Goal: Task Accomplishment & Management: Use online tool/utility

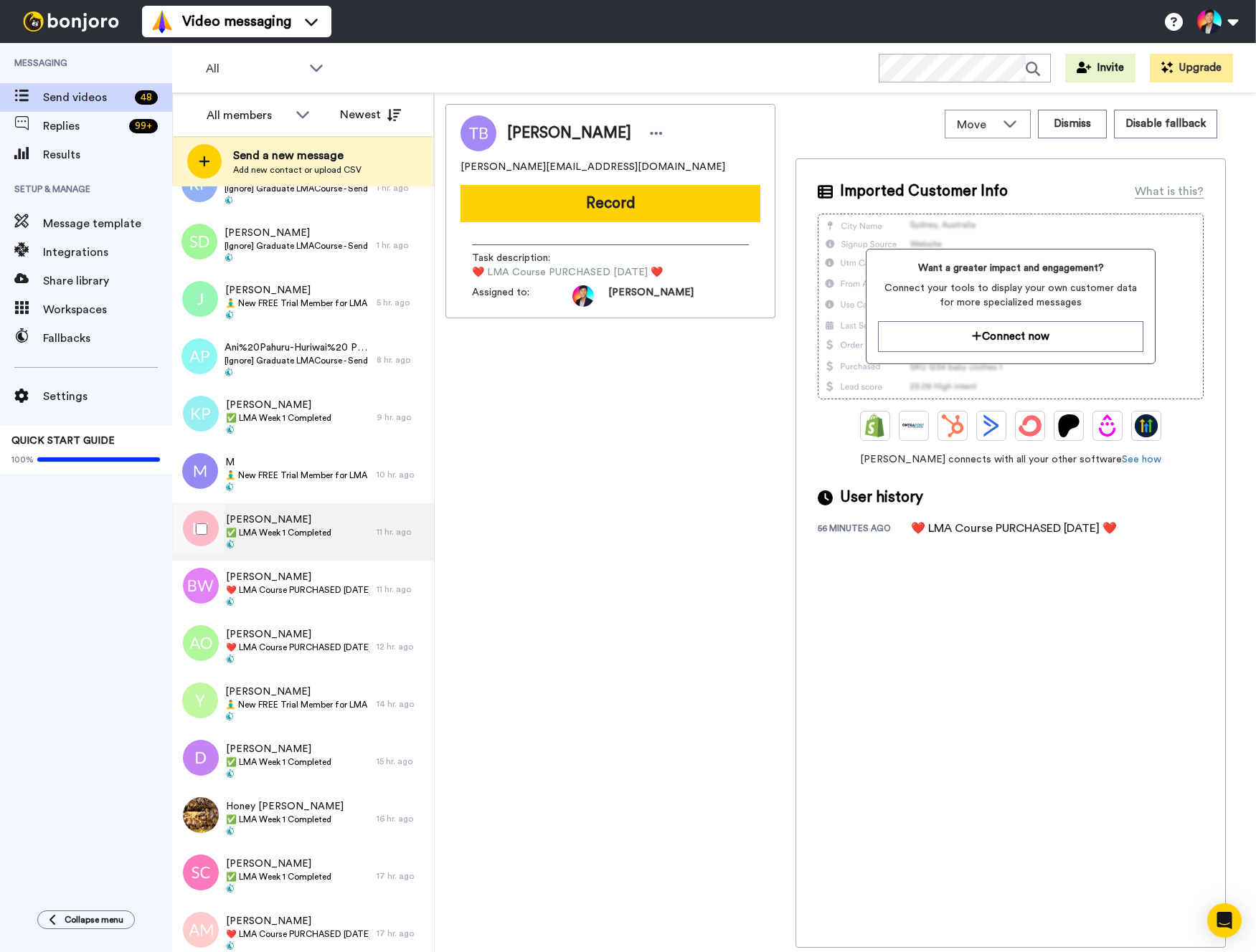
scroll to position [697, 0]
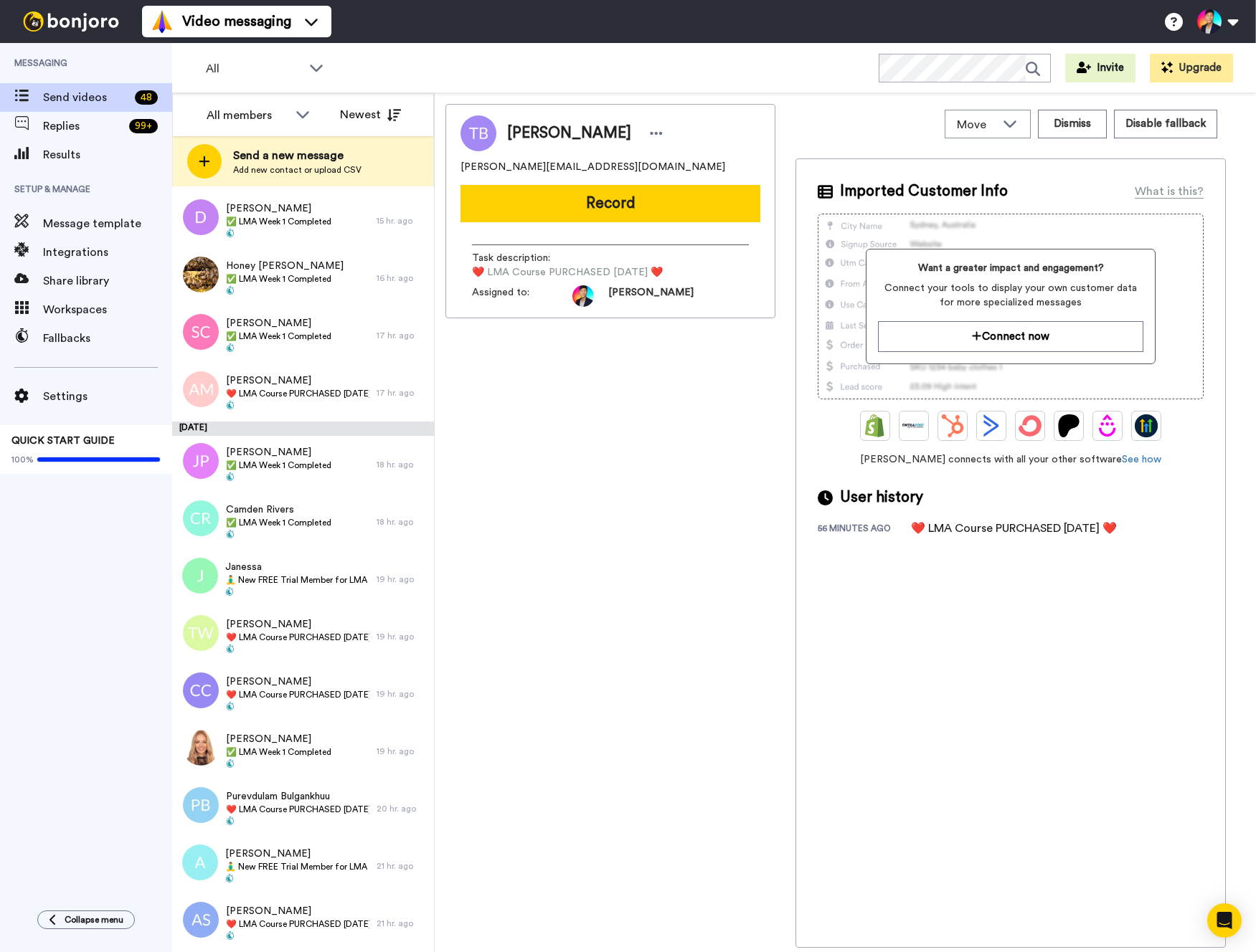
click at [563, 782] on div "[PERSON_NAME] [PERSON_NAME][EMAIL_ADDRESS][DOMAIN_NAME] Record Task description…" at bounding box center [611, 526] width 330 height 844
click at [360, 756] on div "[PERSON_NAME] ✅ LMA Week 1 Completed" at bounding box center [274, 751] width 204 height 57
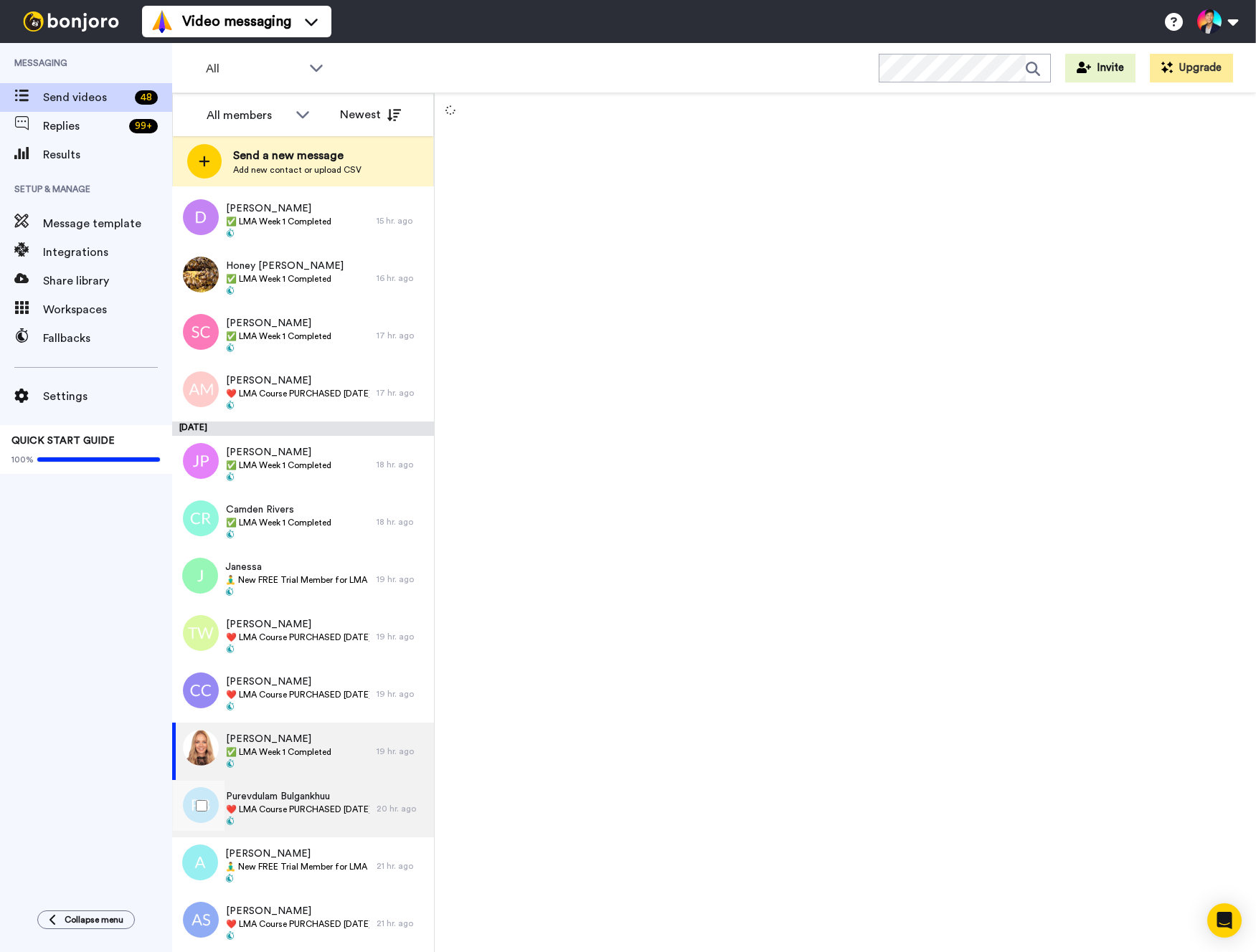
click at [363, 826] on span at bounding box center [298, 822] width 143 height 11
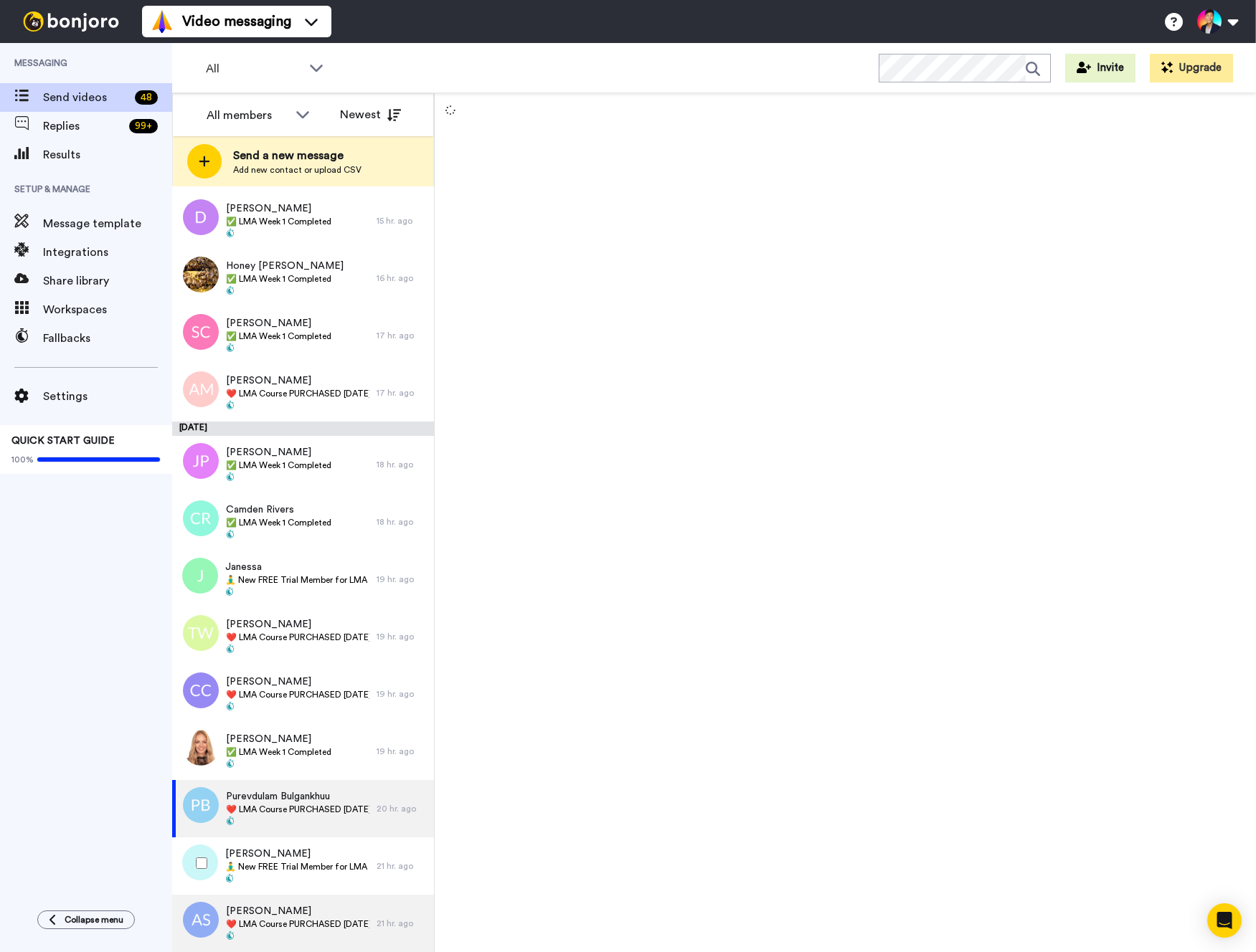
click at [339, 896] on div "Annola Soules ❤️️ LMA Course PURCHASED Today ❤️️" at bounding box center [274, 923] width 204 height 57
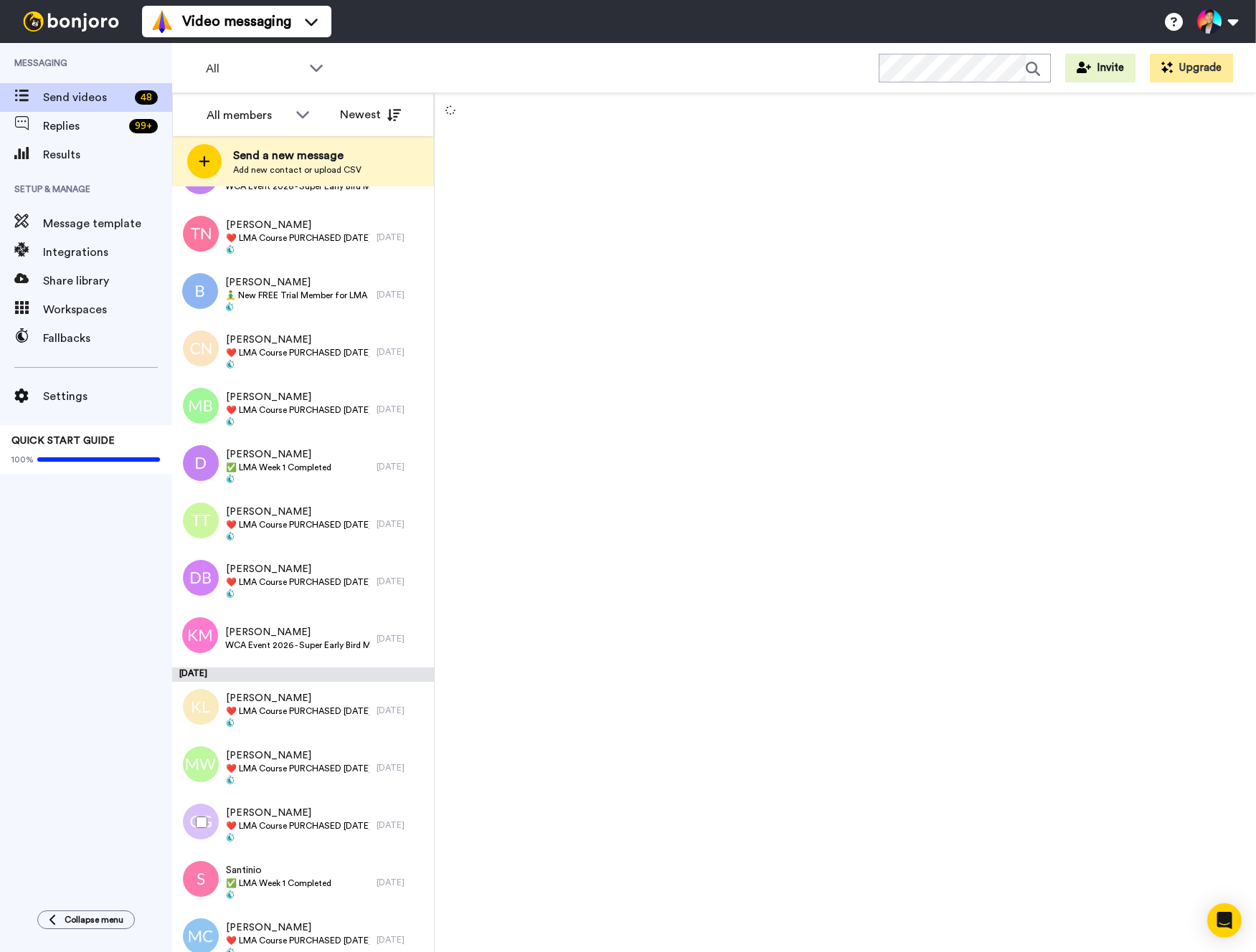
scroll to position [2031, 0]
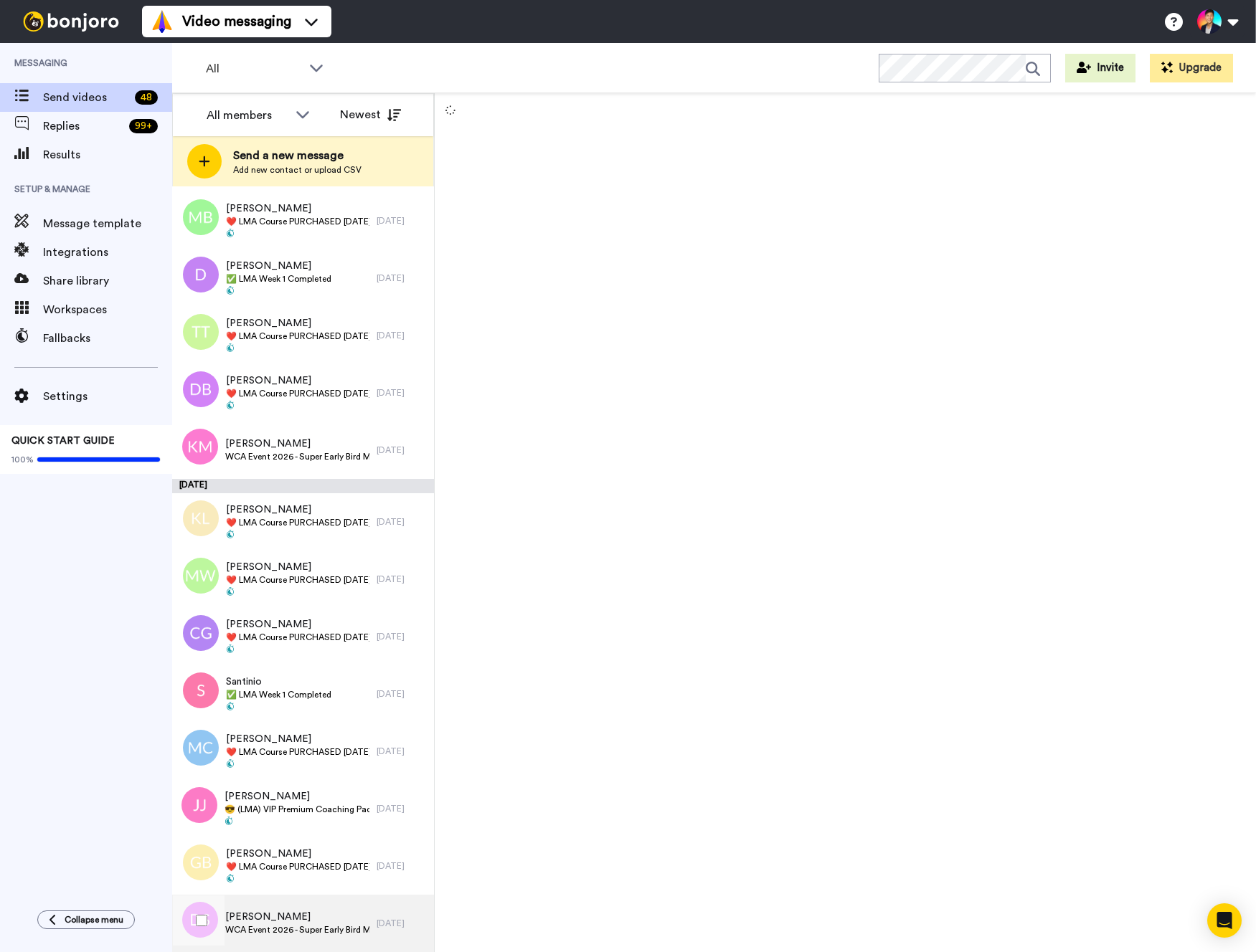
click at [337, 901] on div "David Sanders WCA Event 2026 - Super Early Bird Member Joined" at bounding box center [274, 923] width 204 height 57
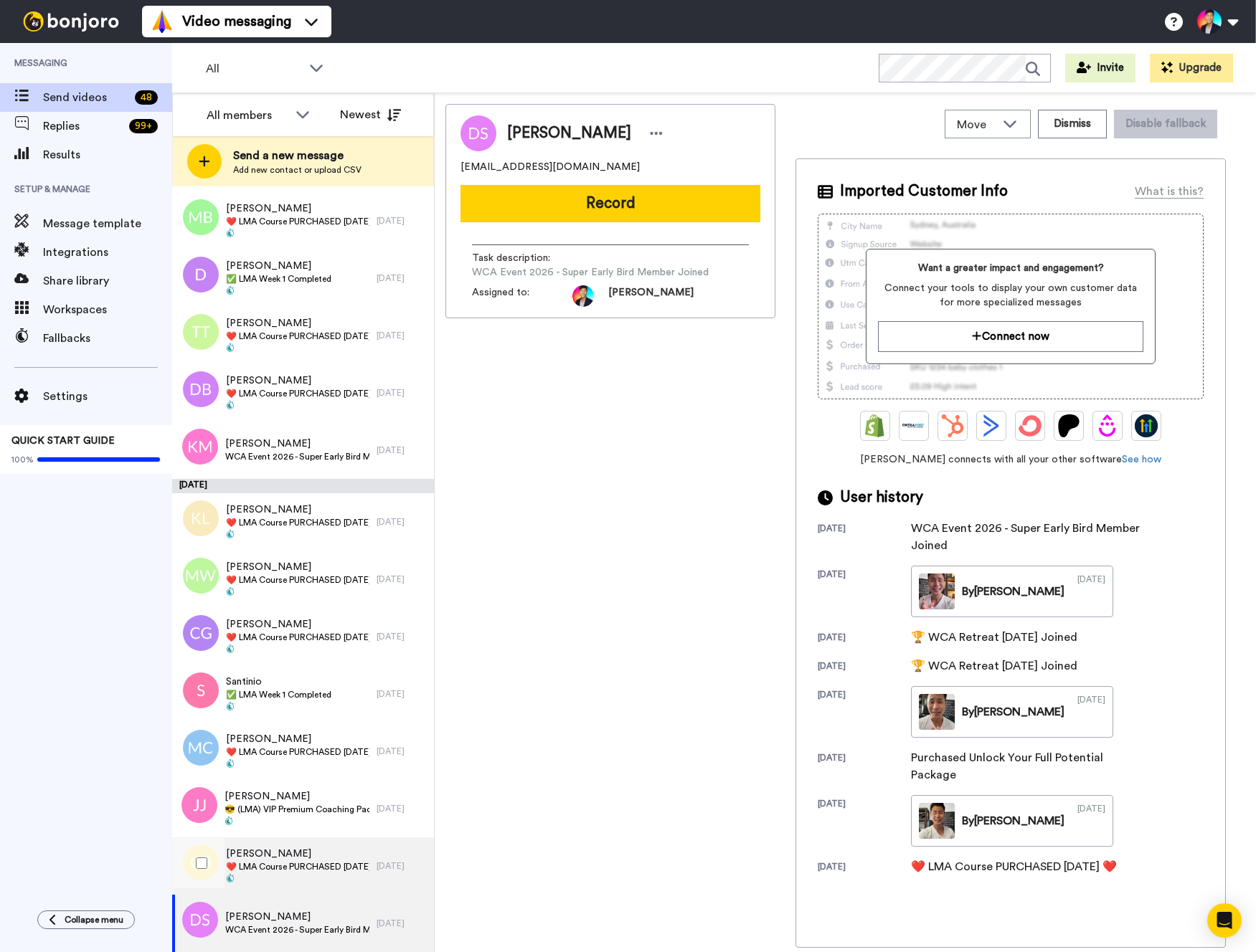
click at [340, 875] on span at bounding box center [298, 880] width 143 height 11
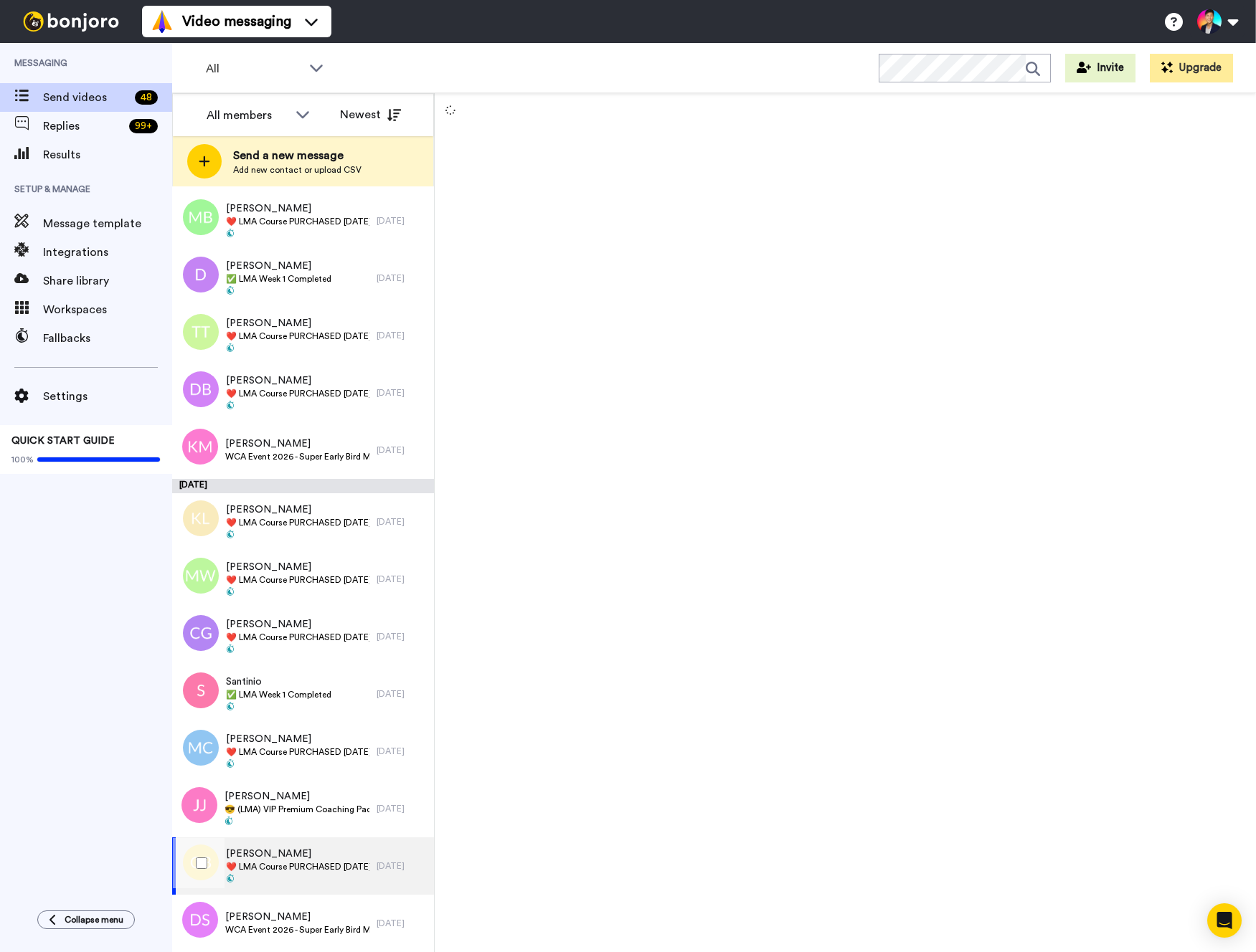
click at [340, 875] on span at bounding box center [298, 880] width 143 height 11
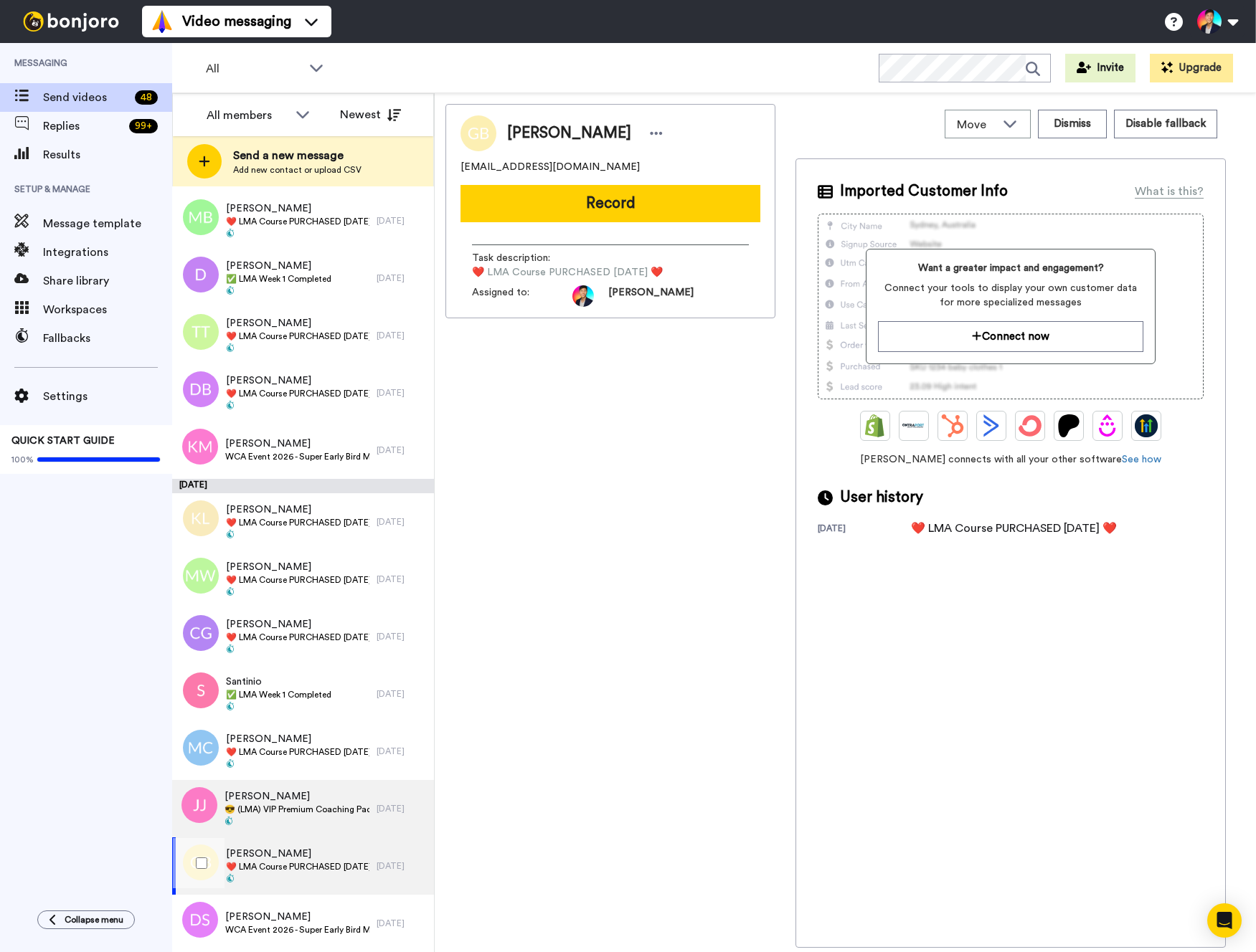
click at [266, 807] on span "😎 (LMA) VIP Premium Coaching Package Purchased 😎" at bounding box center [297, 809] width 145 height 11
click at [266, 879] on span at bounding box center [298, 880] width 143 height 11
click at [211, 862] on div at bounding box center [198, 863] width 51 height 51
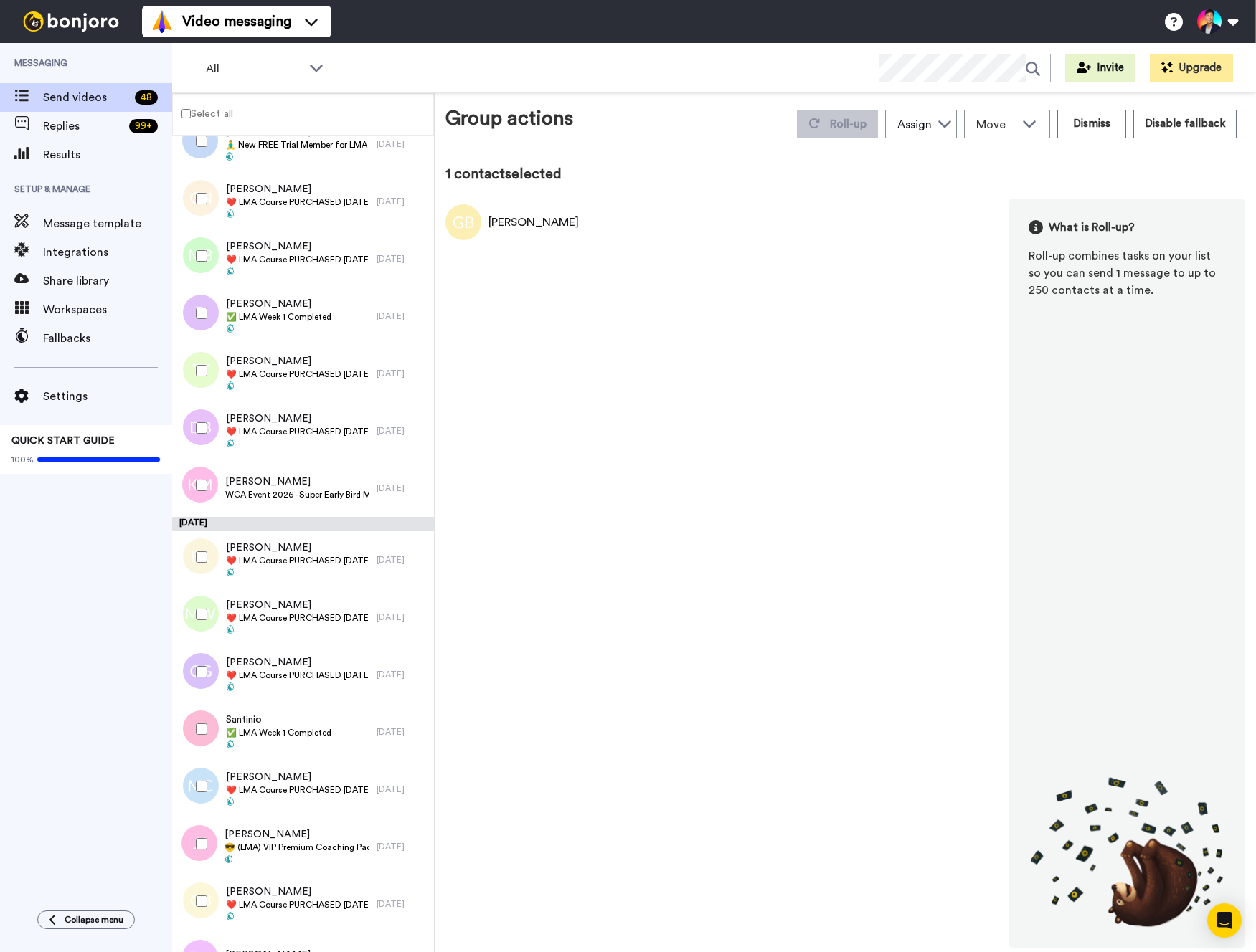
click at [211, 848] on div at bounding box center [198, 843] width 51 height 51
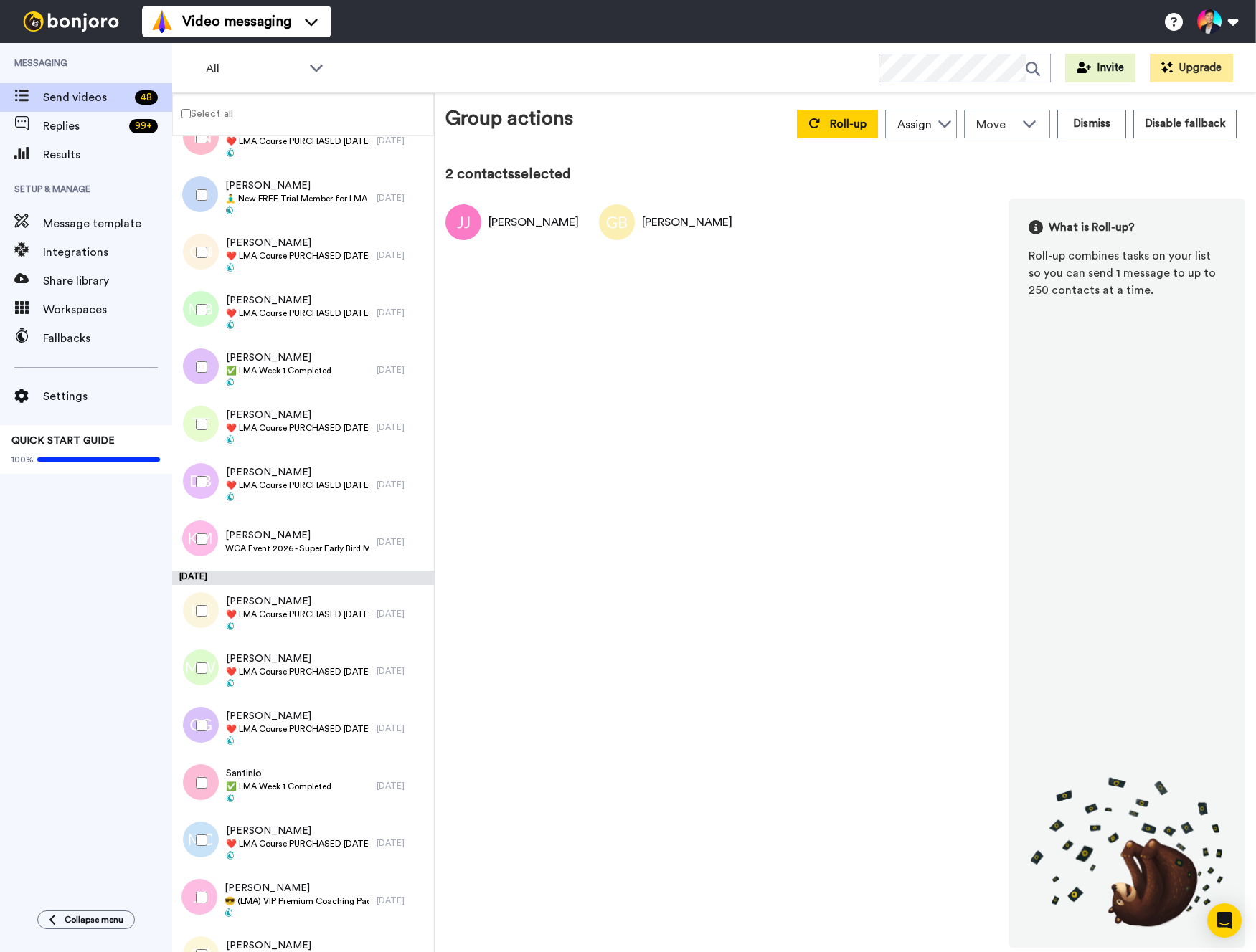
click at [211, 843] on div at bounding box center [198, 840] width 51 height 51
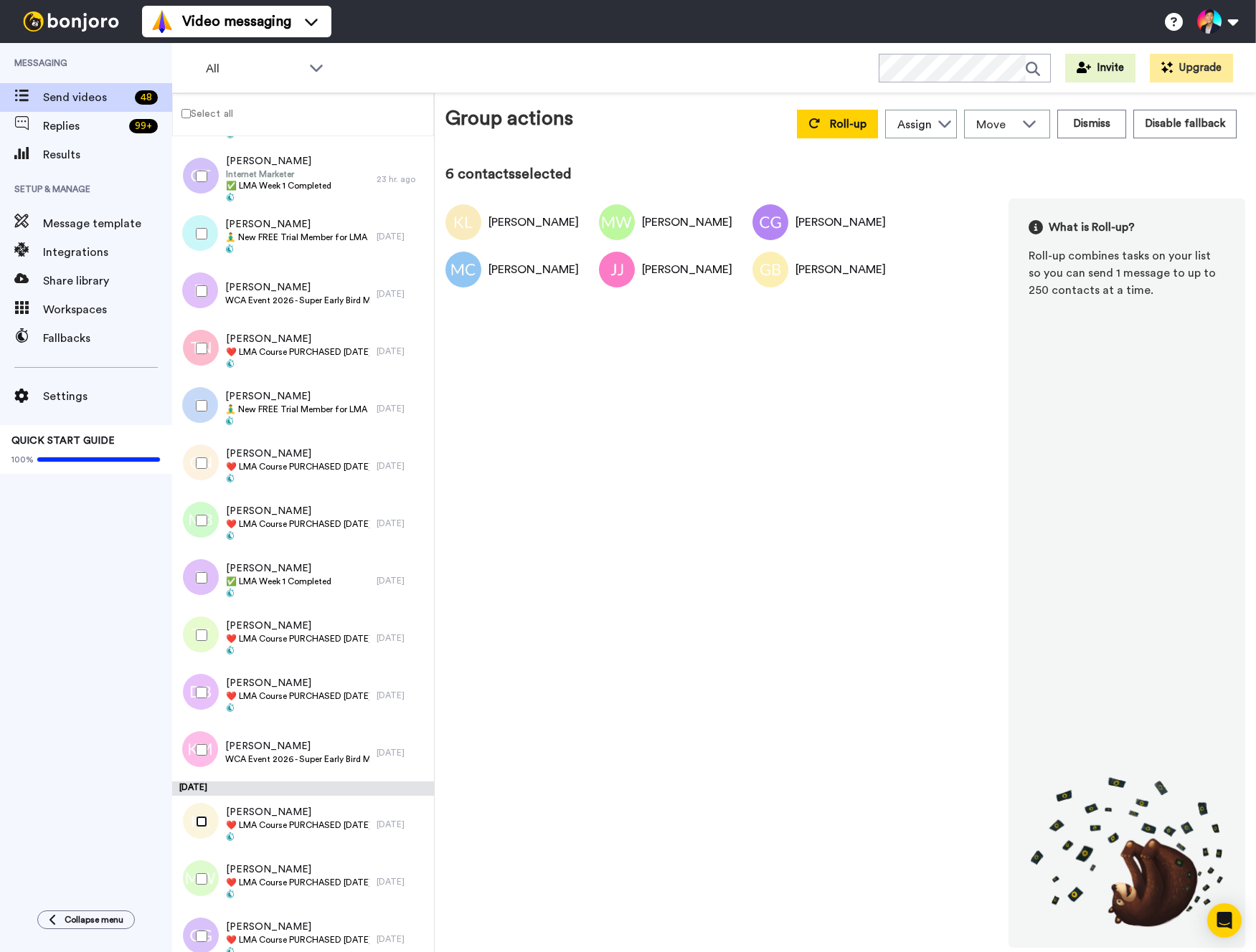
scroll to position [1667, 0]
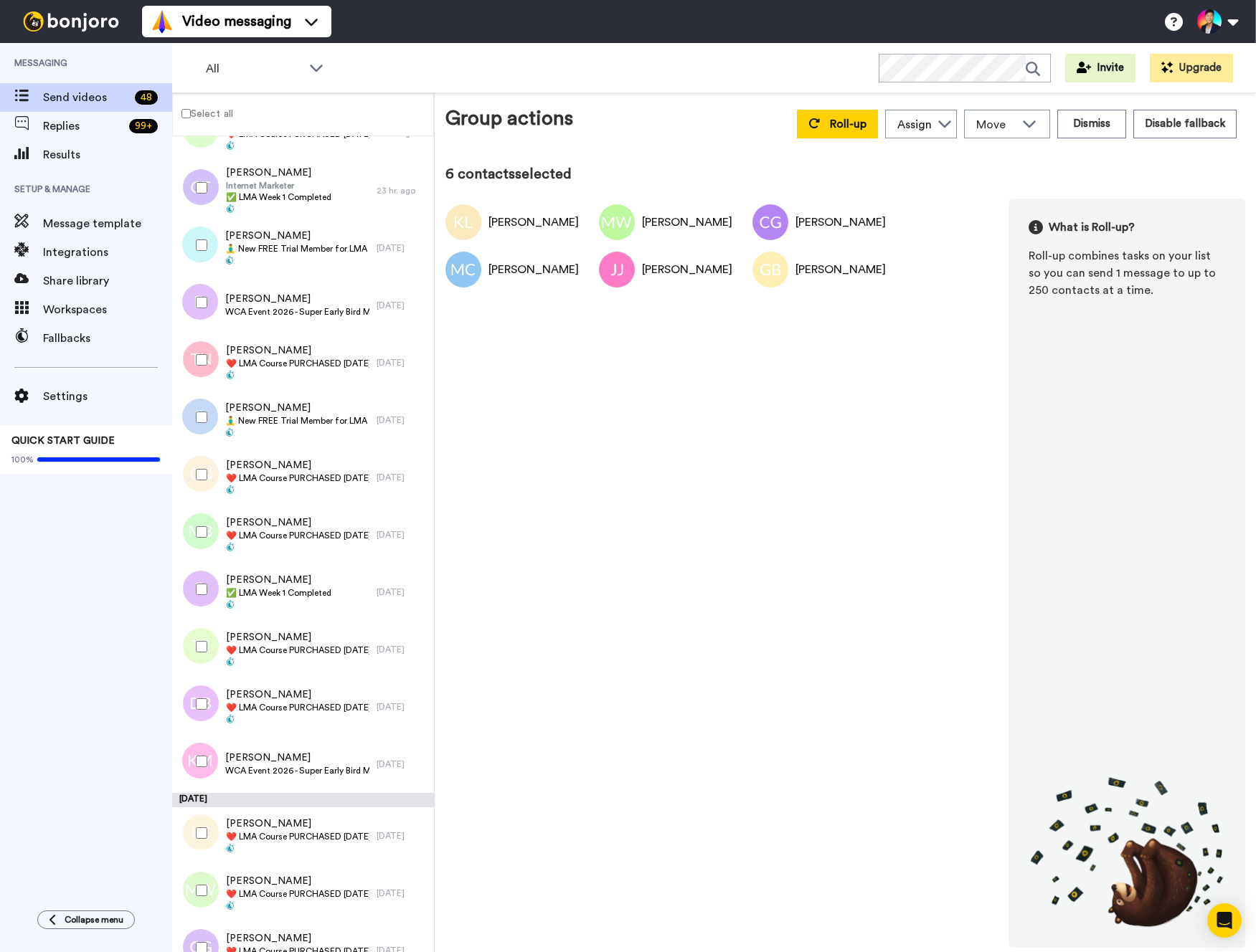
click at [201, 712] on div at bounding box center [198, 704] width 51 height 51
click at [205, 629] on div at bounding box center [198, 647] width 51 height 51
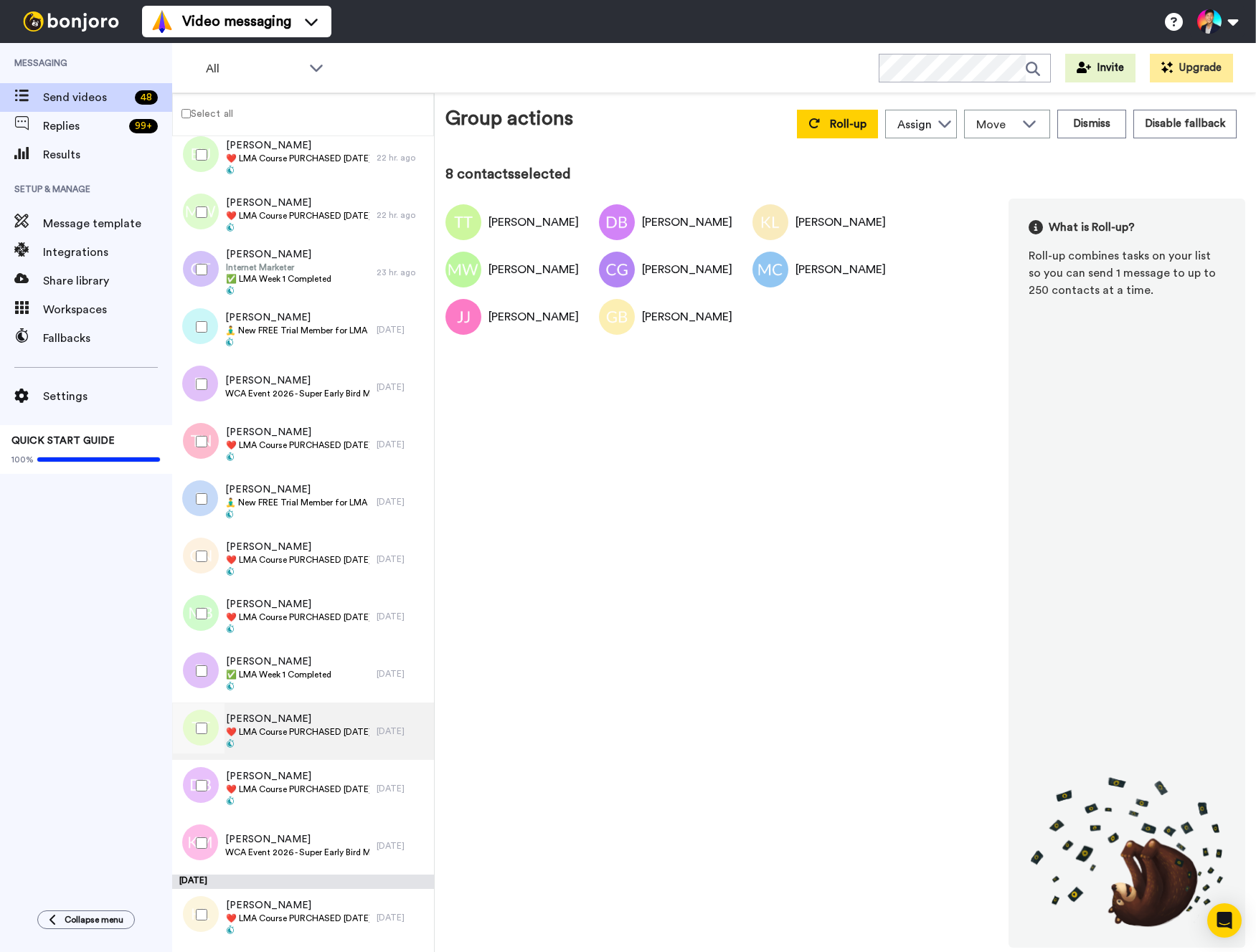
scroll to position [1541, 0]
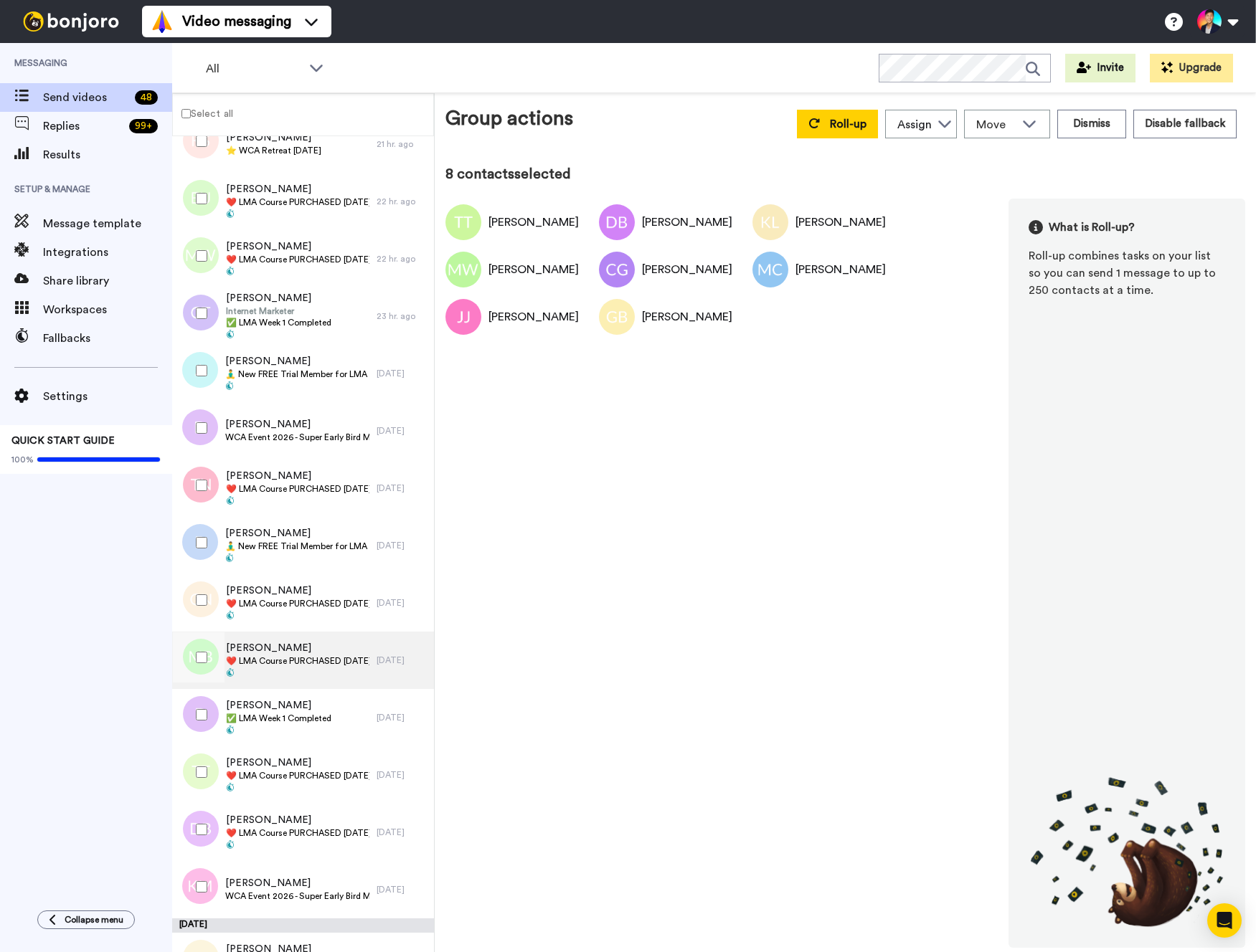
click at [274, 647] on span "[PERSON_NAME]" at bounding box center [298, 647] width 143 height 14
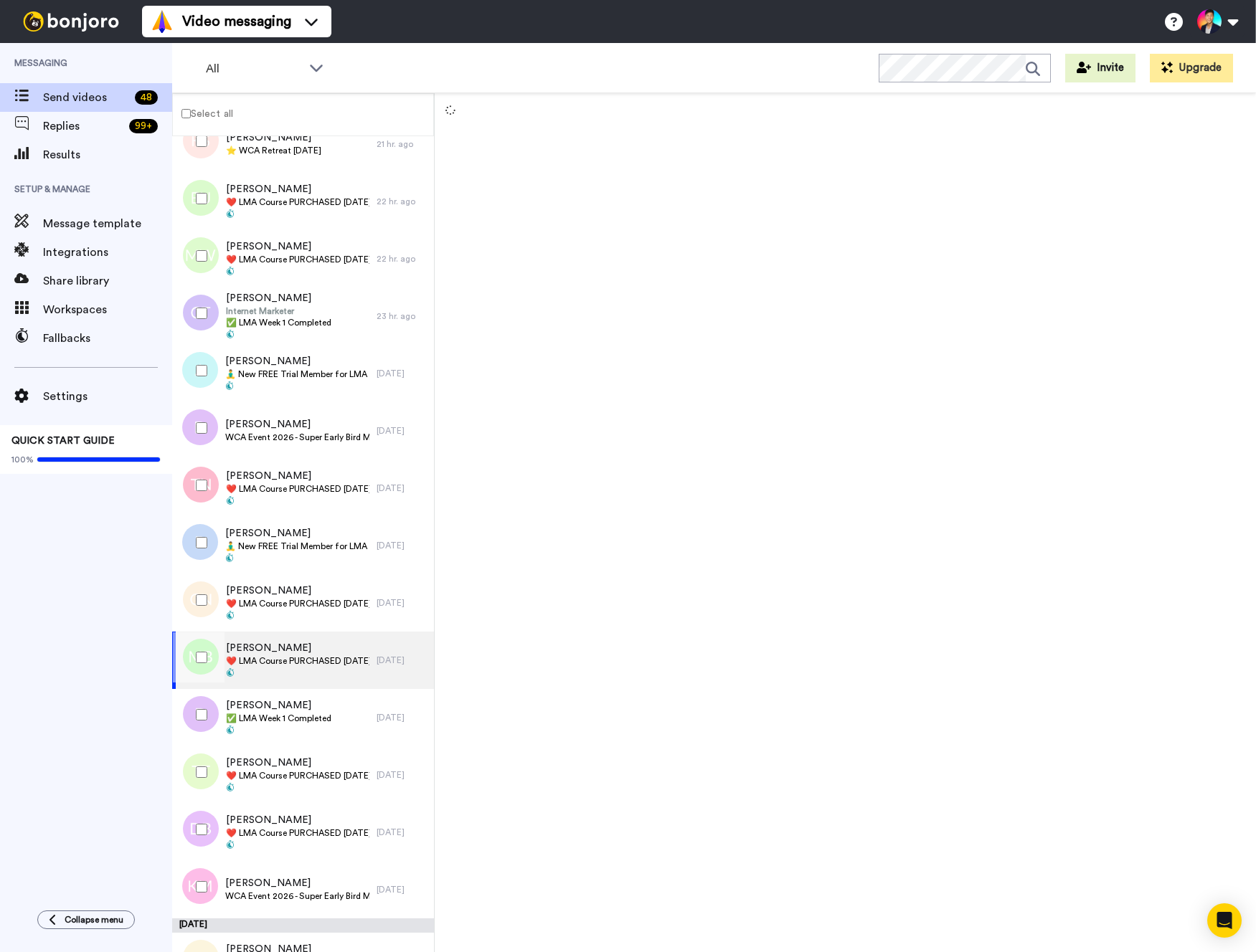
click at [200, 650] on div at bounding box center [198, 657] width 51 height 51
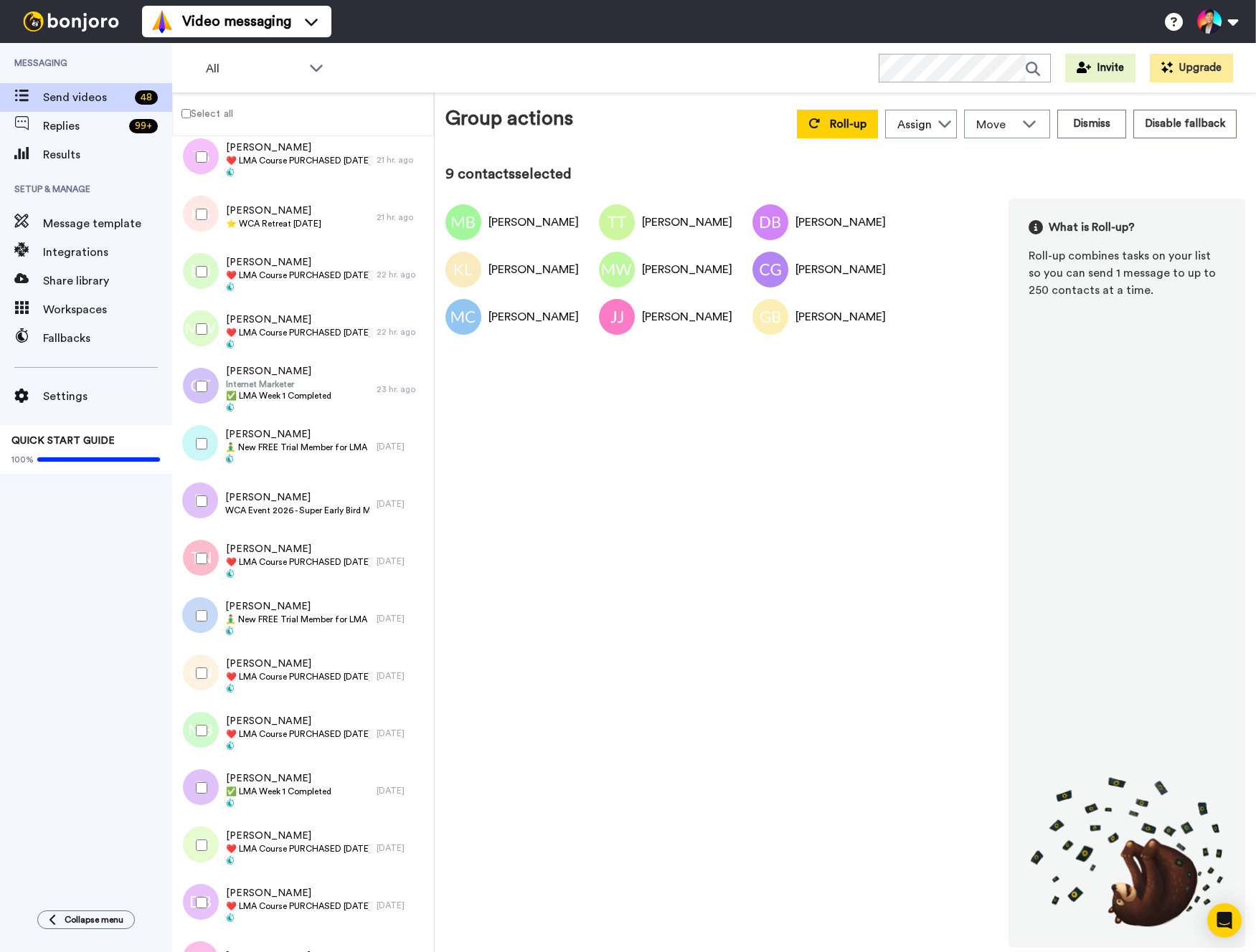
click at [200, 650] on div at bounding box center [198, 673] width 51 height 51
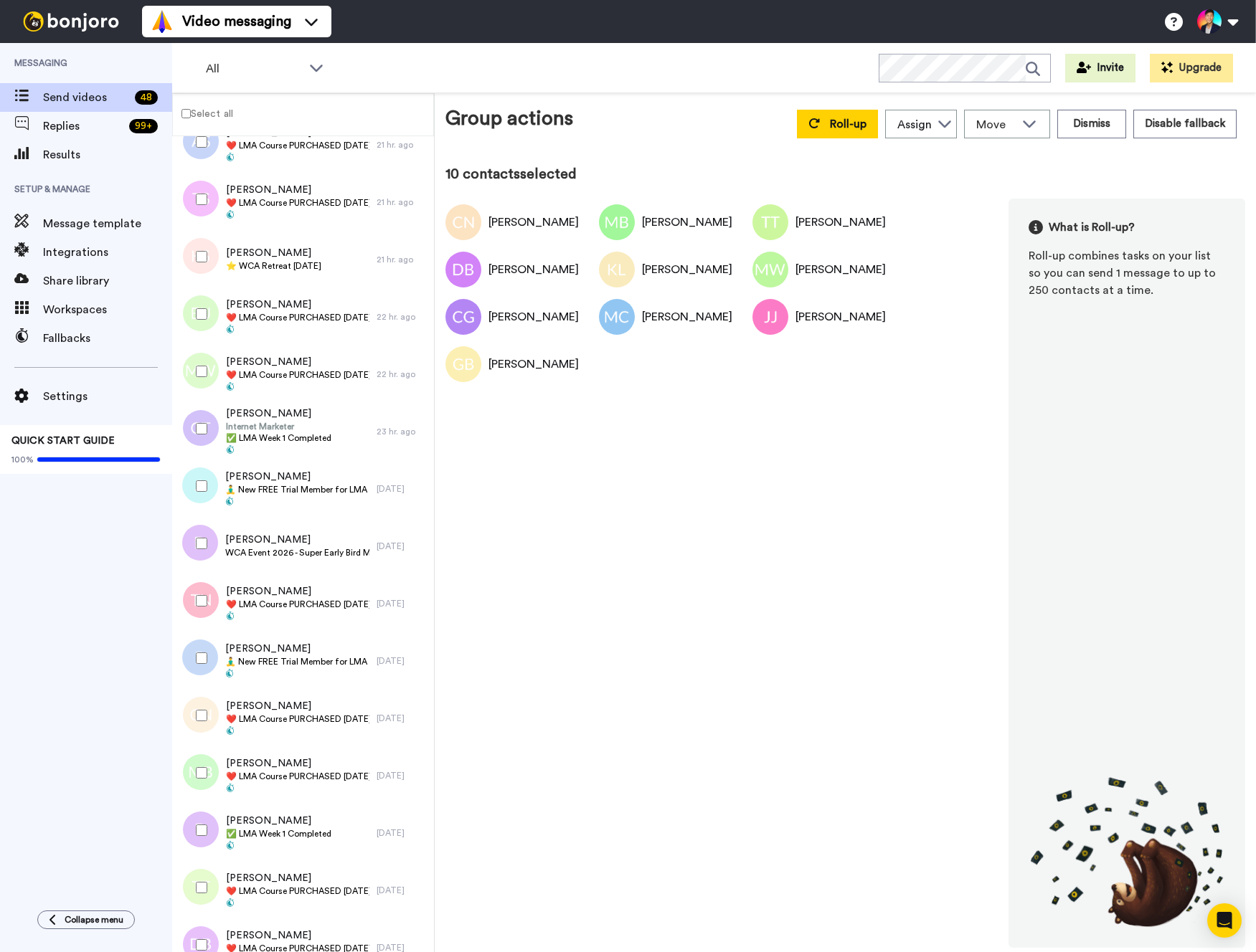
click at [200, 650] on div at bounding box center [198, 658] width 51 height 51
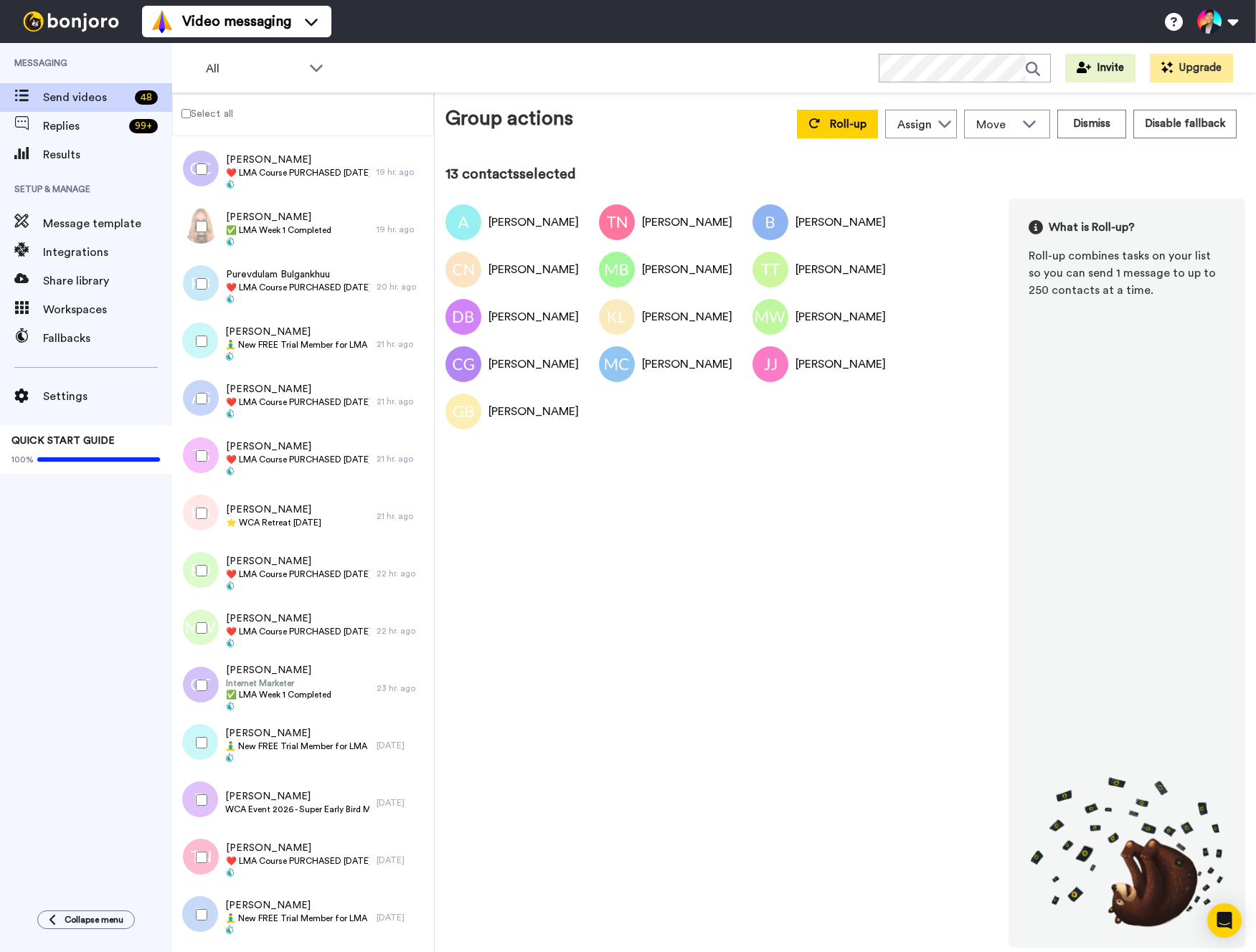
click at [198, 619] on div at bounding box center [198, 628] width 51 height 51
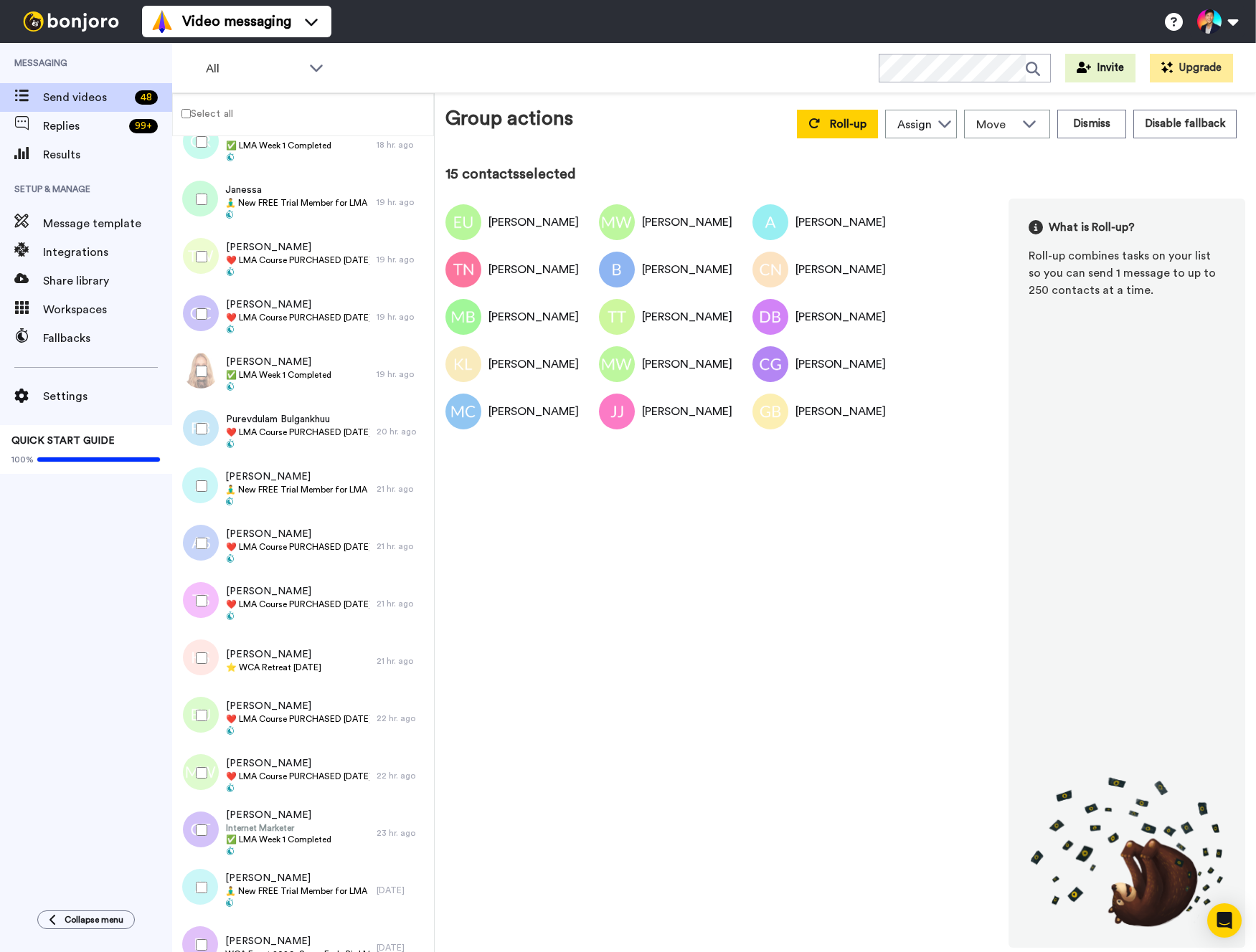
click at [198, 582] on div at bounding box center [198, 601] width 51 height 51
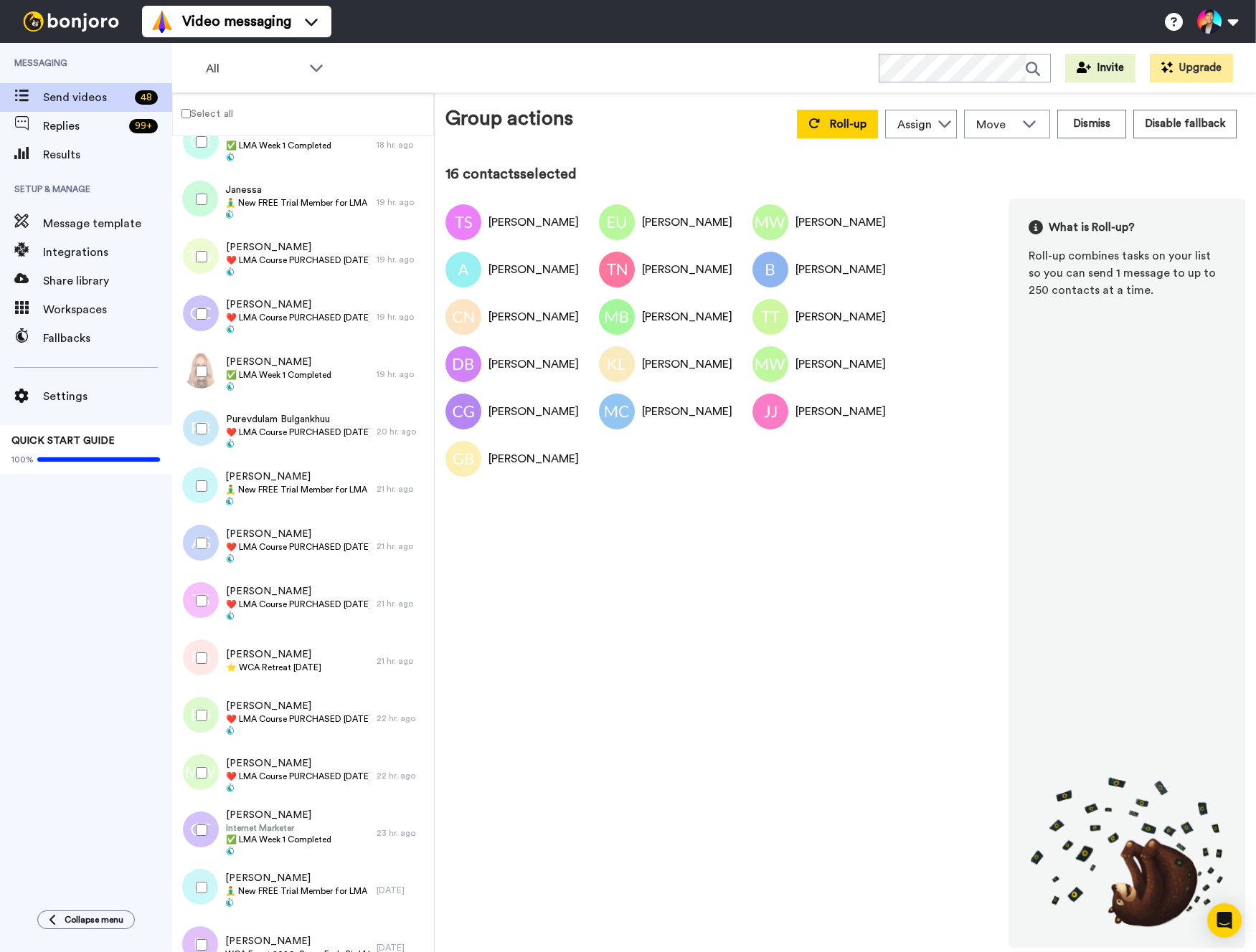
click at [198, 556] on div at bounding box center [198, 543] width 51 height 51
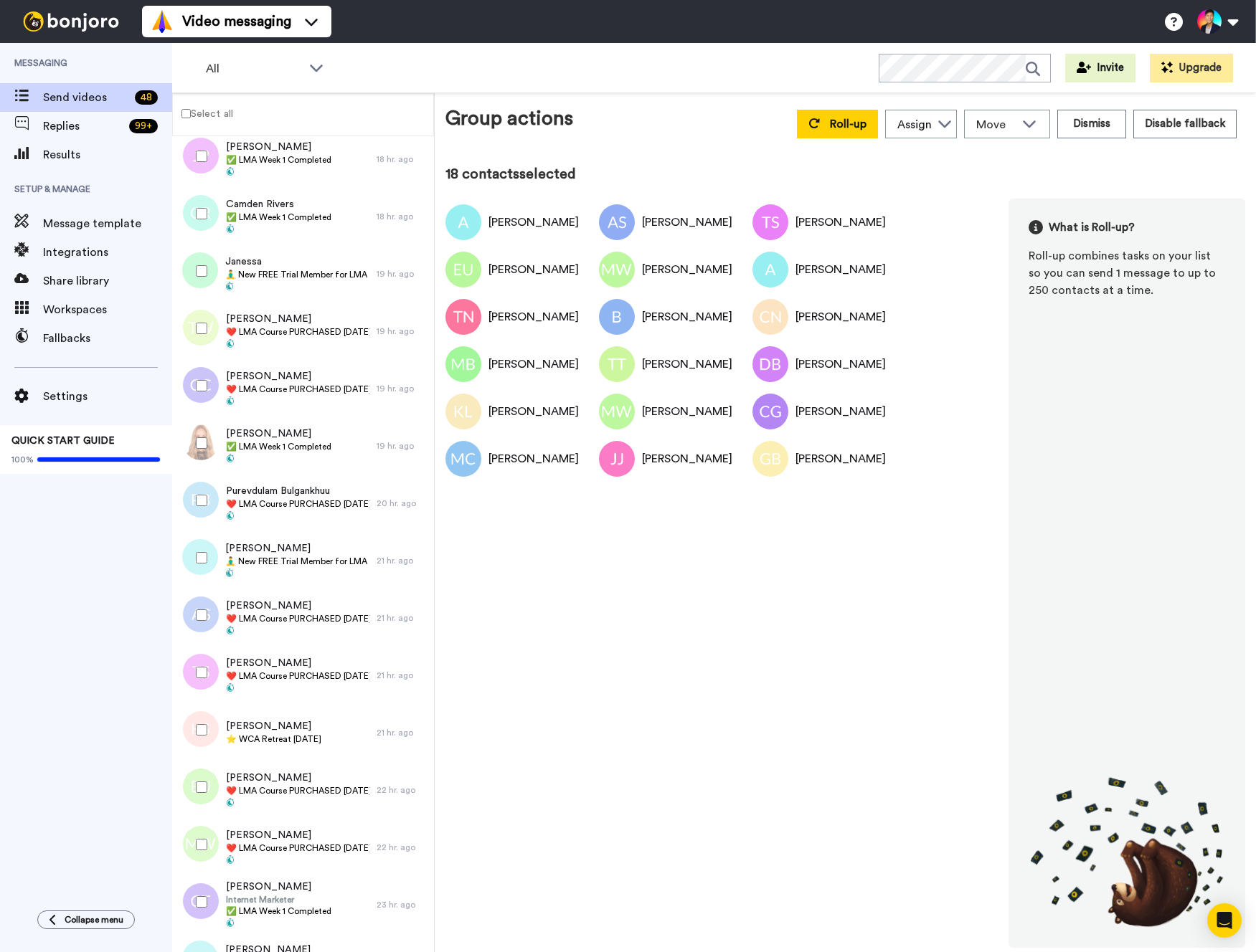
click at [198, 513] on div at bounding box center [198, 500] width 51 height 51
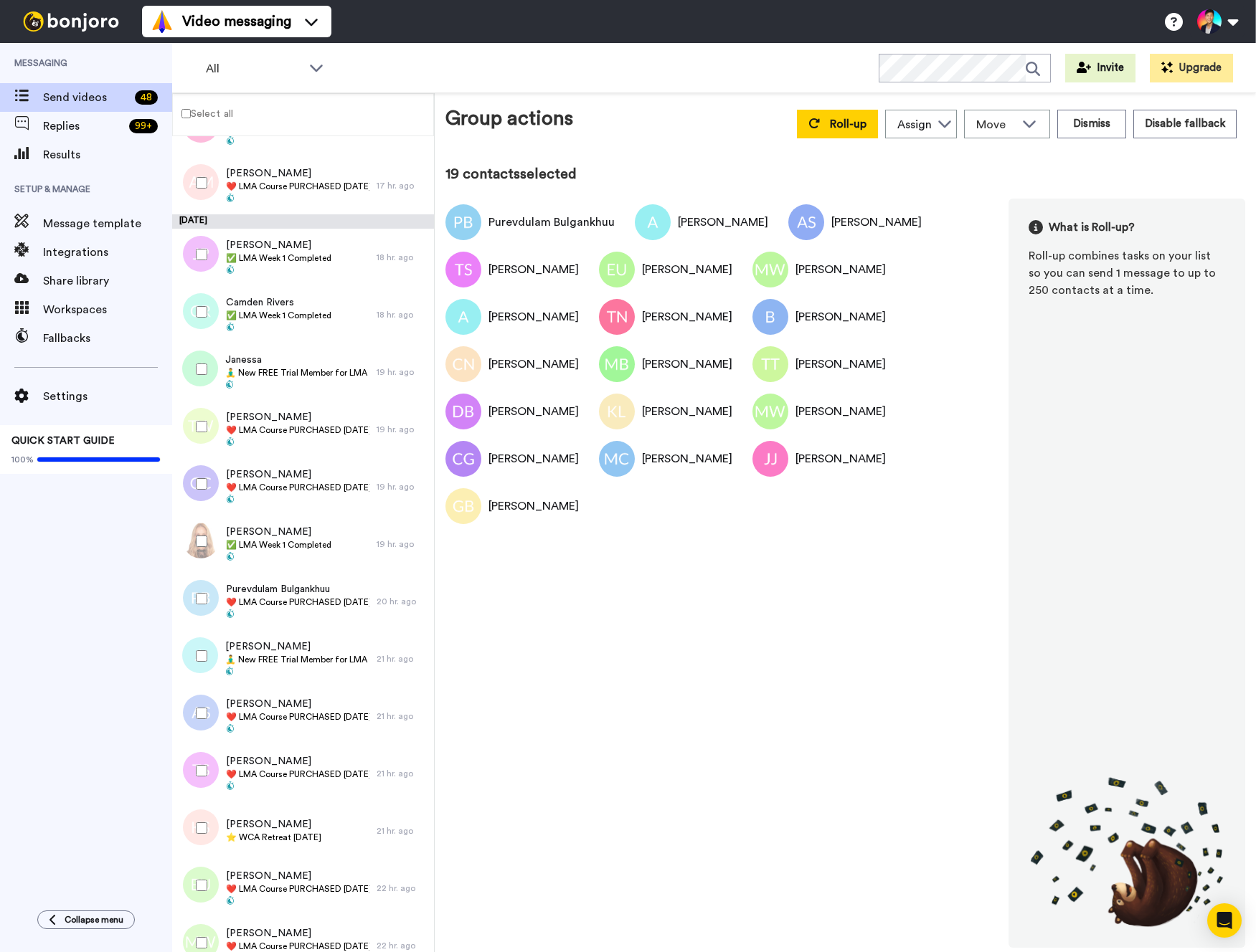
scroll to position [822, 0]
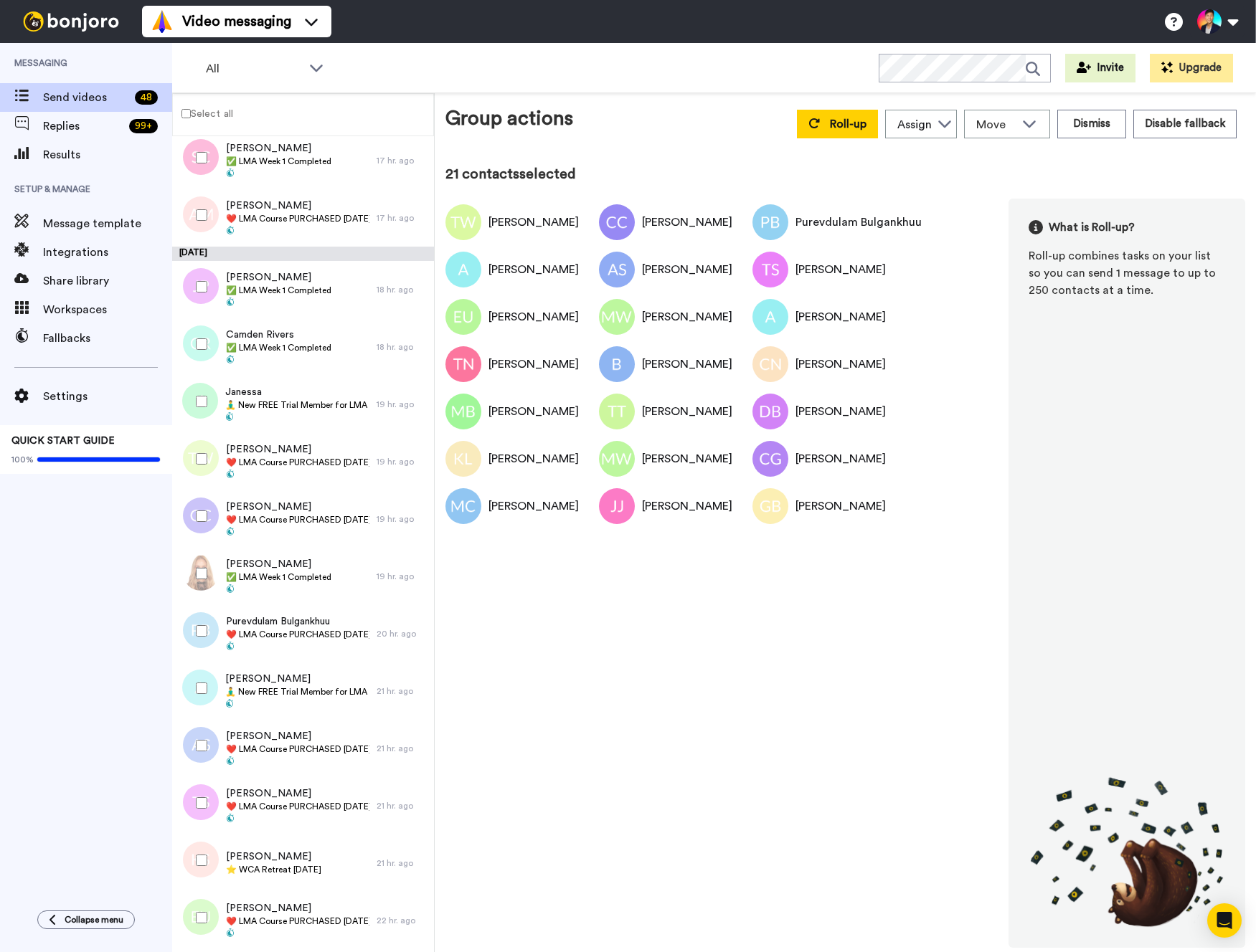
click at [198, 412] on div at bounding box center [198, 401] width 51 height 51
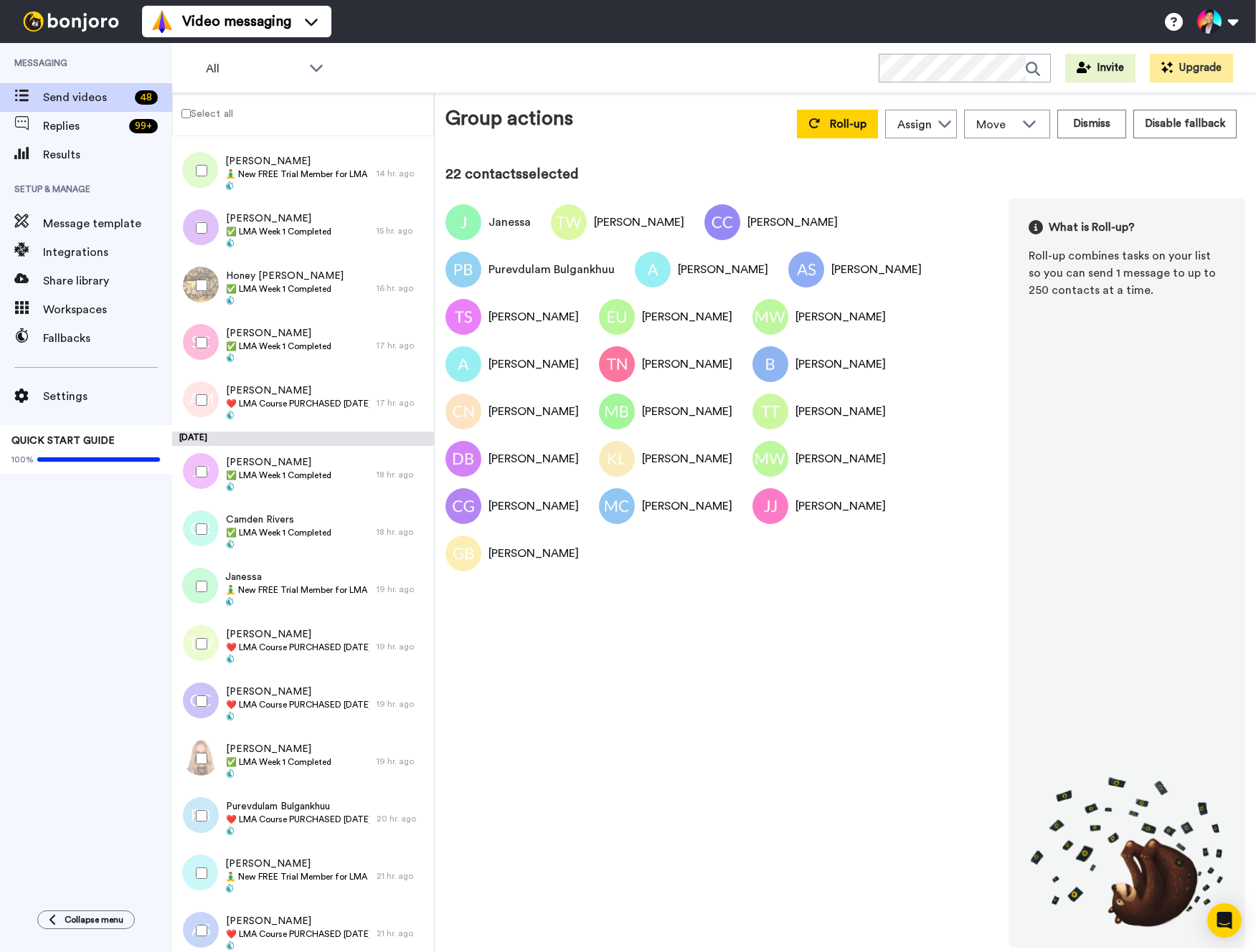
click at [193, 376] on div at bounding box center [198, 400] width 51 height 51
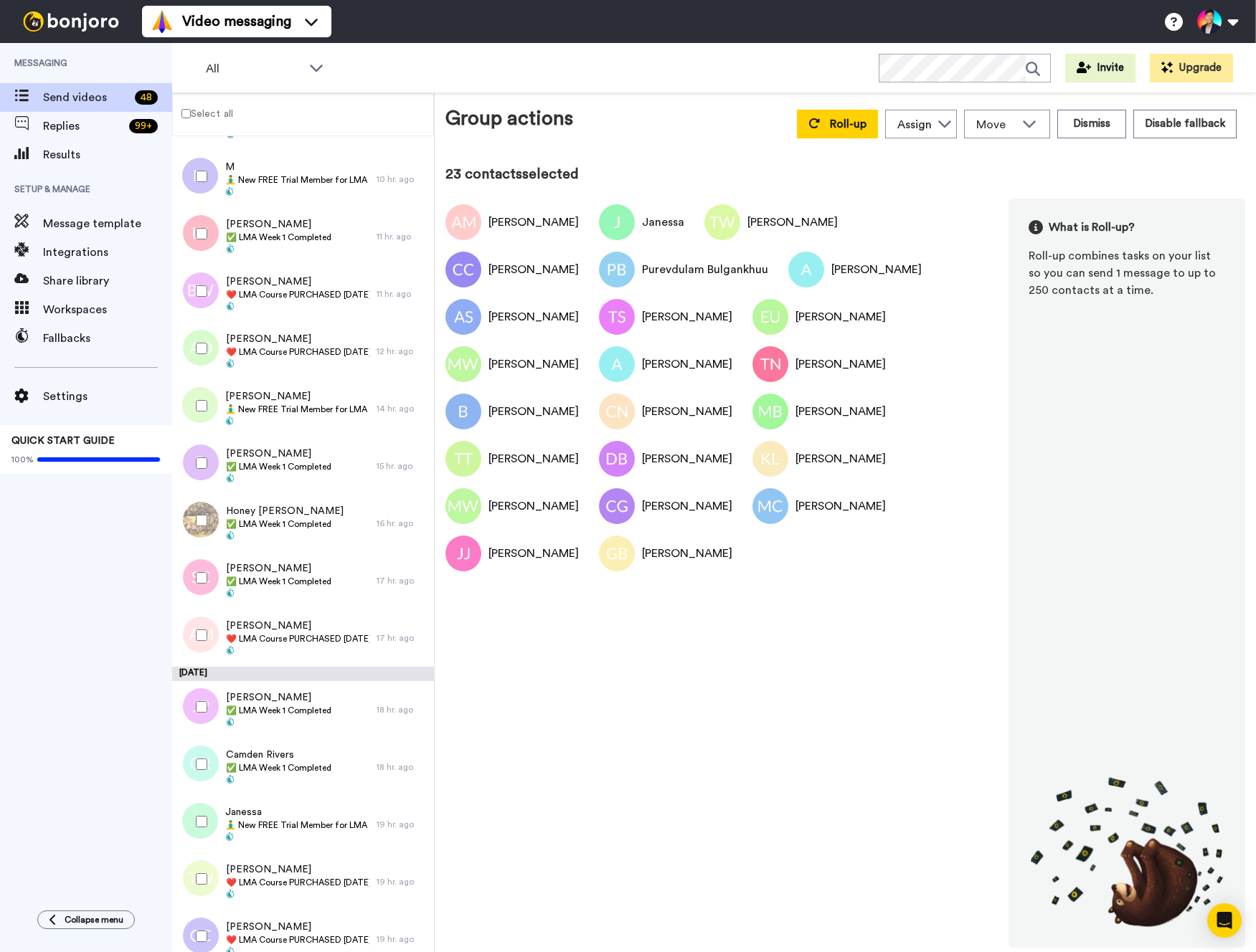
scroll to position [363, 0]
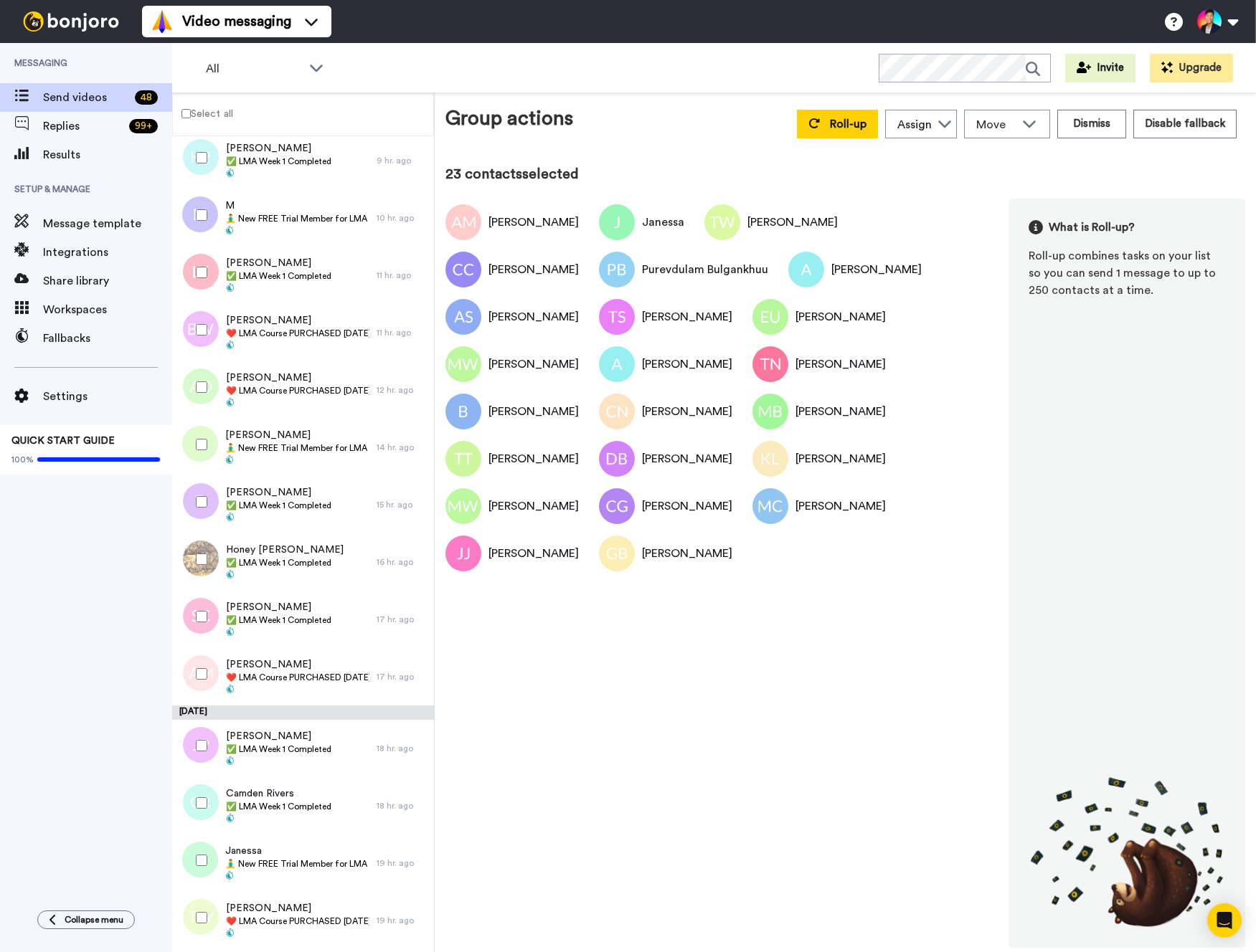
click at [192, 435] on div at bounding box center [198, 445] width 51 height 51
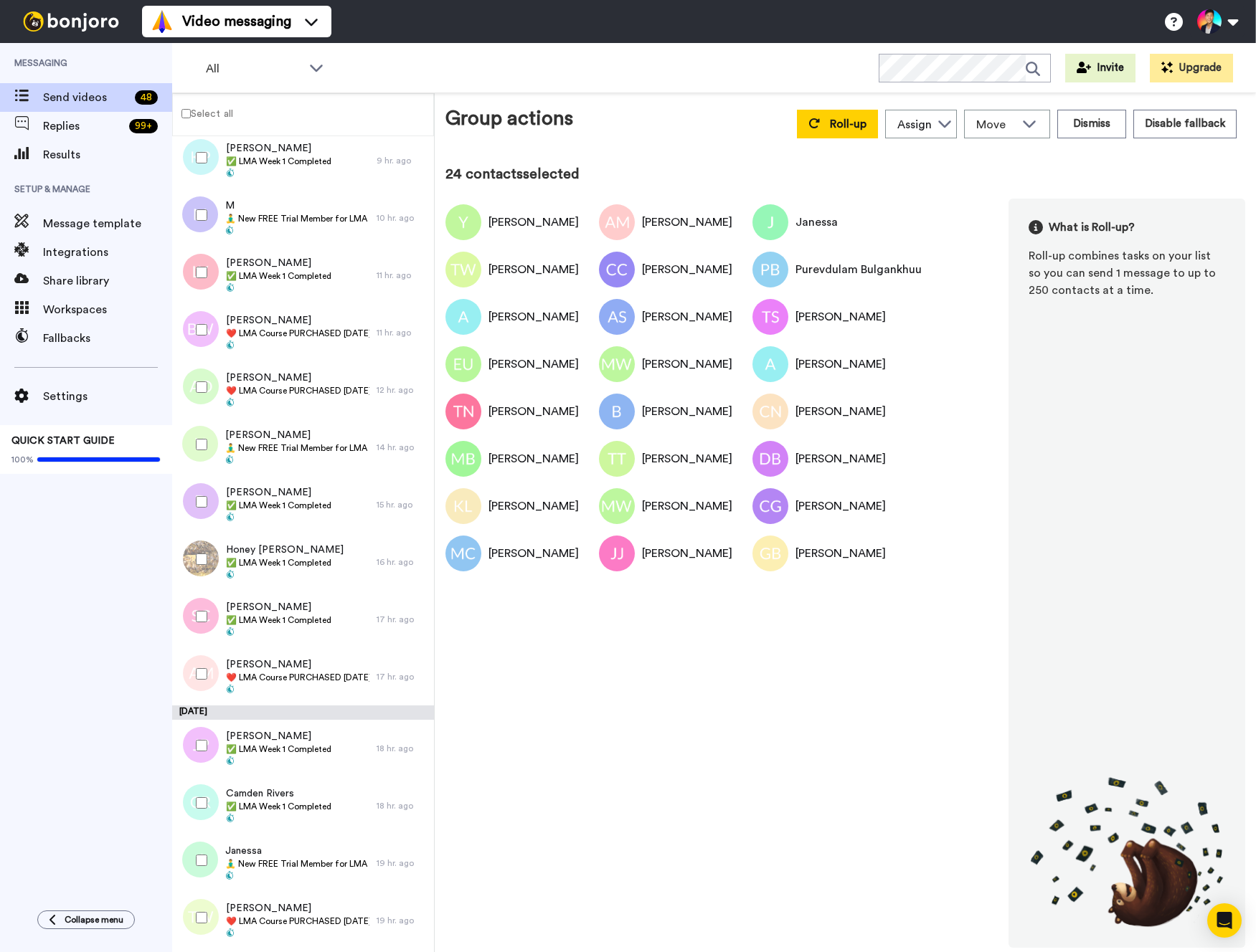
click at [192, 393] on div at bounding box center [198, 387] width 51 height 51
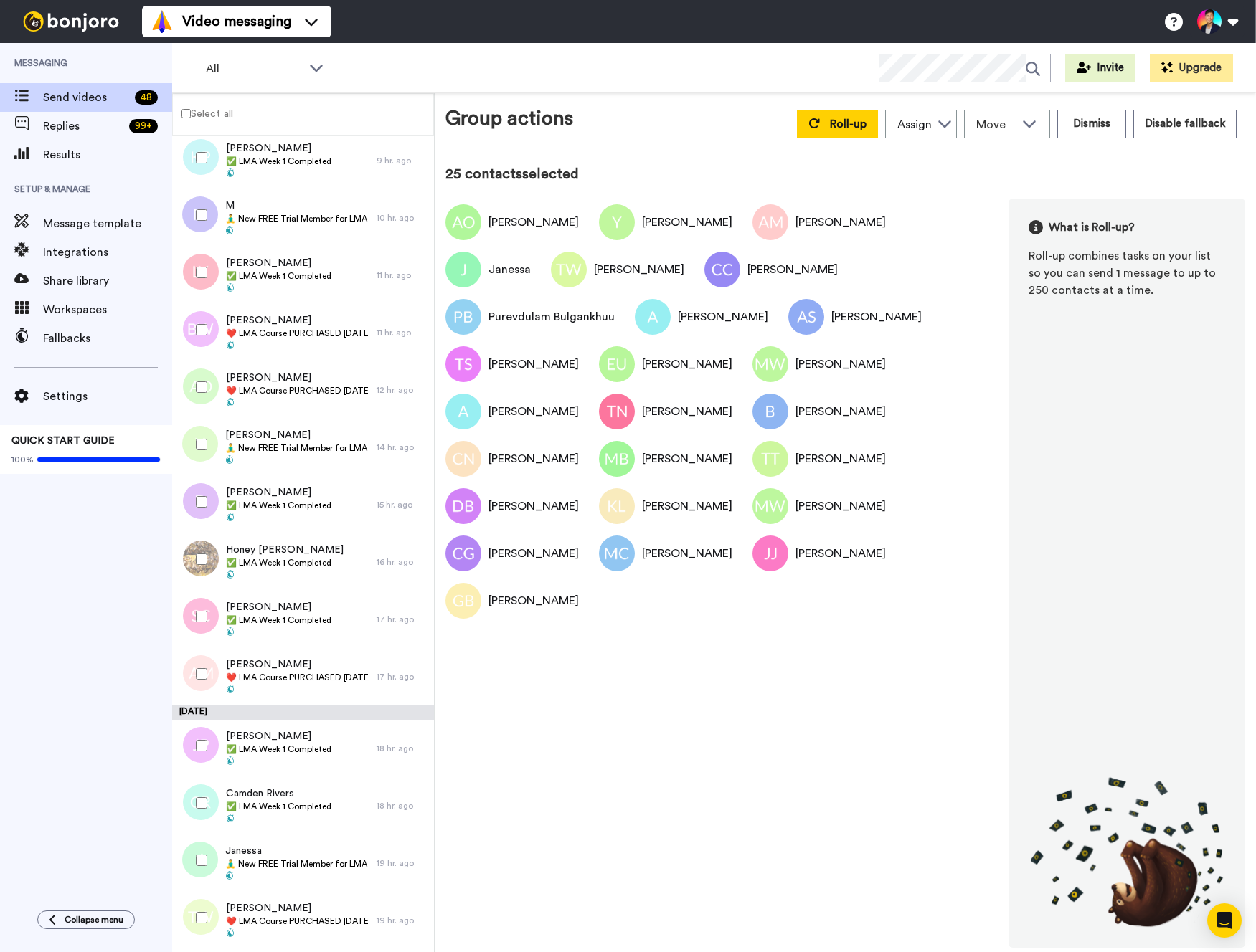
click at [192, 350] on div at bounding box center [198, 329] width 51 height 51
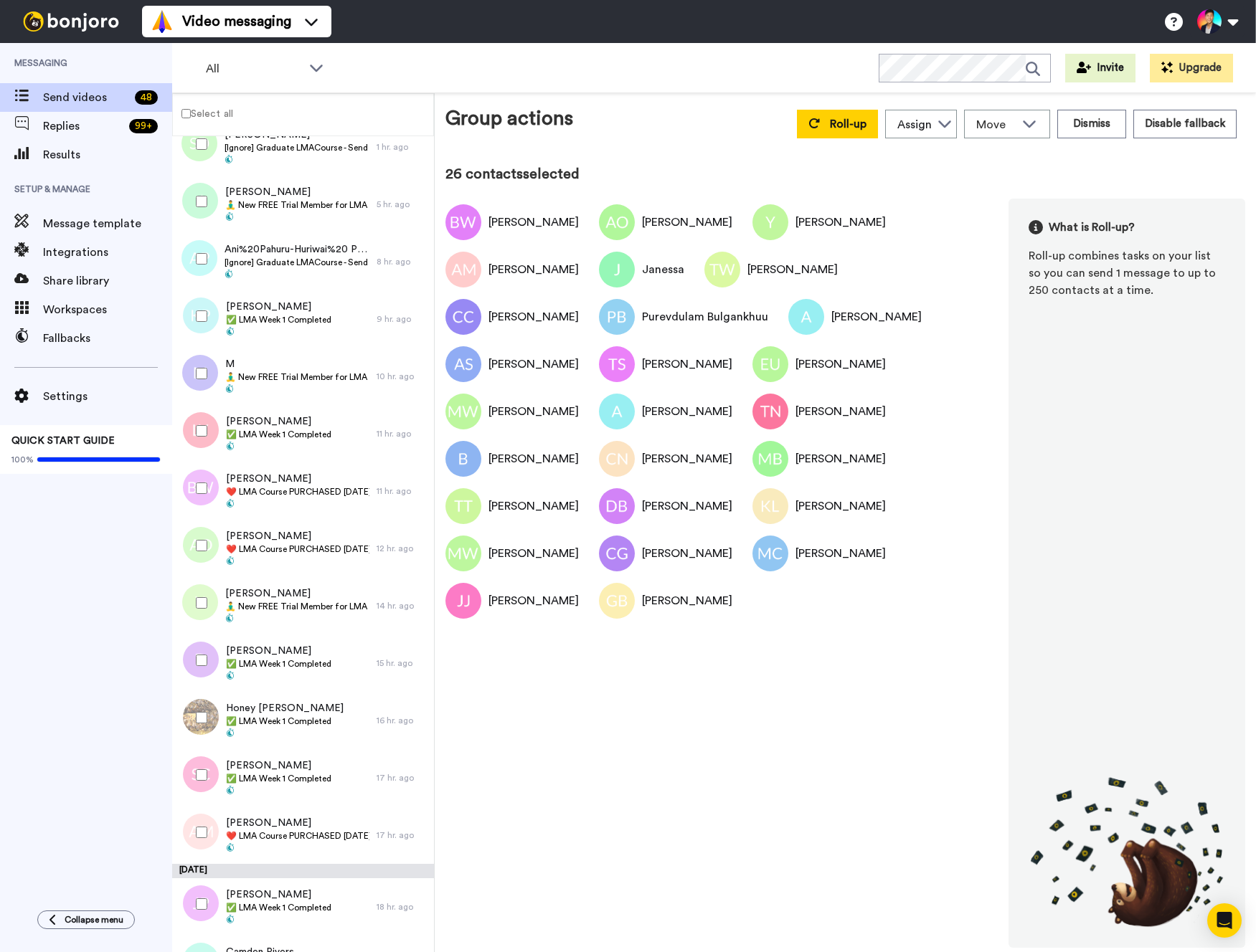
click at [196, 384] on div at bounding box center [198, 373] width 51 height 51
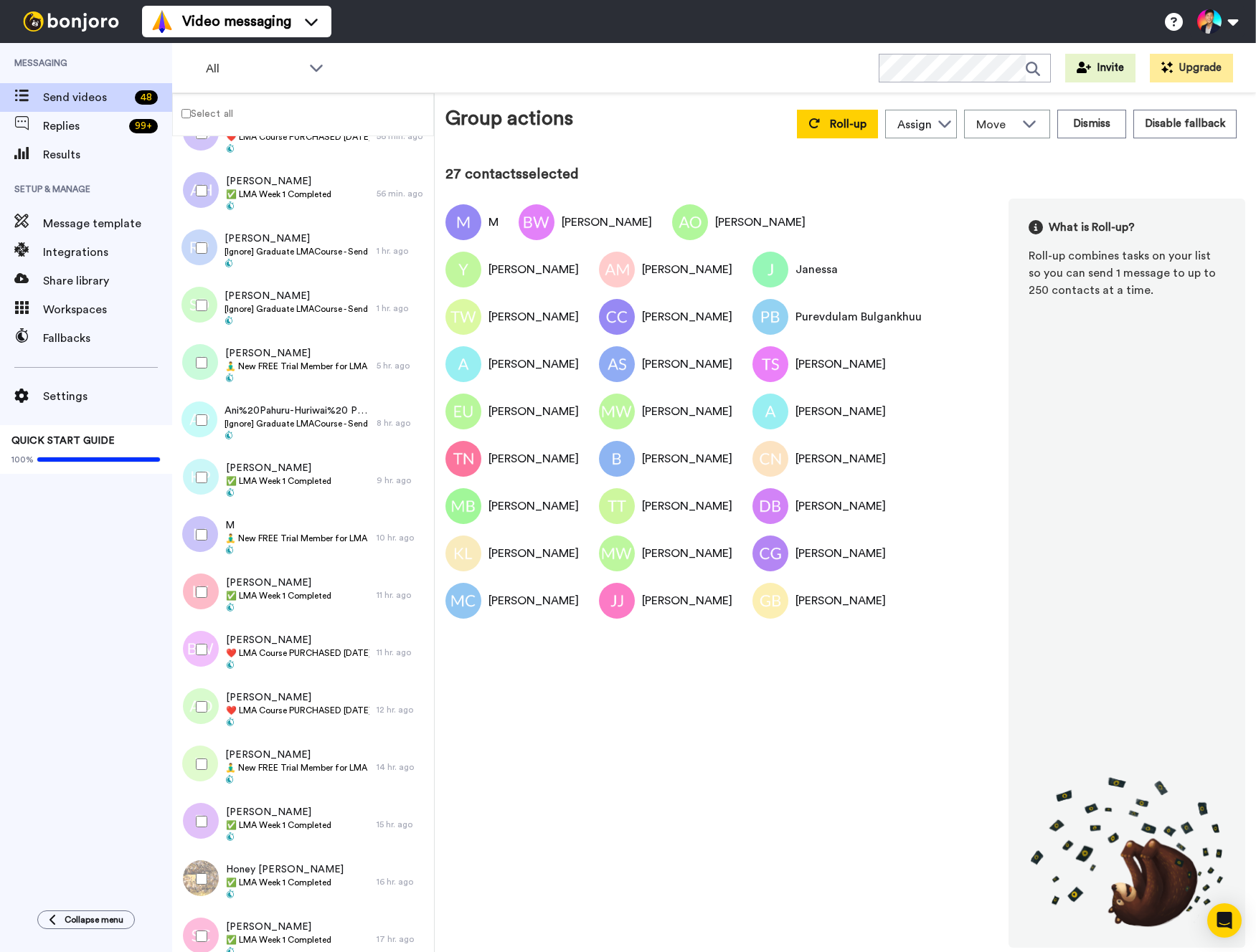
scroll to position [0, 0]
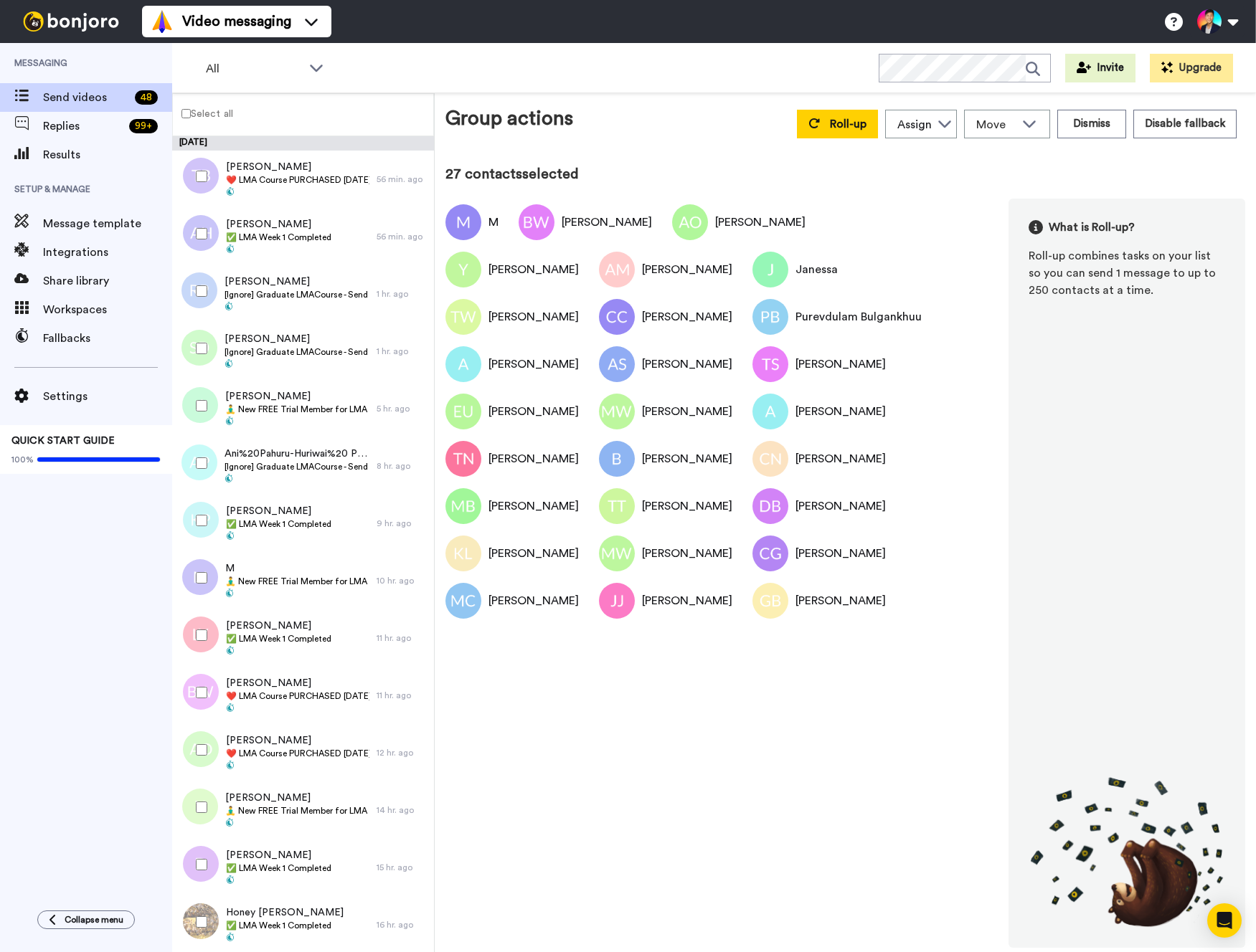
click at [200, 423] on div at bounding box center [198, 406] width 51 height 51
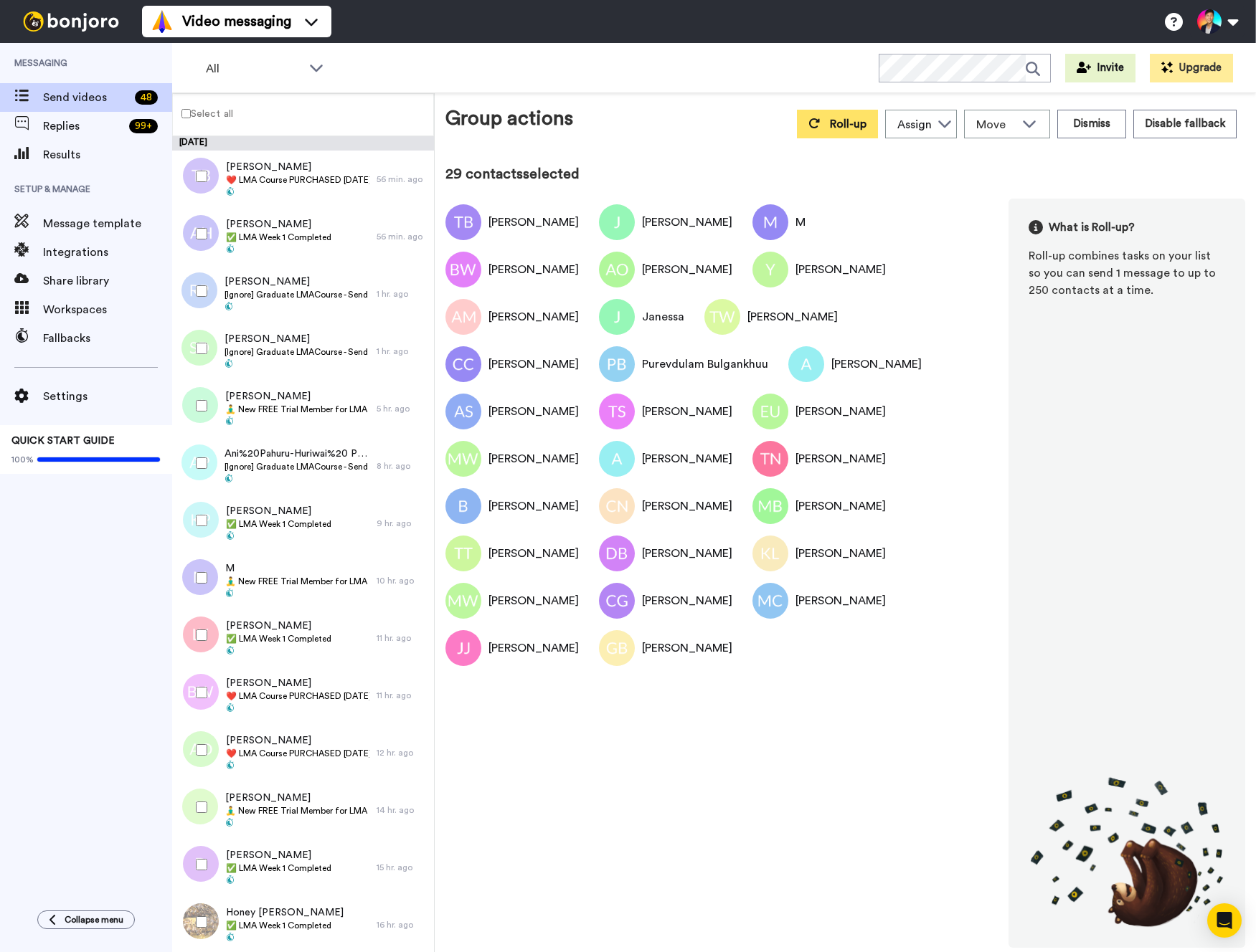
click at [825, 118] on button "Roll-up" at bounding box center [837, 124] width 81 height 29
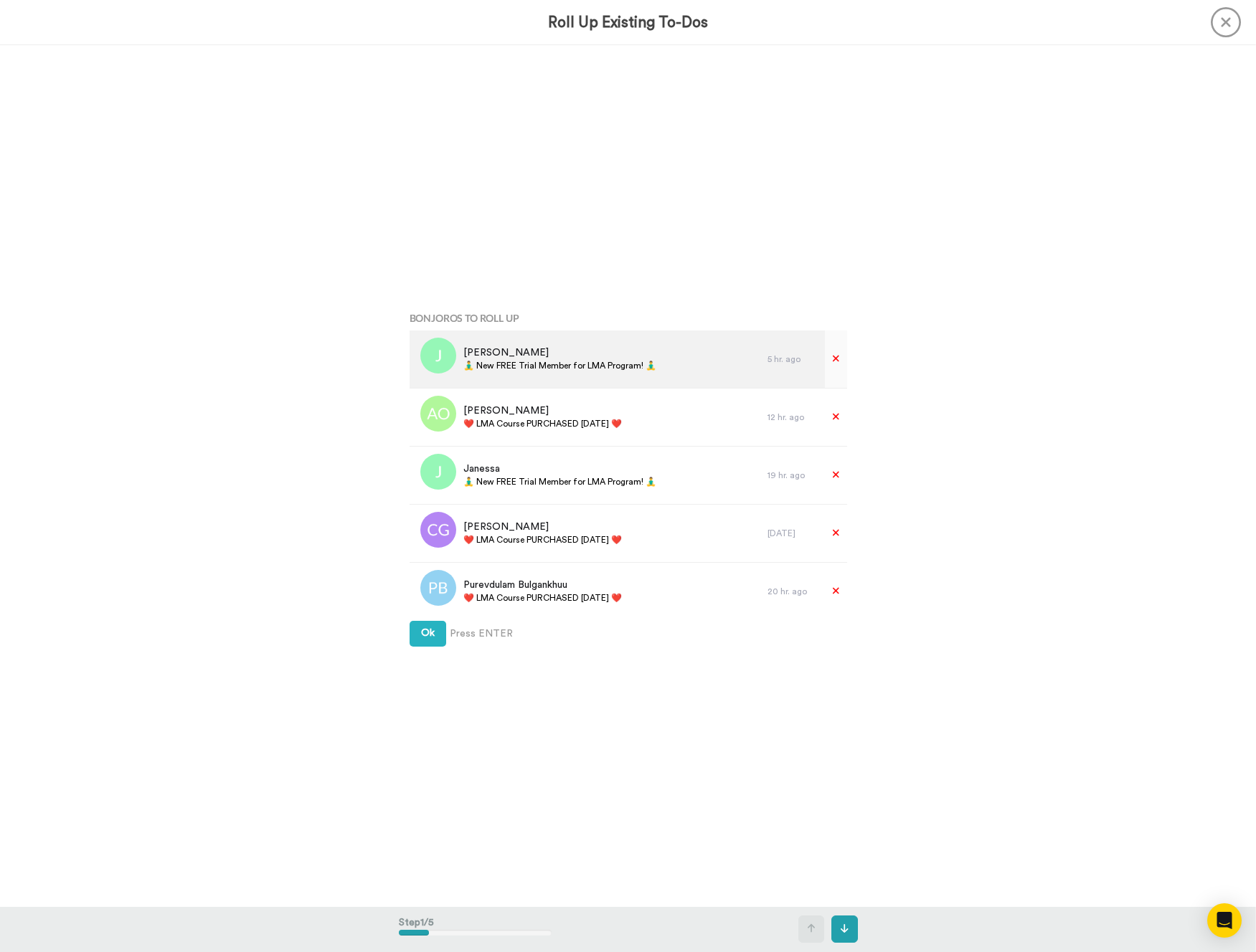
click at [583, 374] on div "Juliet 🧘‍♂️ New FREE Trial Member for LMA Program! 🧘‍♂️" at bounding box center [589, 360] width 359 height 57
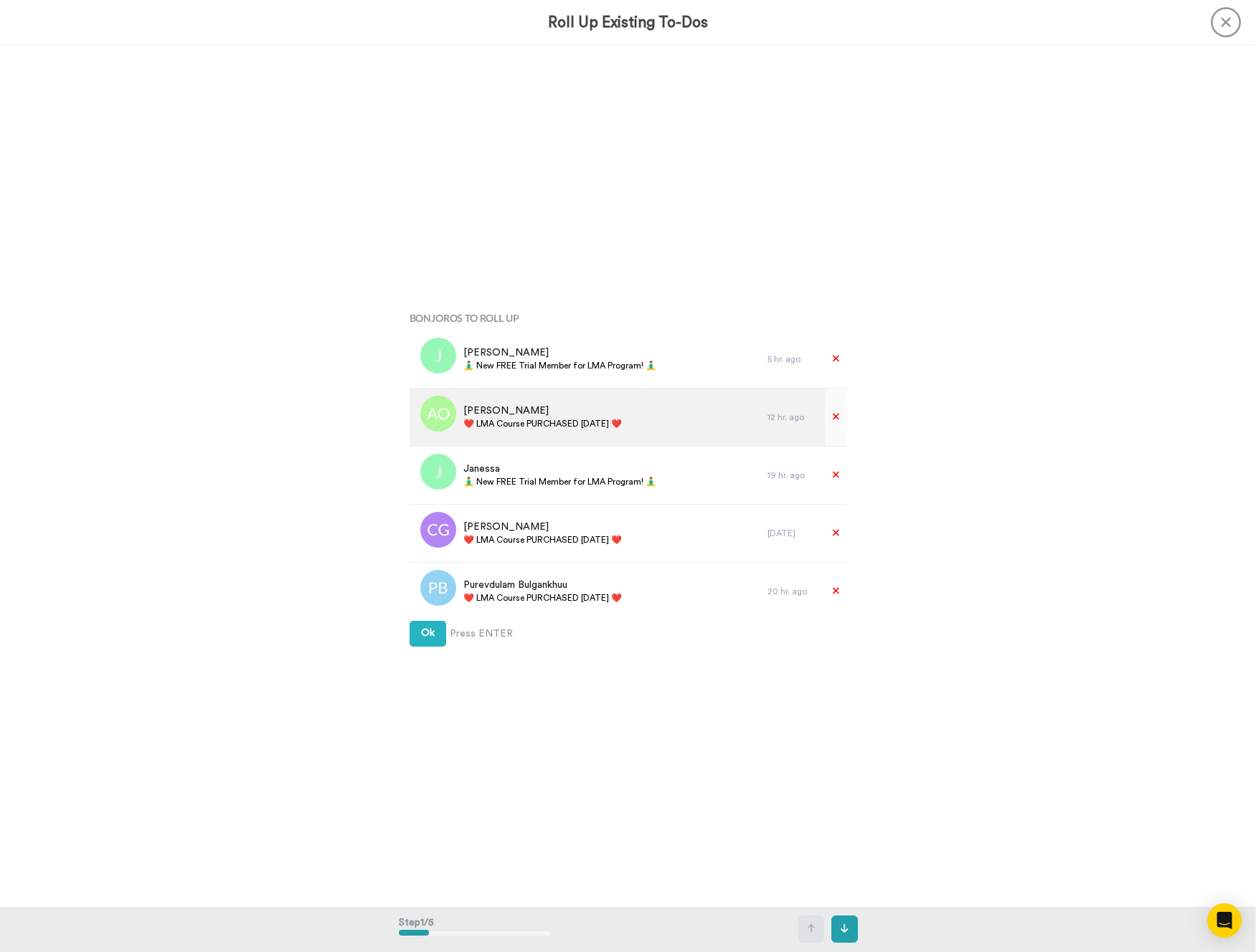
click at [560, 421] on span "❤️️ LMA Course PURCHASED [DATE] ❤️️" at bounding box center [543, 424] width 158 height 11
copy div "❤️️ LMA Course PURCHASED [DATE] ❤️️"
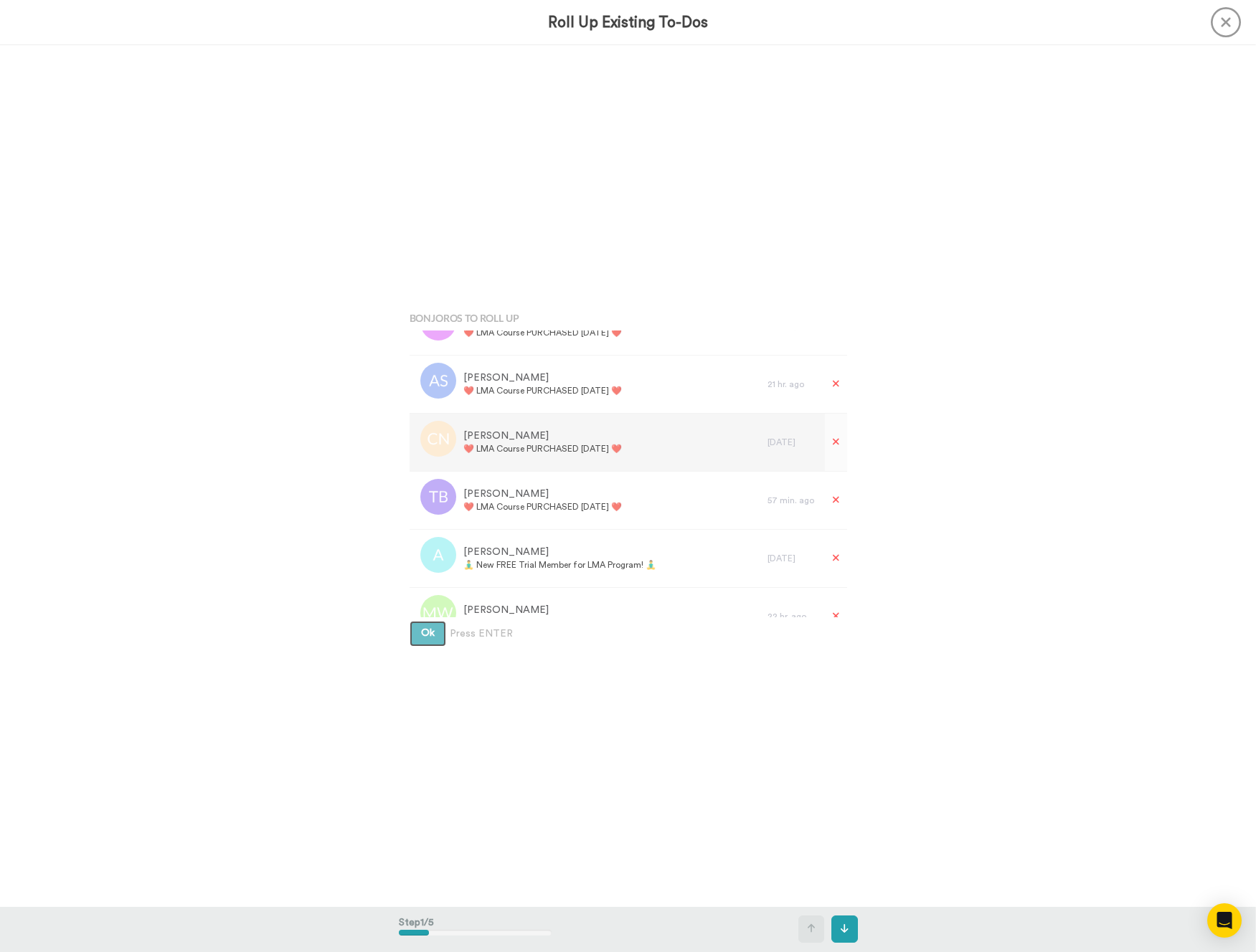
scroll to position [1351, 0]
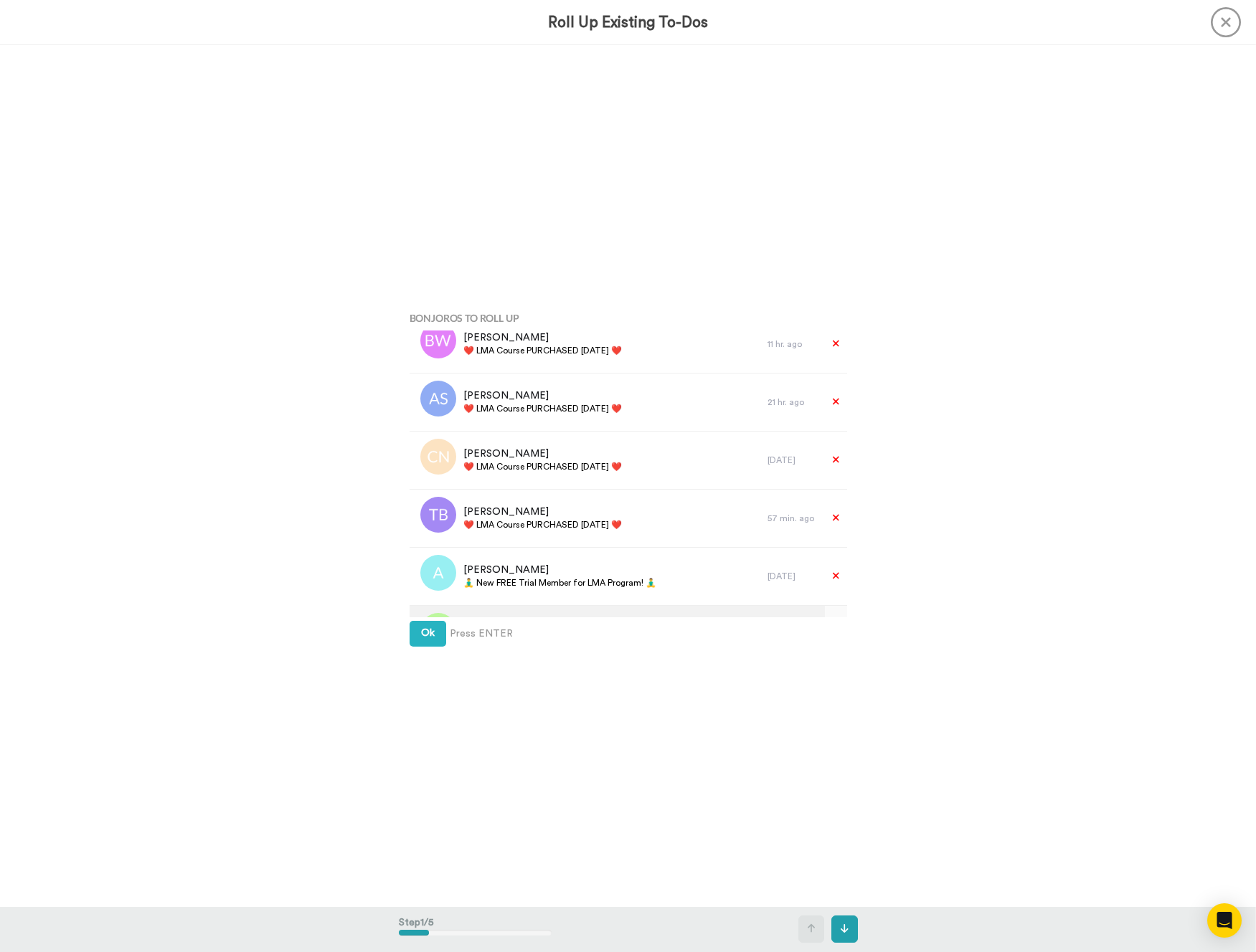
click at [433, 611] on div at bounding box center [434, 635] width 43 height 57
click at [422, 630] on span "Ok" at bounding box center [427, 632] width 14 height 10
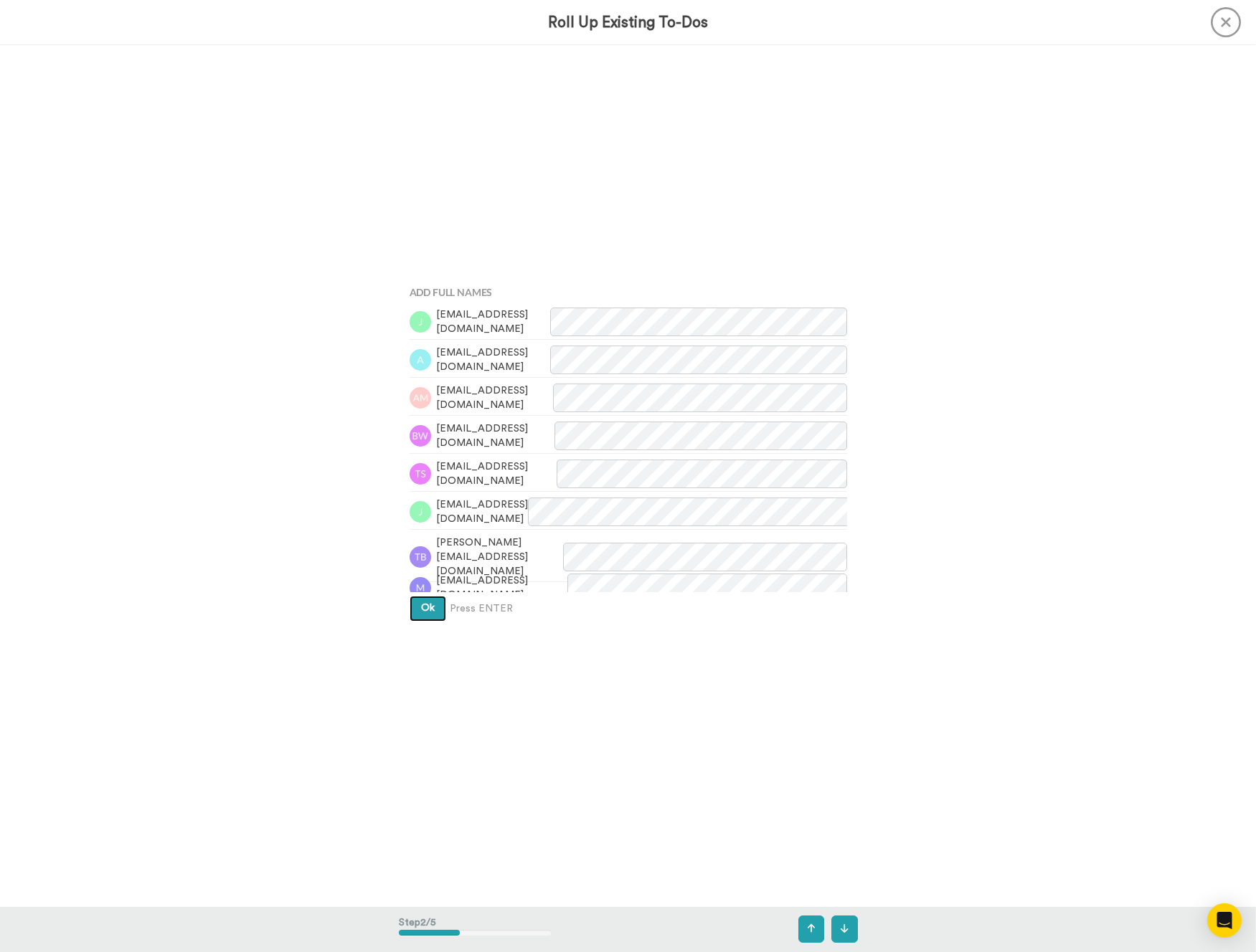
click at [422, 613] on span "Ok" at bounding box center [427, 608] width 14 height 10
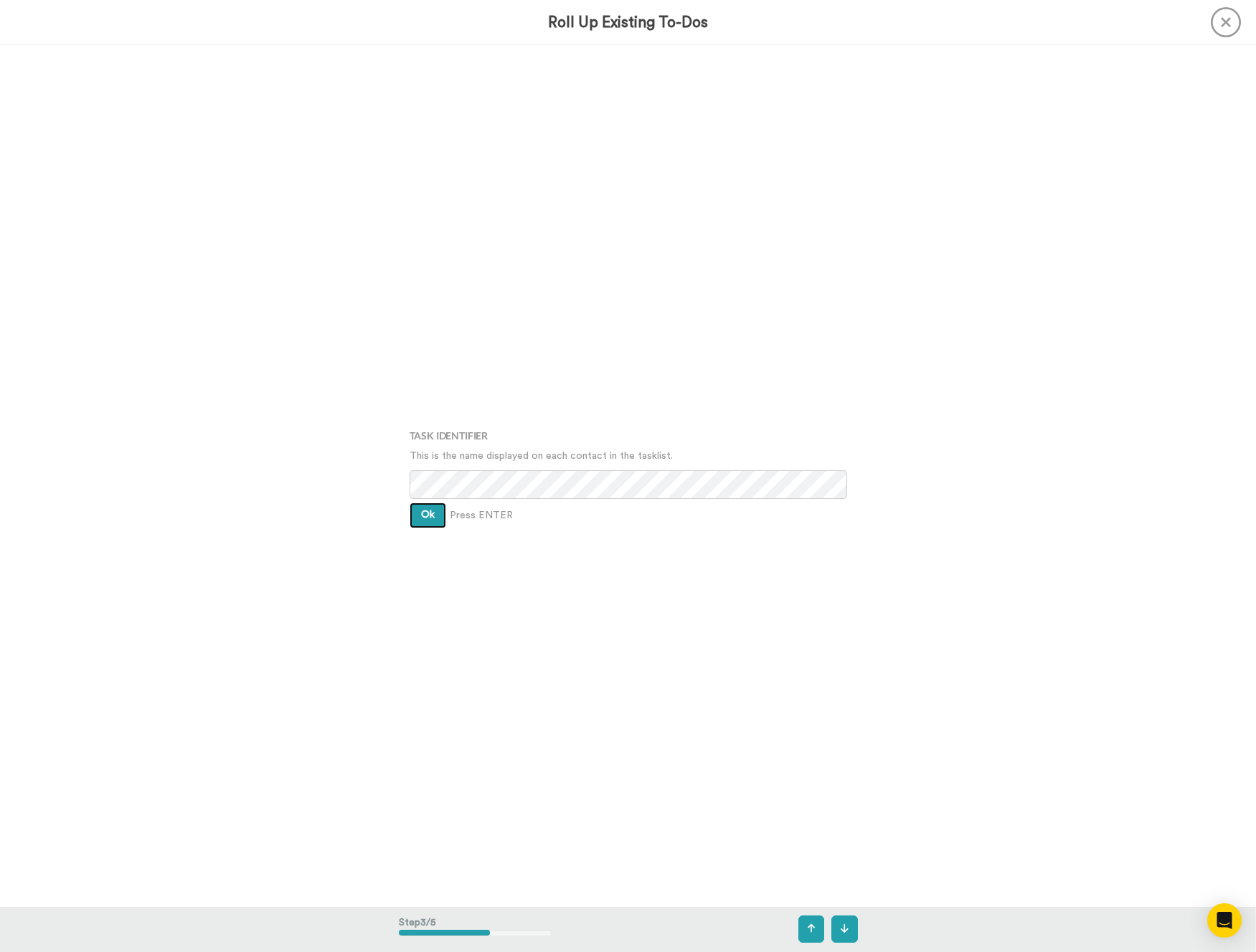
click at [414, 510] on button "Ok" at bounding box center [427, 516] width 37 height 26
click at [414, 510] on button "Ok" at bounding box center [427, 507] width 37 height 26
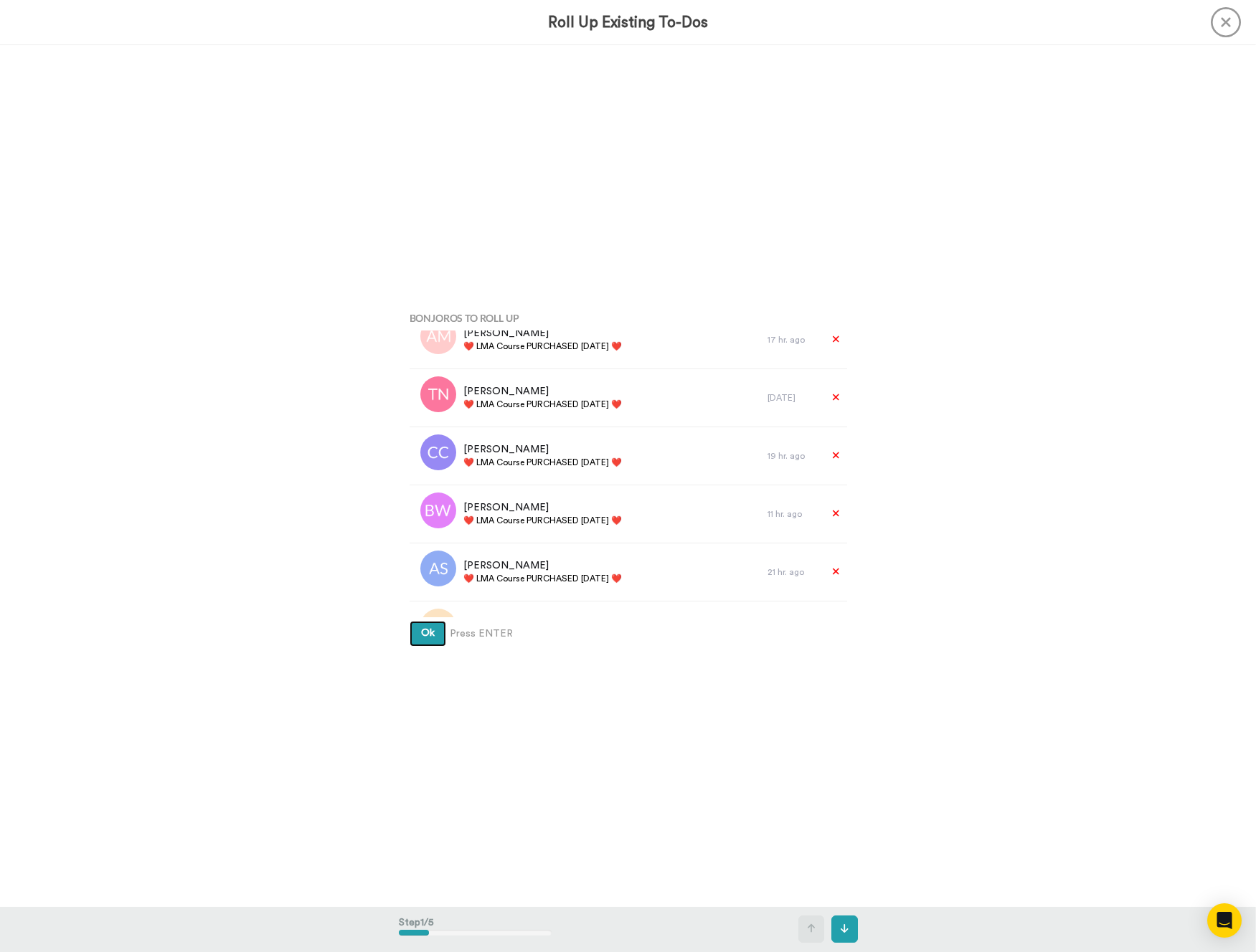
scroll to position [1397, 0]
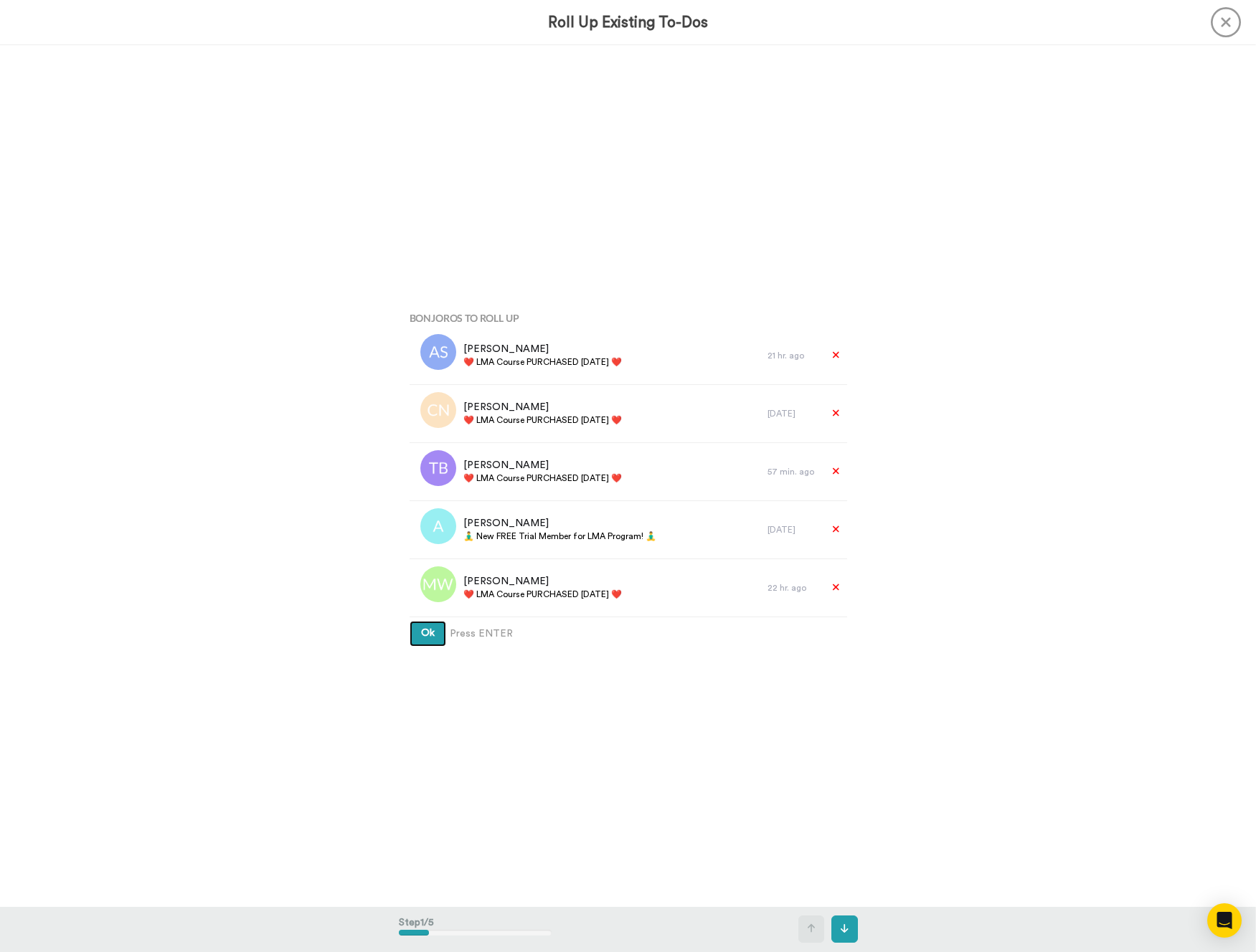
click at [425, 629] on span "Ok" at bounding box center [427, 632] width 14 height 10
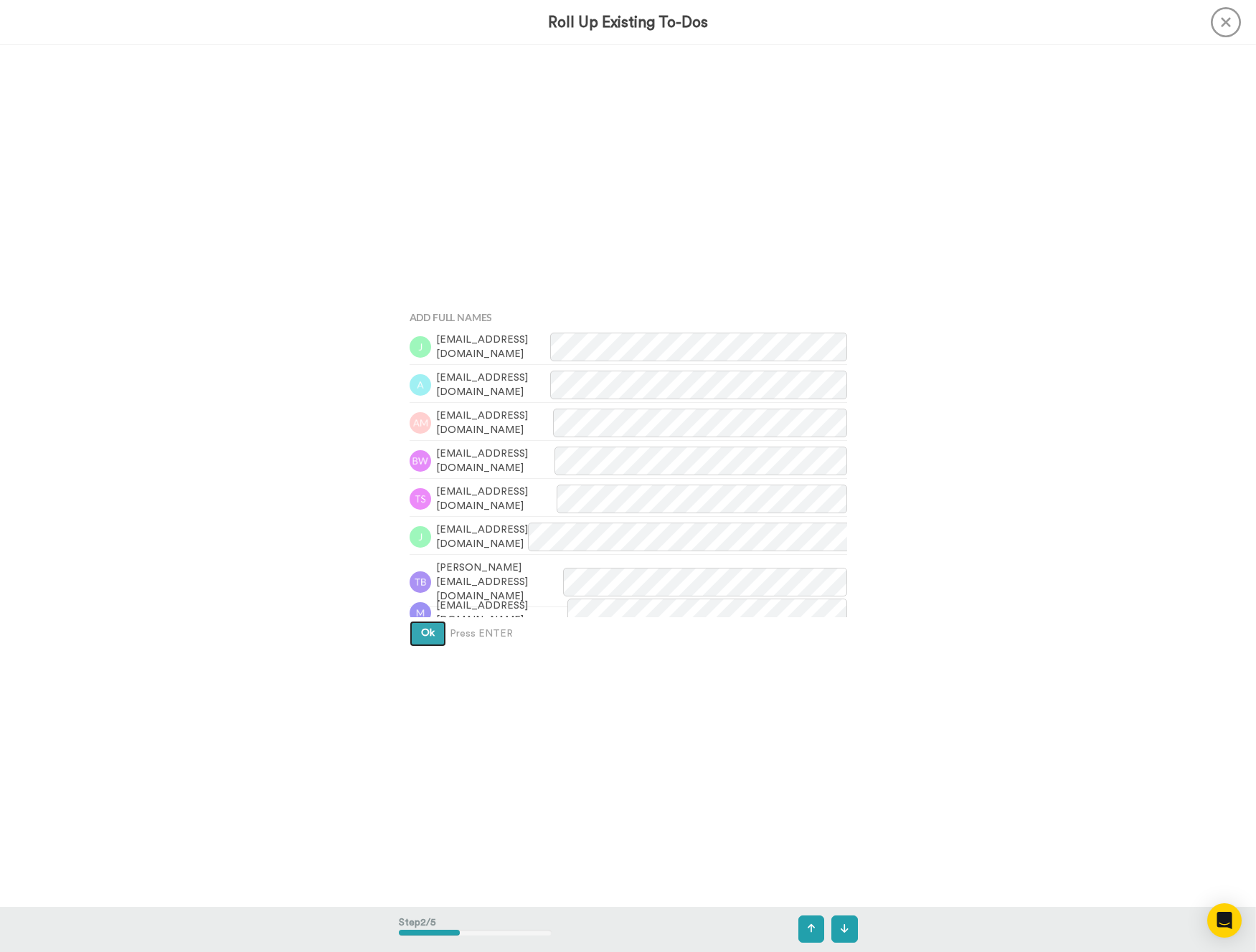
click at [425, 629] on span "Ok" at bounding box center [427, 632] width 14 height 10
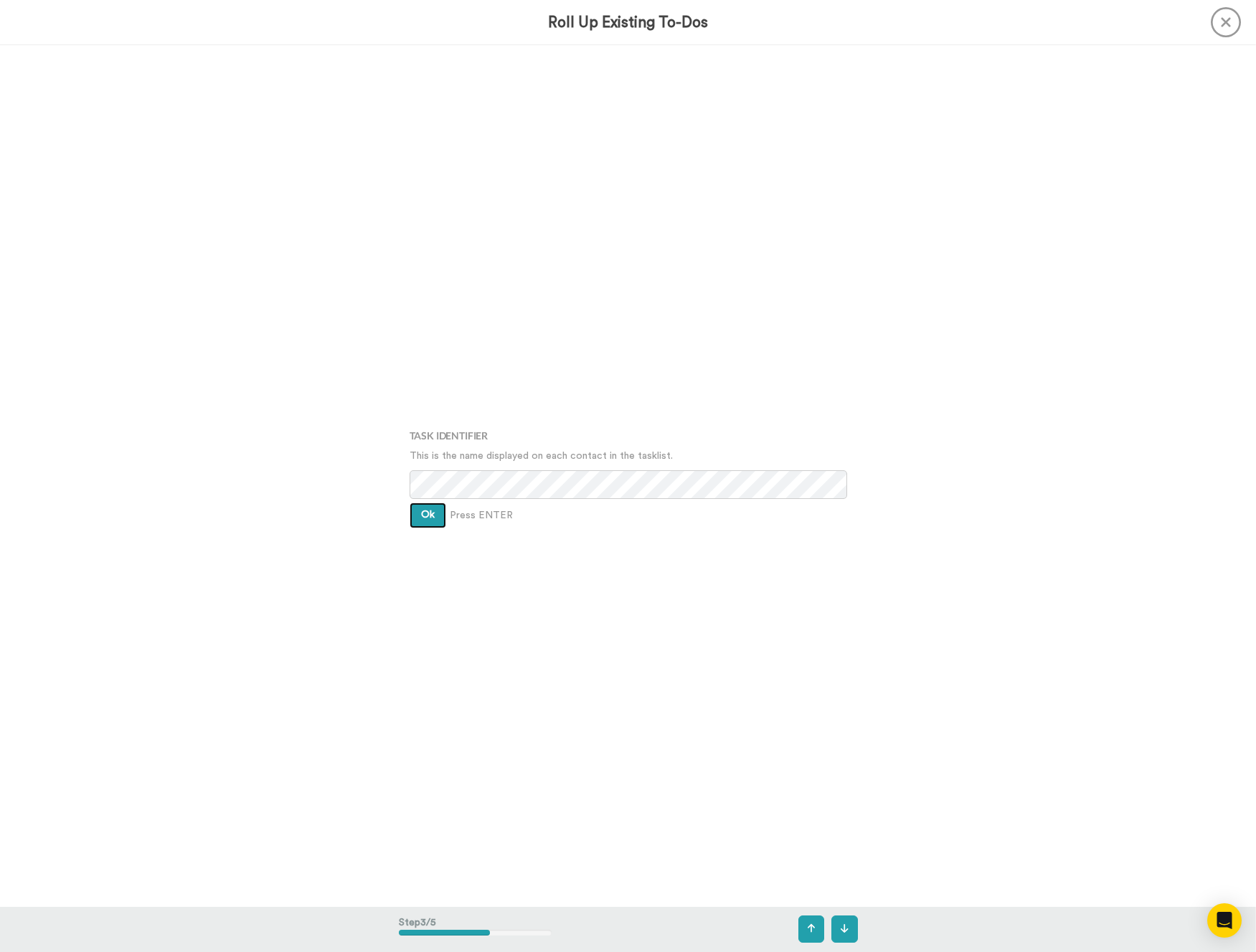
click at [418, 522] on button "Ok" at bounding box center [427, 516] width 37 height 26
click at [418, 522] on div "Assign It To Select is focused ,type to refine list, press Down to open the men…" at bounding box center [628, 476] width 459 height 476
click at [420, 509] on button "Ok" at bounding box center [427, 505] width 37 height 26
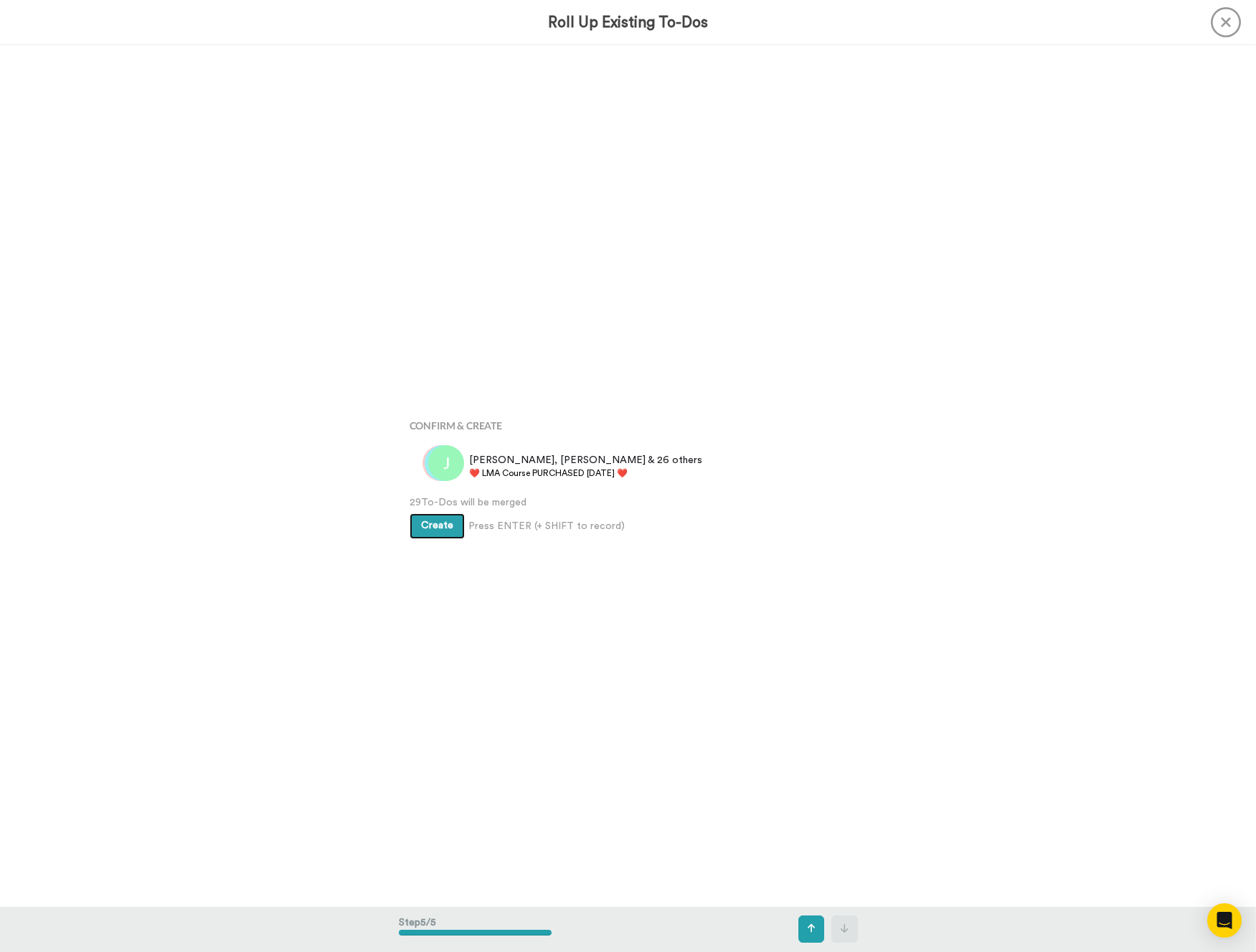
scroll to position [3445, 0]
click at [424, 516] on button "Create" at bounding box center [437, 526] width 55 height 26
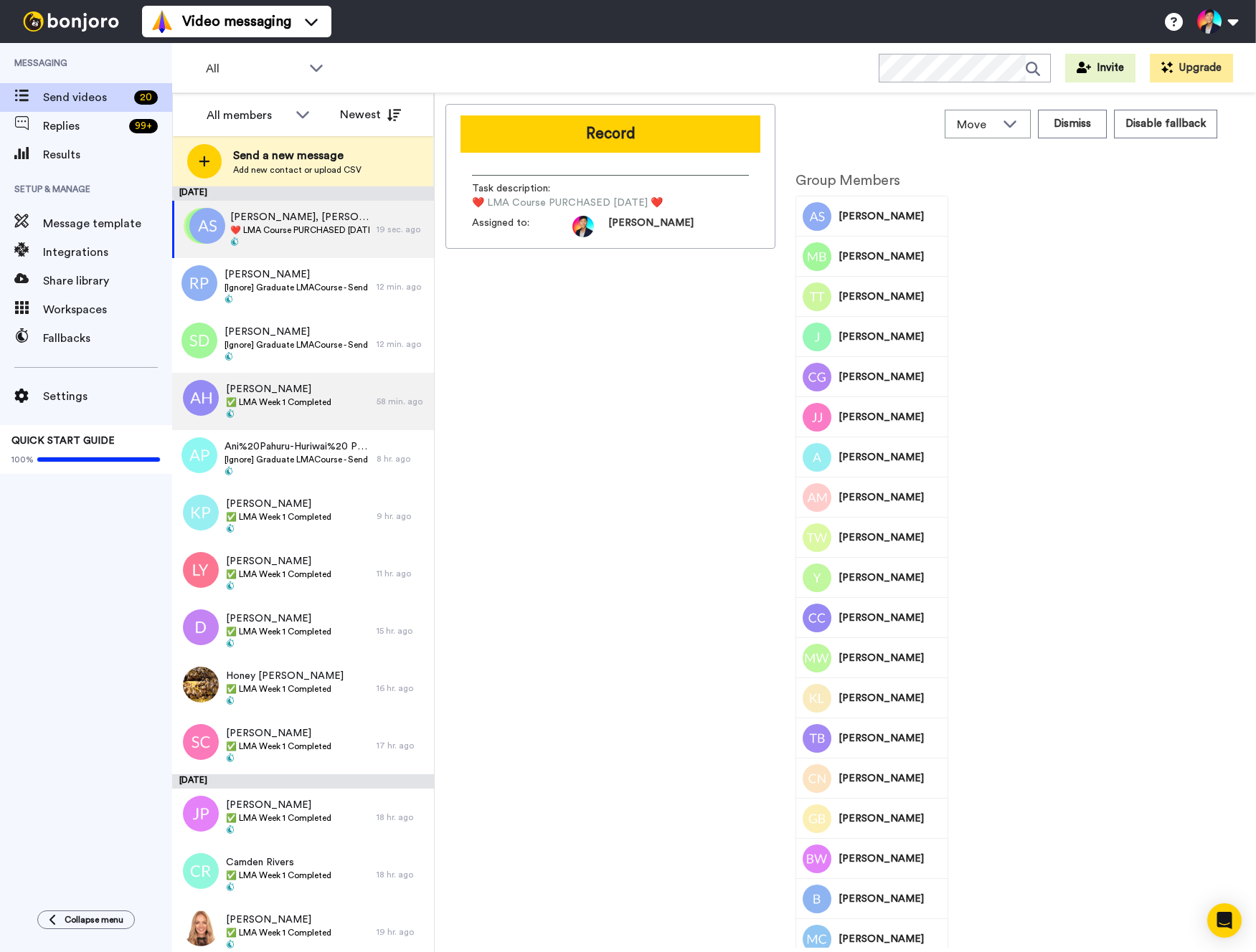
click at [269, 381] on div "[PERSON_NAME] ✅ LMA Week 1 Completed" at bounding box center [274, 402] width 204 height 57
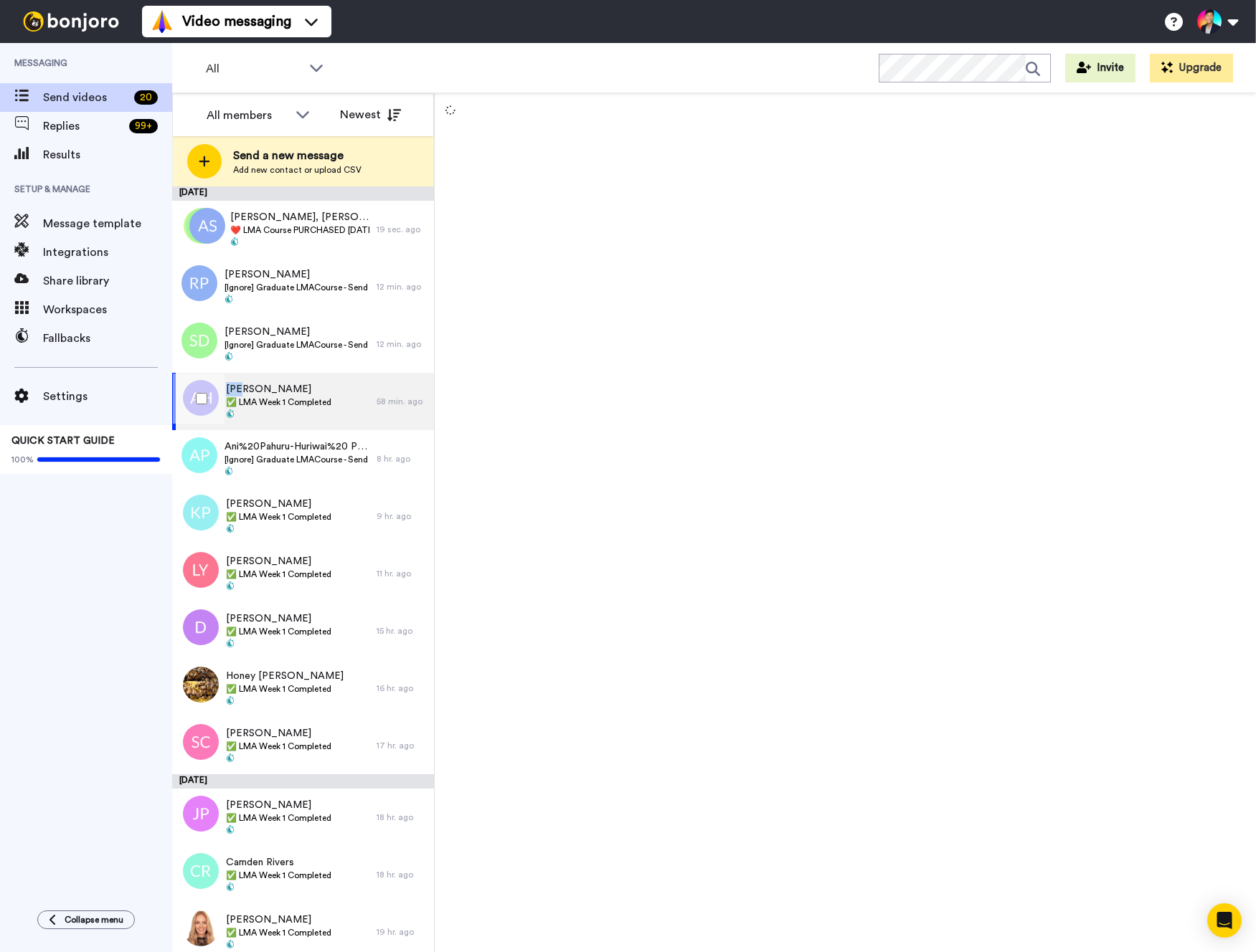
click at [269, 381] on div "[PERSON_NAME] ✅ LMA Week 1 Completed" at bounding box center [274, 402] width 204 height 57
click at [158, 402] on span "Settings" at bounding box center [107, 396] width 129 height 17
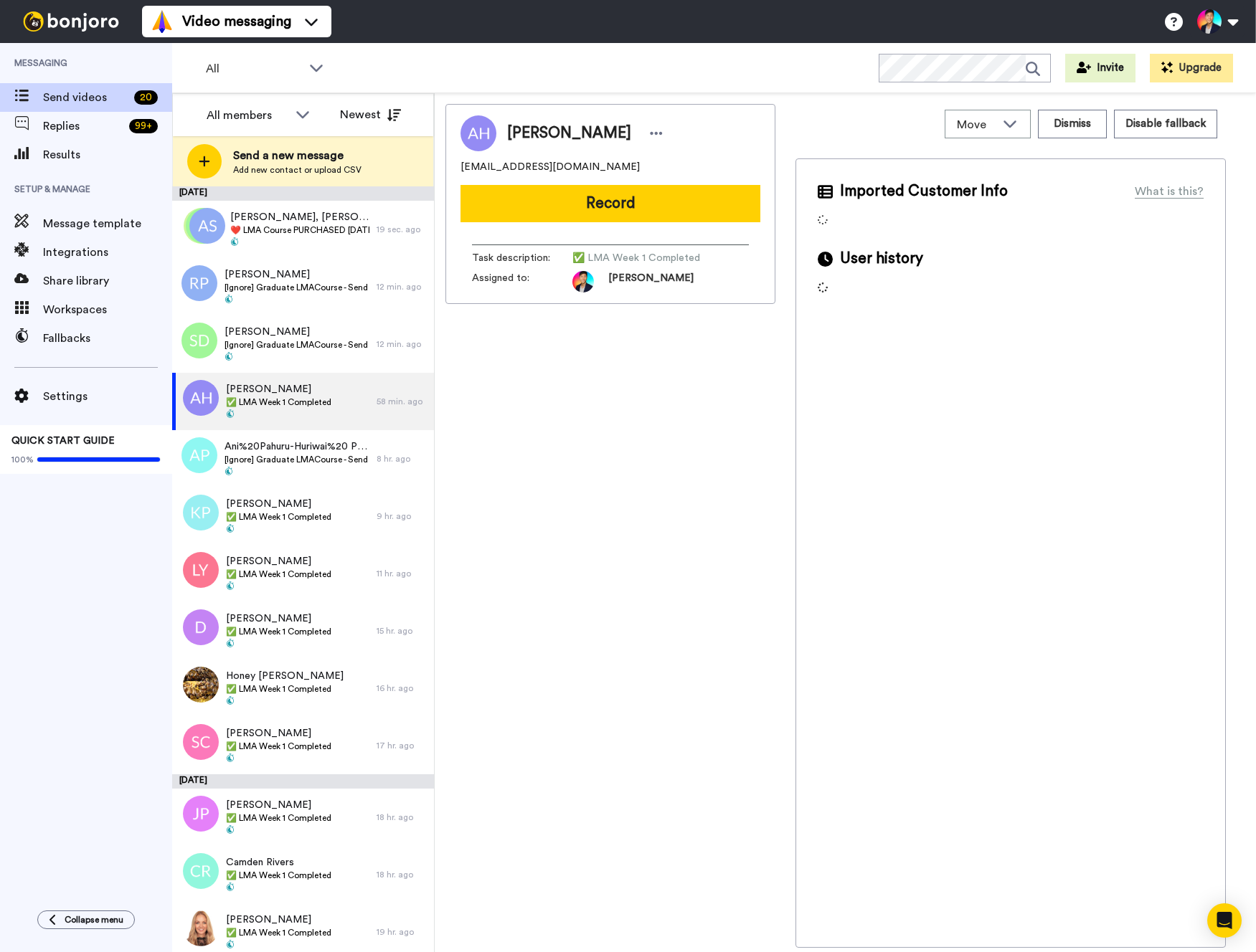
click at [0, 0] on div at bounding box center [0, 0] width 0 height 0
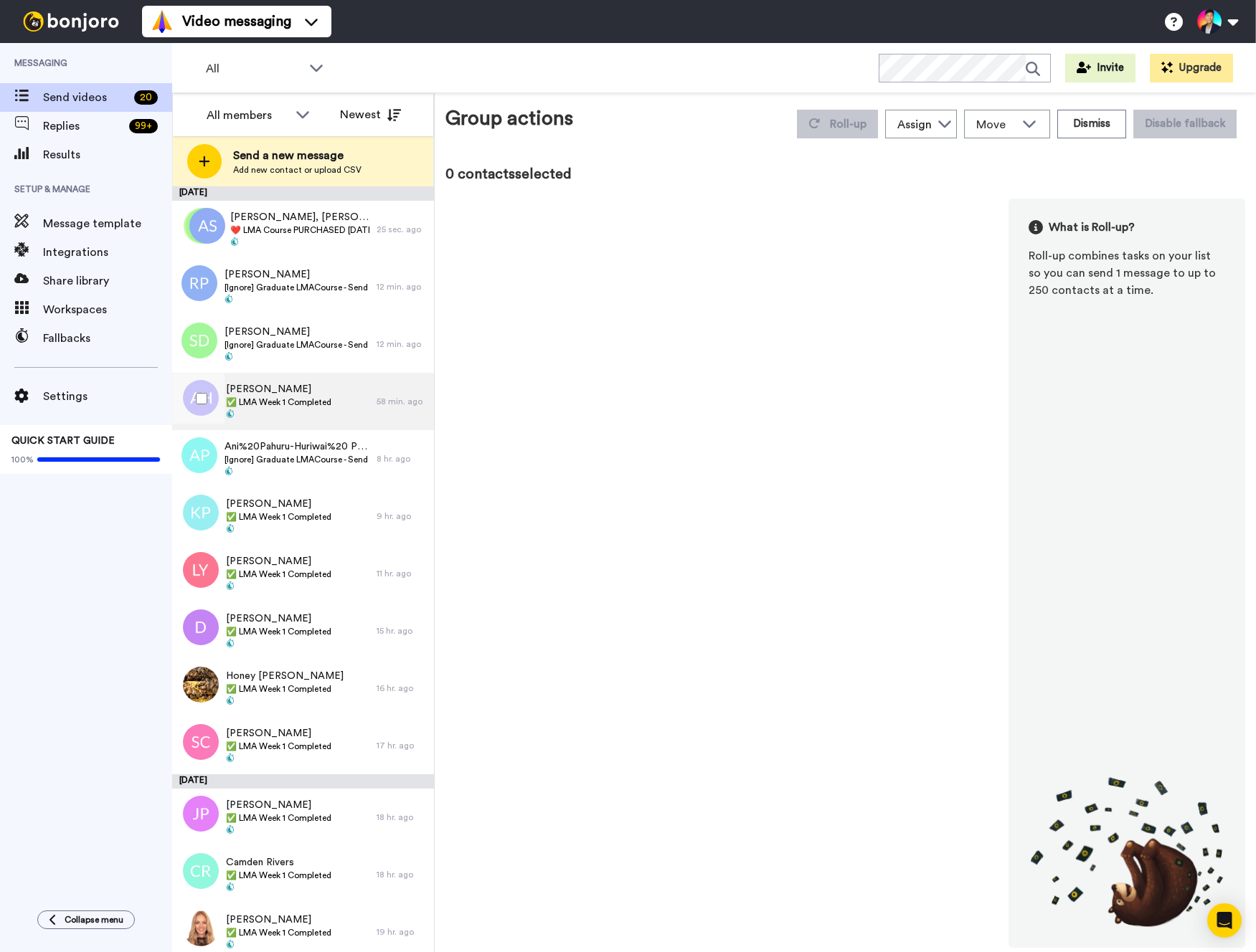
click at [267, 406] on span "✅ LMA Week 1 Completed" at bounding box center [279, 402] width 106 height 11
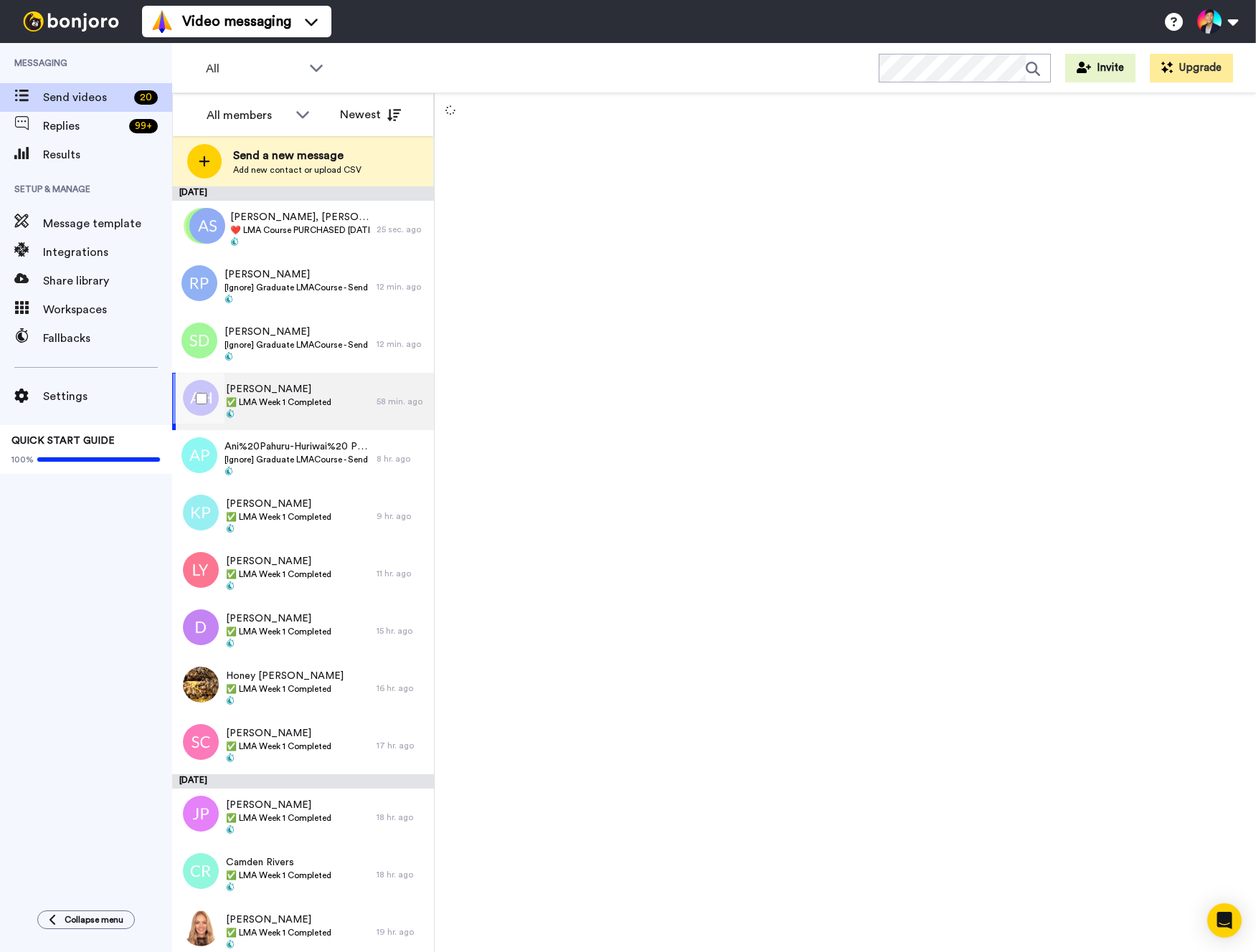
click at [207, 405] on div at bounding box center [198, 399] width 51 height 51
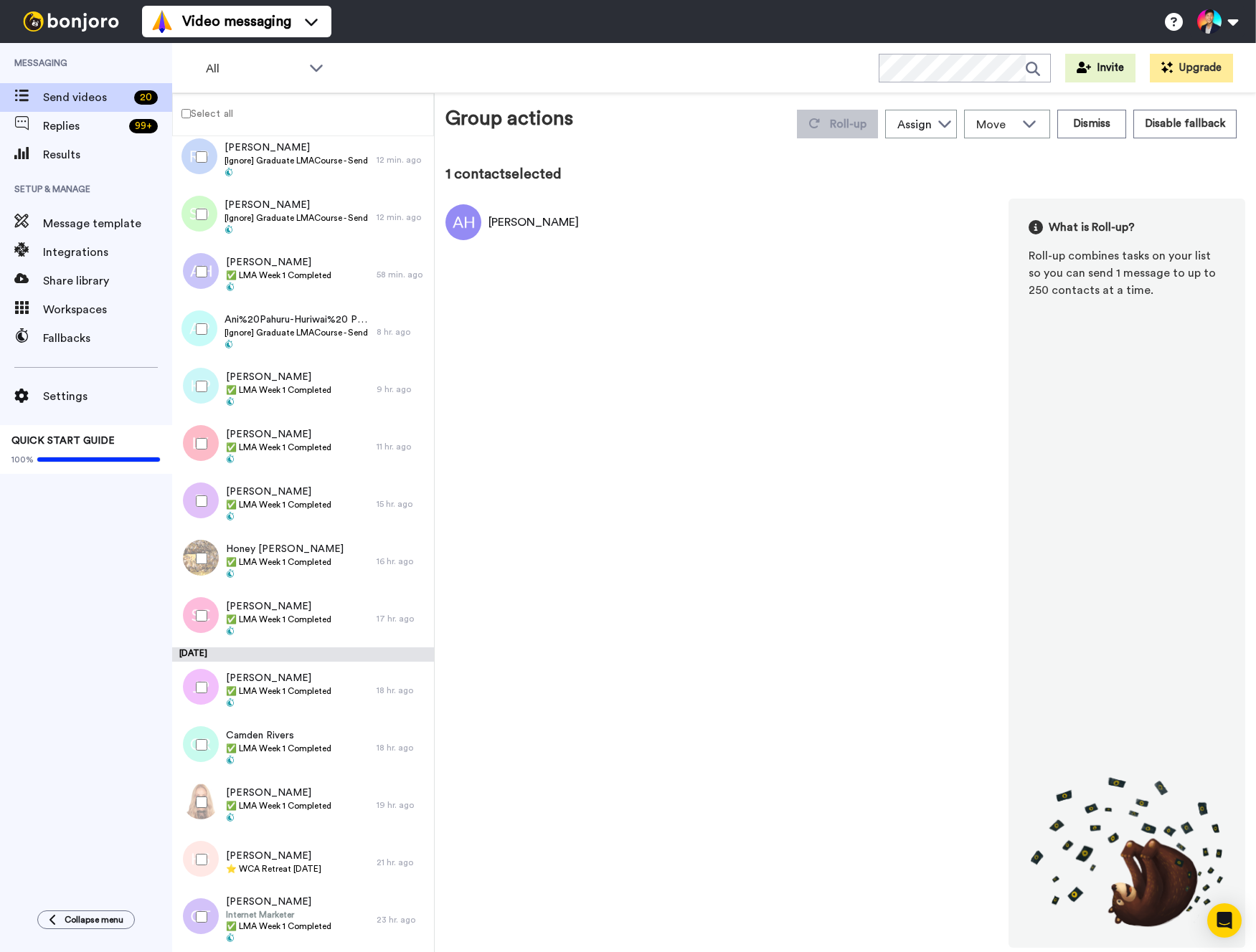
click at [207, 405] on div at bounding box center [198, 386] width 51 height 51
click at [208, 434] on div at bounding box center [198, 444] width 51 height 51
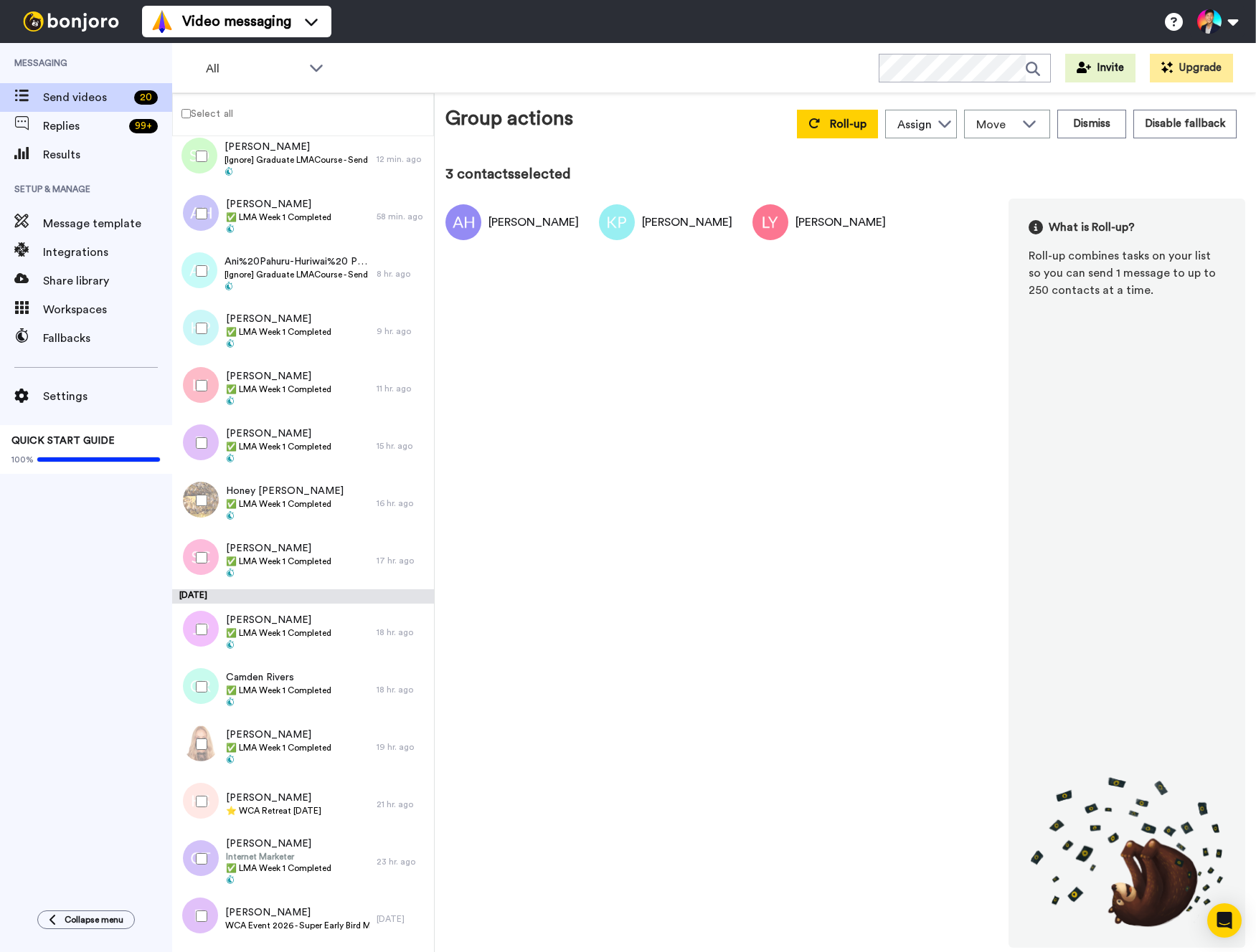
click at [208, 434] on div at bounding box center [198, 443] width 51 height 51
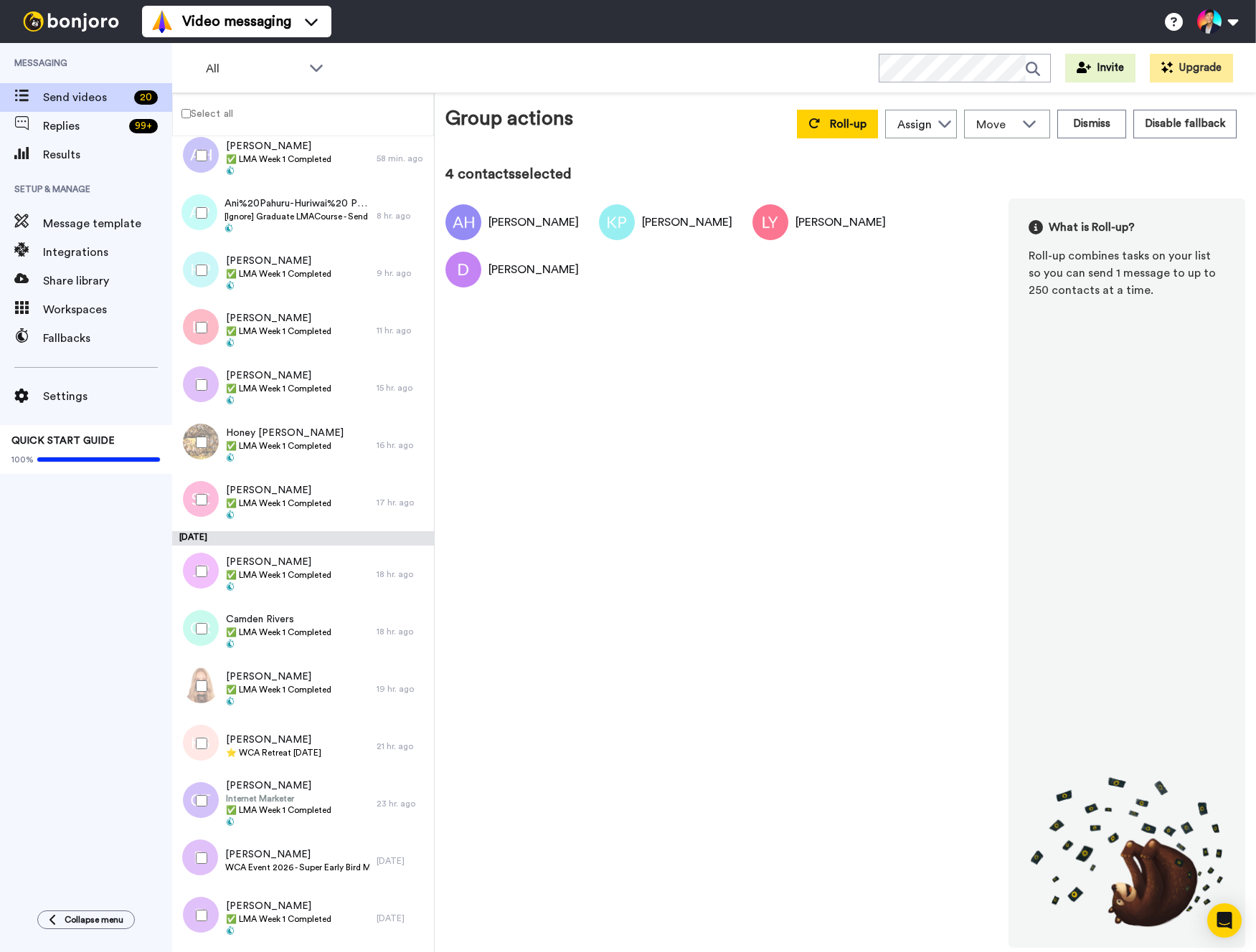
click at [208, 434] on div at bounding box center [198, 442] width 51 height 51
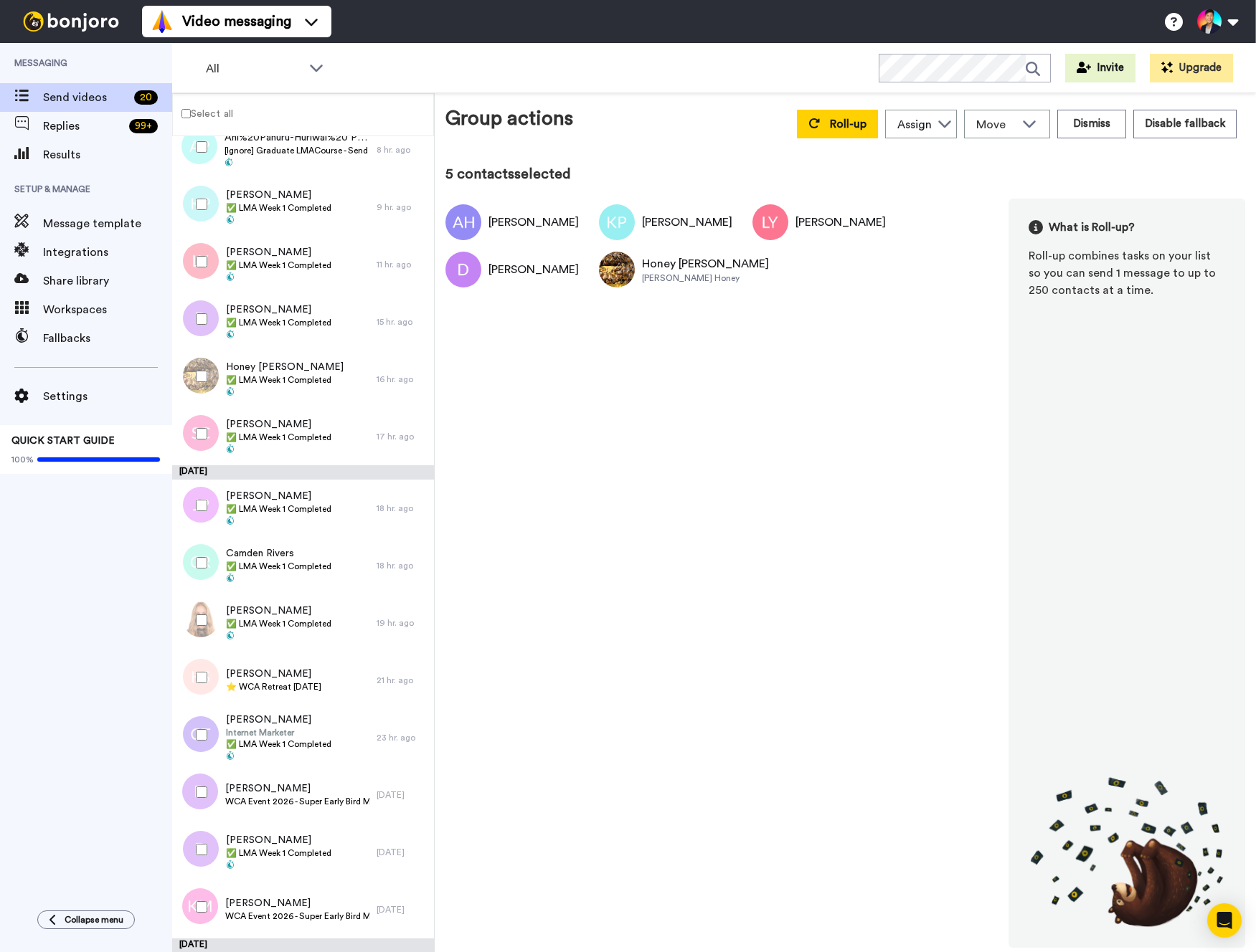
click at [208, 434] on div at bounding box center [198, 433] width 51 height 51
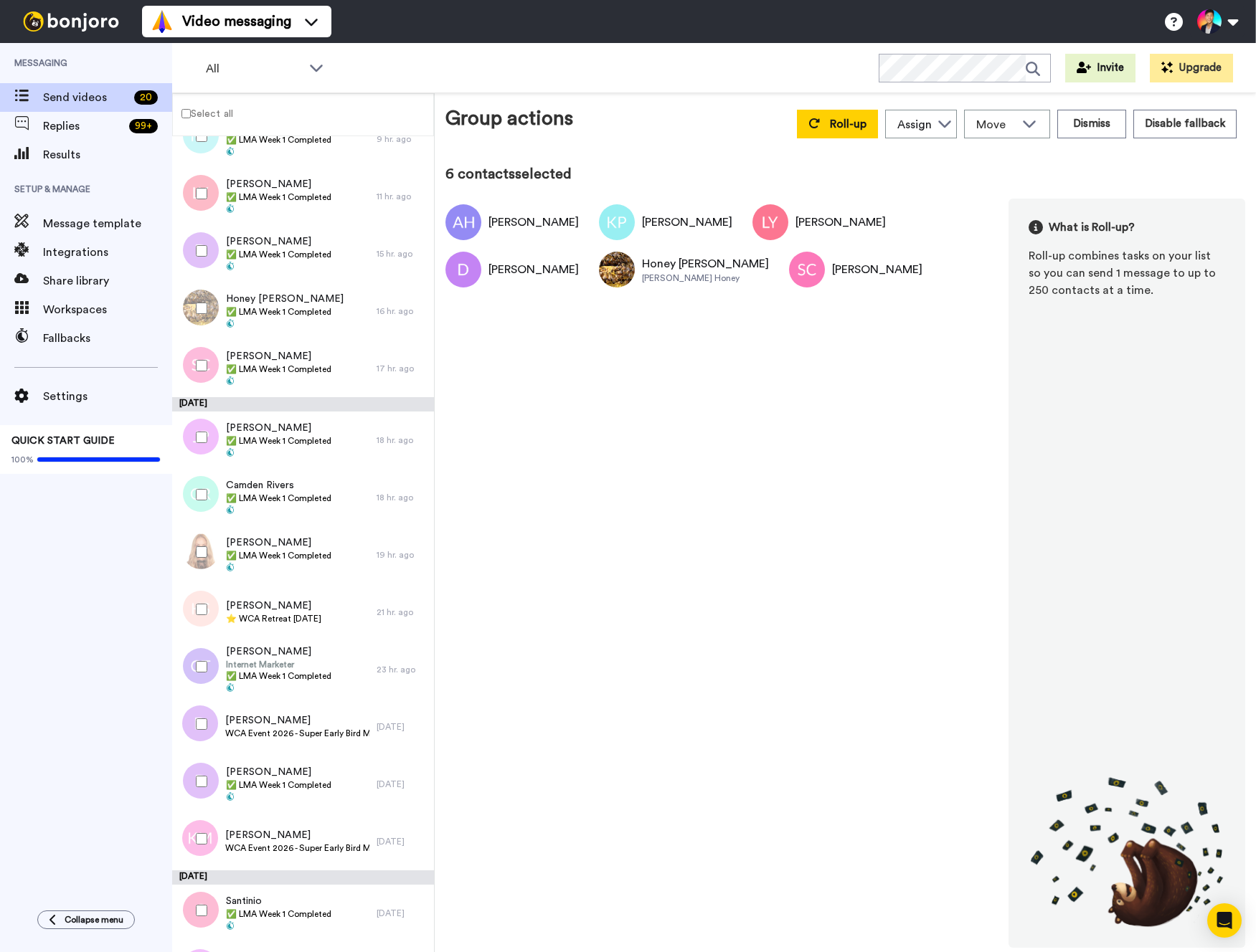
click at [208, 434] on div at bounding box center [198, 437] width 51 height 51
click at [208, 496] on div at bounding box center [198, 494] width 51 height 51
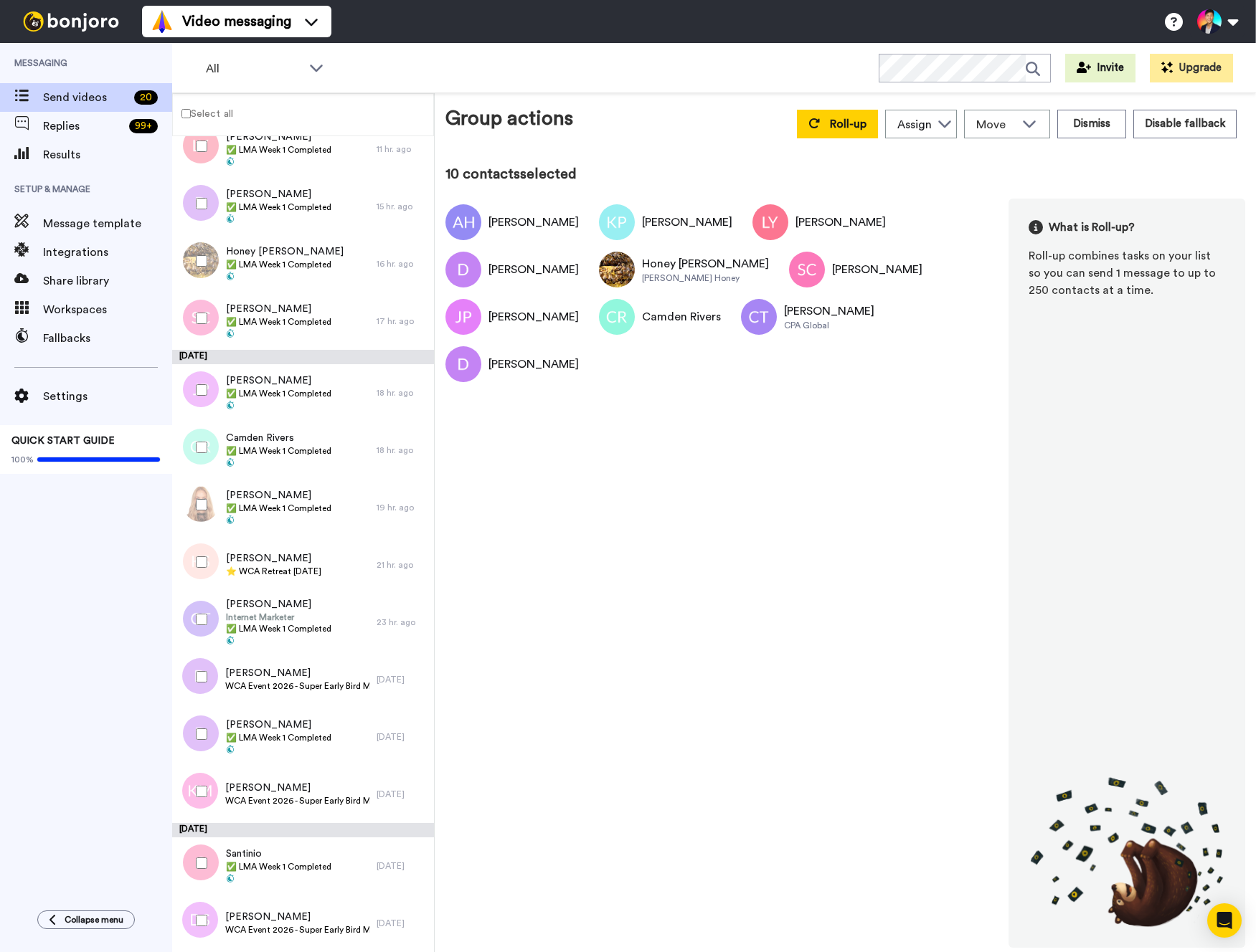
click at [191, 851] on div at bounding box center [198, 863] width 51 height 51
click at [843, 109] on div "Roll-up Assign Tim Han Move WORKSPACES View all Default Task List Thanking LMA …" at bounding box center [1016, 124] width 457 height 40
click at [836, 121] on span "Roll-up" at bounding box center [848, 124] width 37 height 11
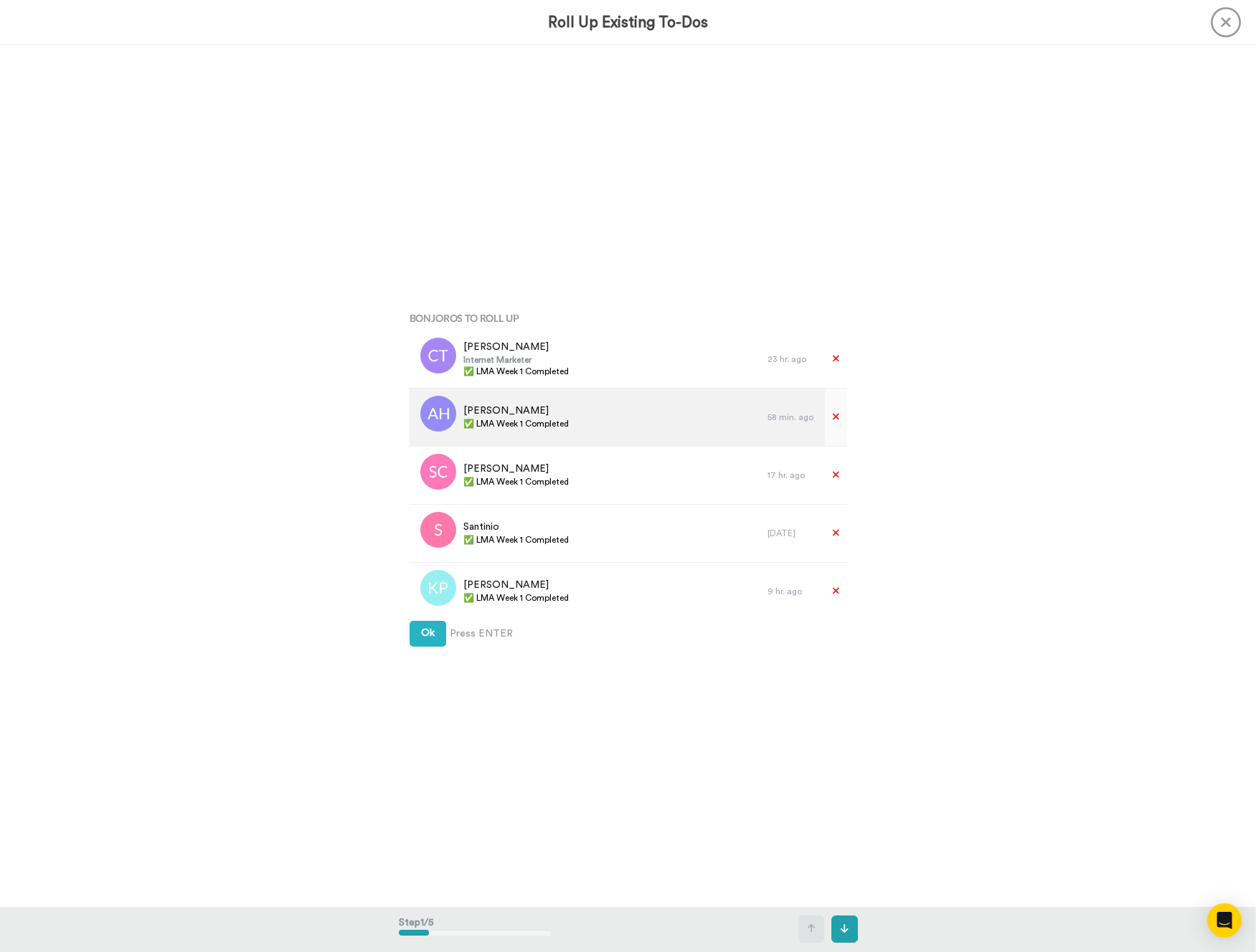
click at [608, 411] on div "[PERSON_NAME] ✅ LMA Week 1 Completed" at bounding box center [589, 418] width 359 height 57
click at [602, 424] on div "[PERSON_NAME] ✅ LMA Week 1 Completed" at bounding box center [589, 418] width 359 height 57
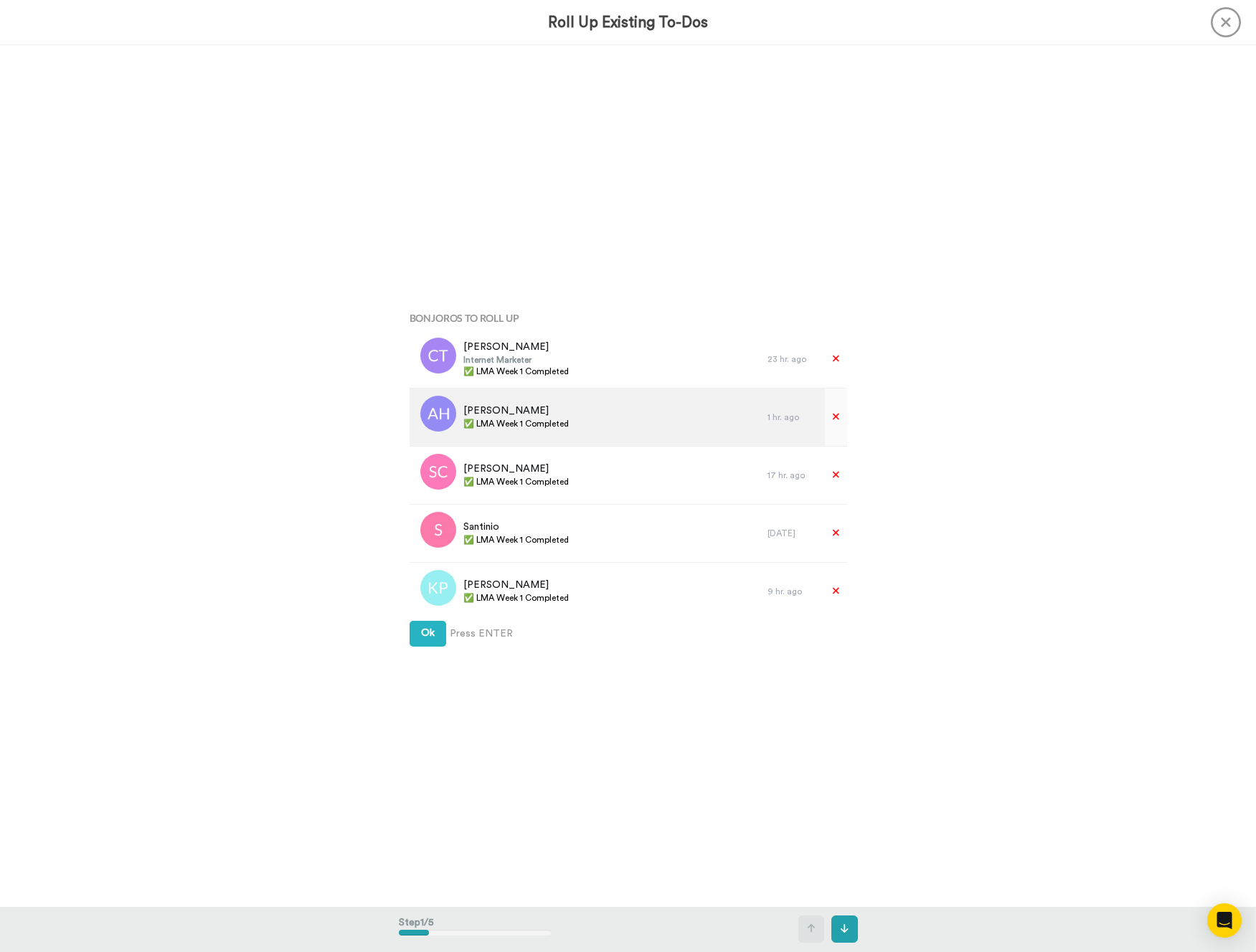
click at [547, 423] on span "✅ LMA Week 1 Completed" at bounding box center [516, 424] width 106 height 11
copy div "✅ LMA Week 1 Completed"
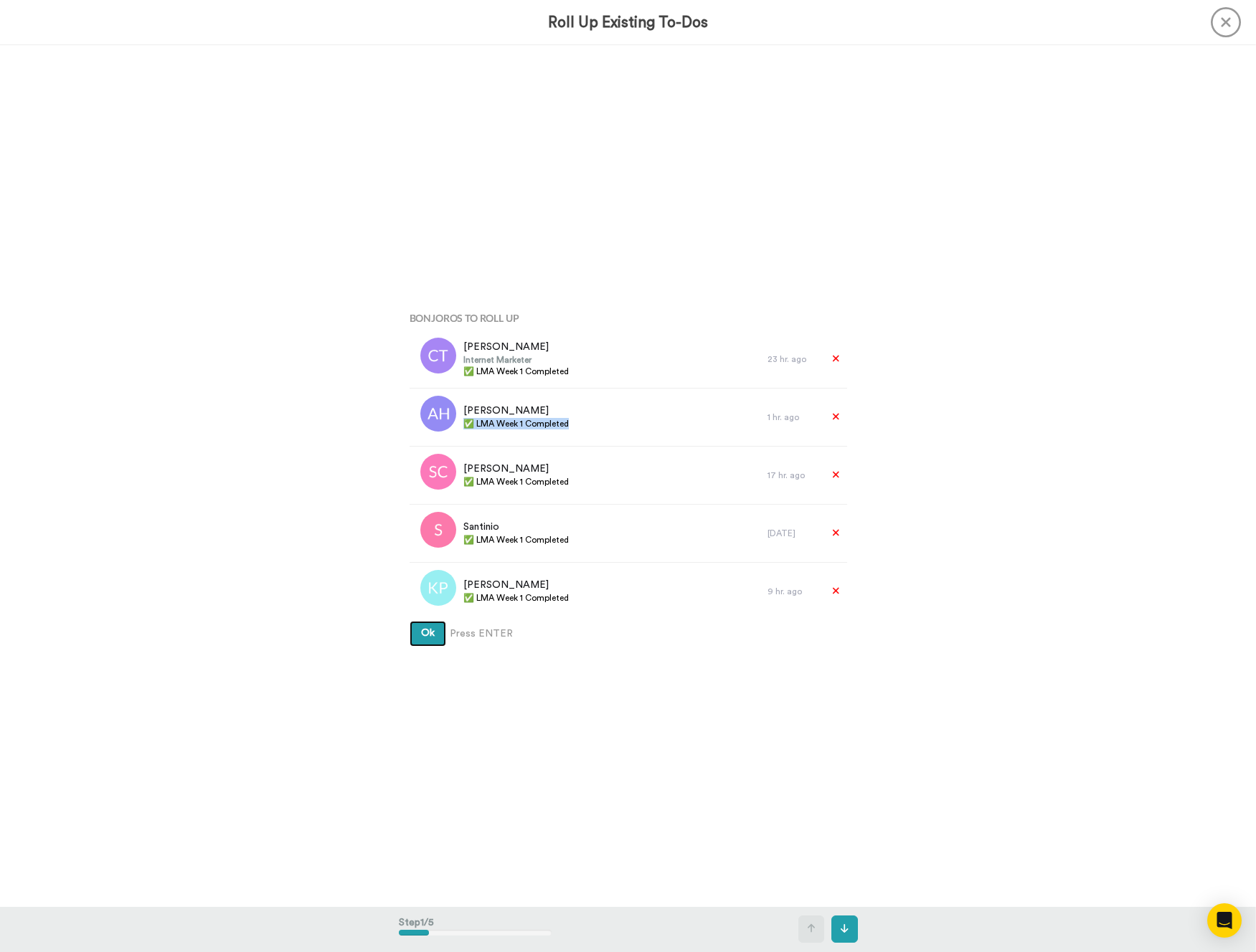
click at [418, 637] on button "Ok" at bounding box center [427, 634] width 37 height 26
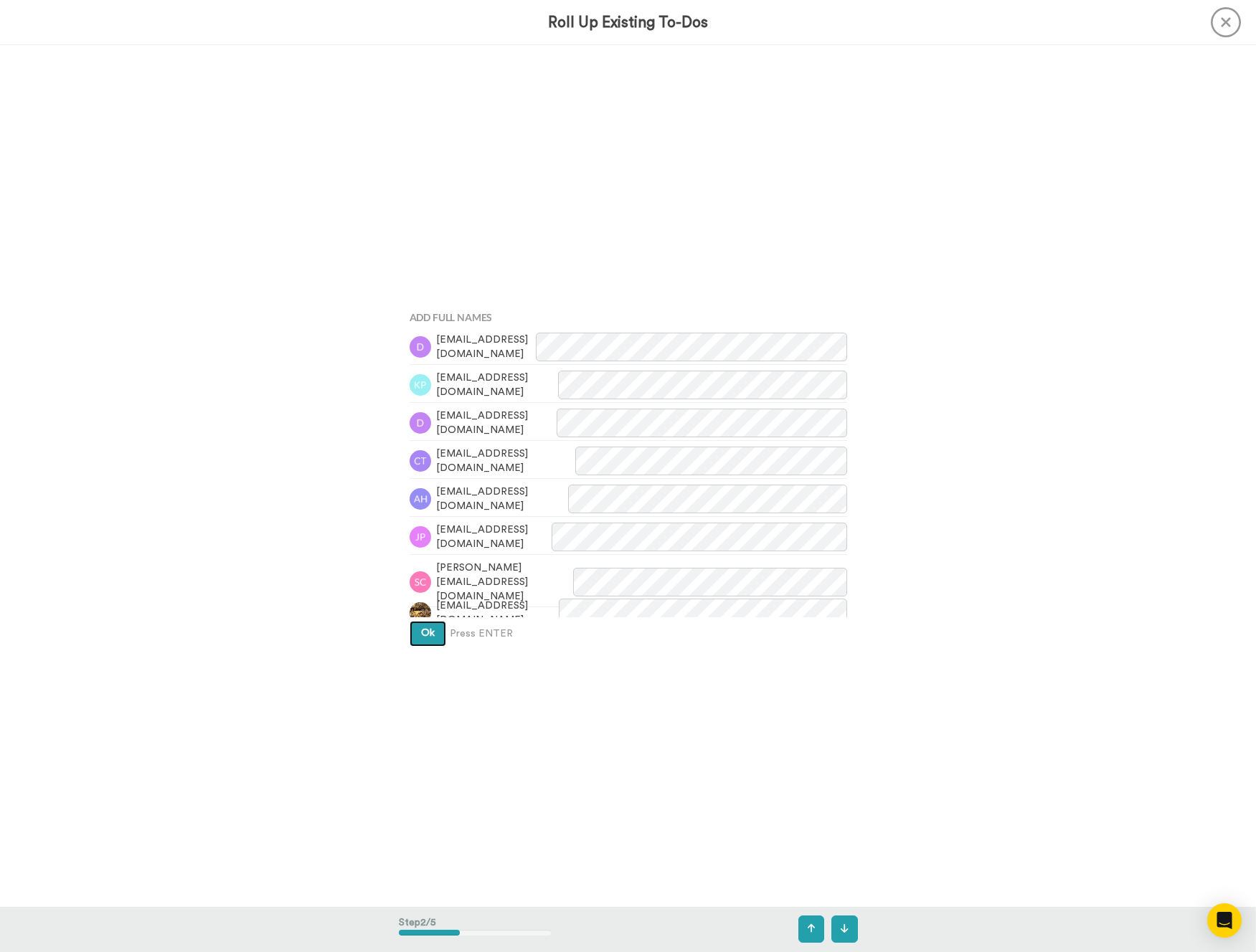
click at [418, 637] on button "Ok" at bounding box center [427, 634] width 37 height 26
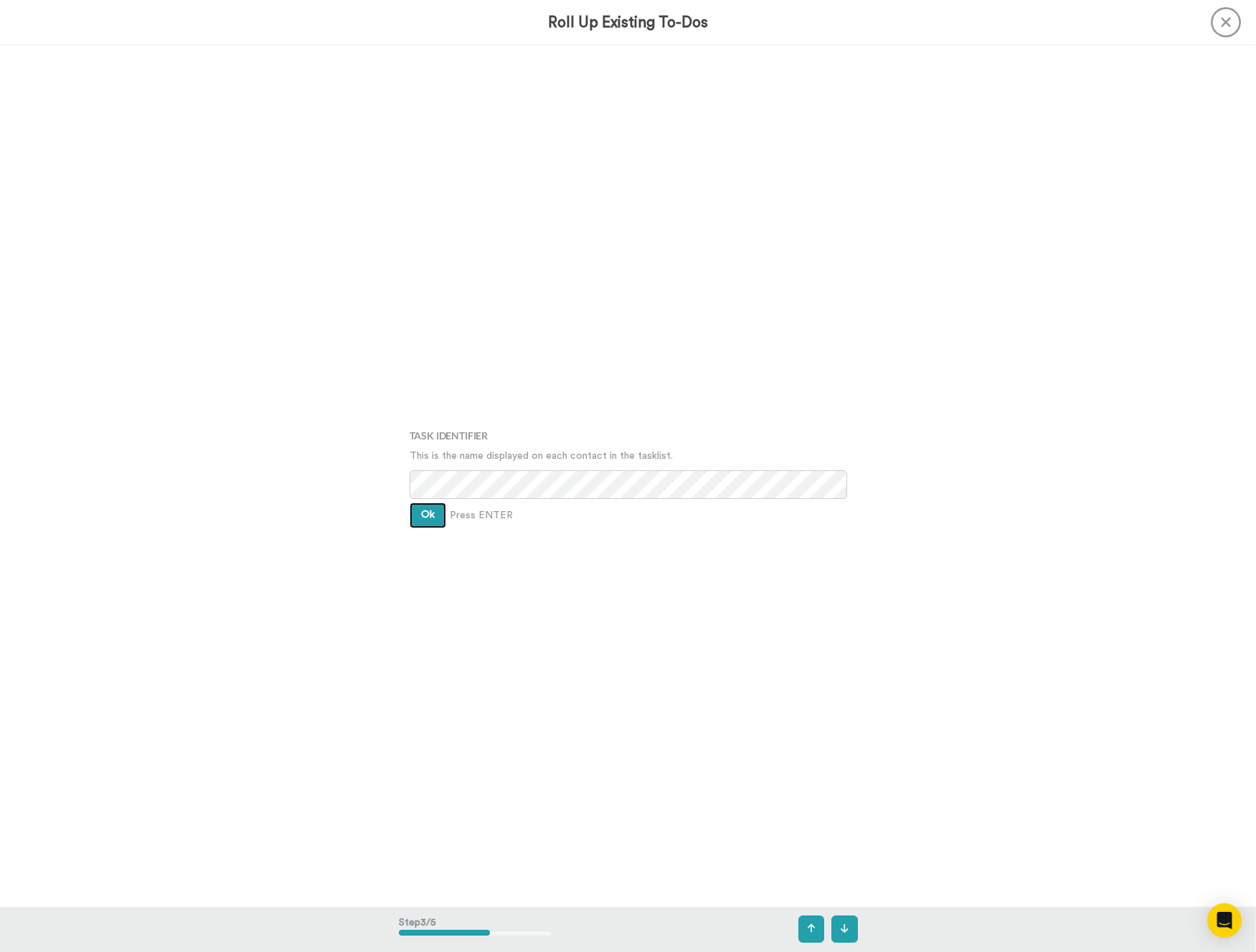
click at [420, 512] on button "Ok" at bounding box center [427, 516] width 37 height 26
click at [420, 512] on button "Ok" at bounding box center [427, 505] width 37 height 26
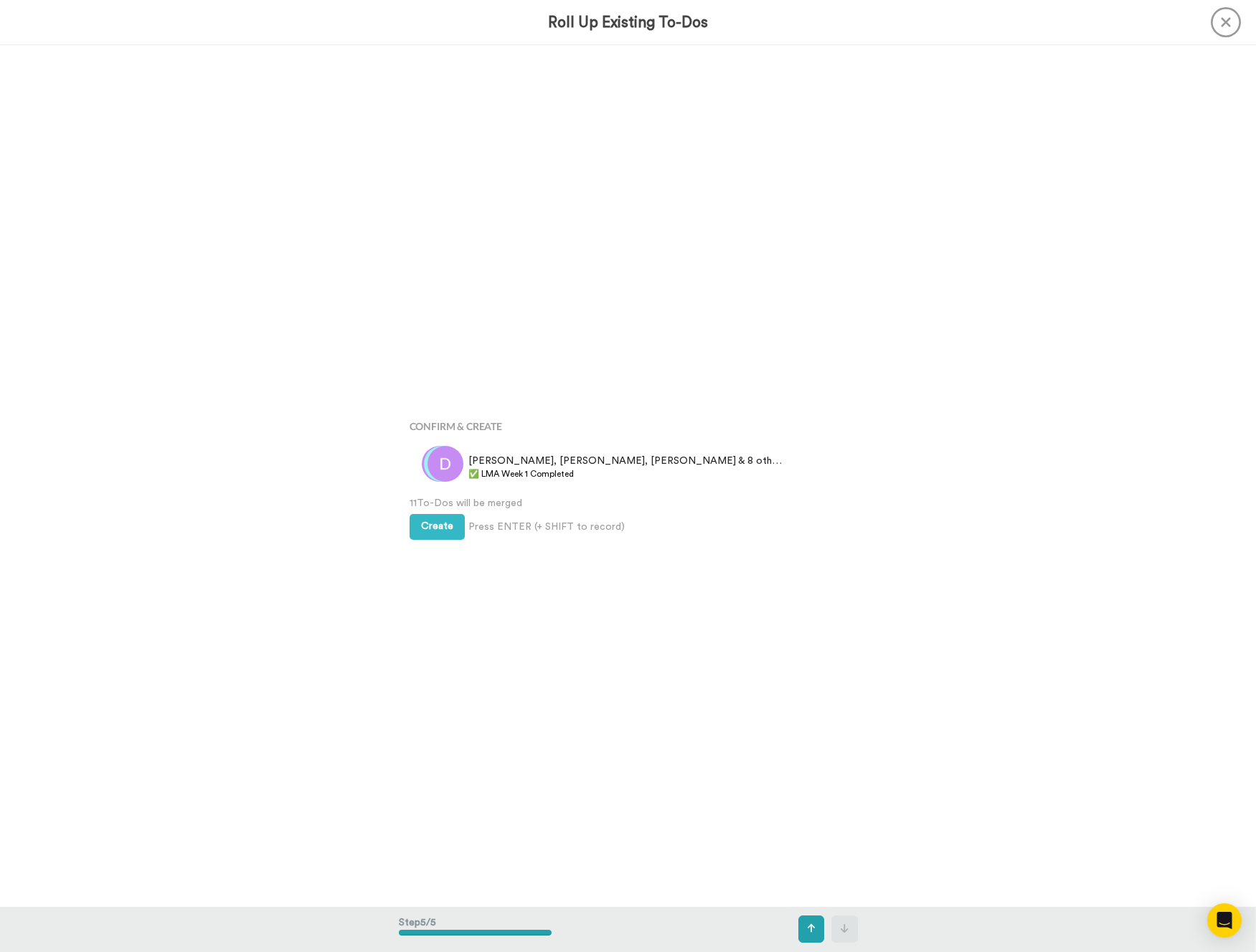
scroll to position [3445, 0]
click at [420, 512] on div "Create Press ENTER (+ SHIFT to record) Create & Add Another" at bounding box center [628, 524] width 437 height 29
click at [422, 524] on span "Create" at bounding box center [437, 525] width 32 height 10
